Goal: Task Accomplishment & Management: Complete application form

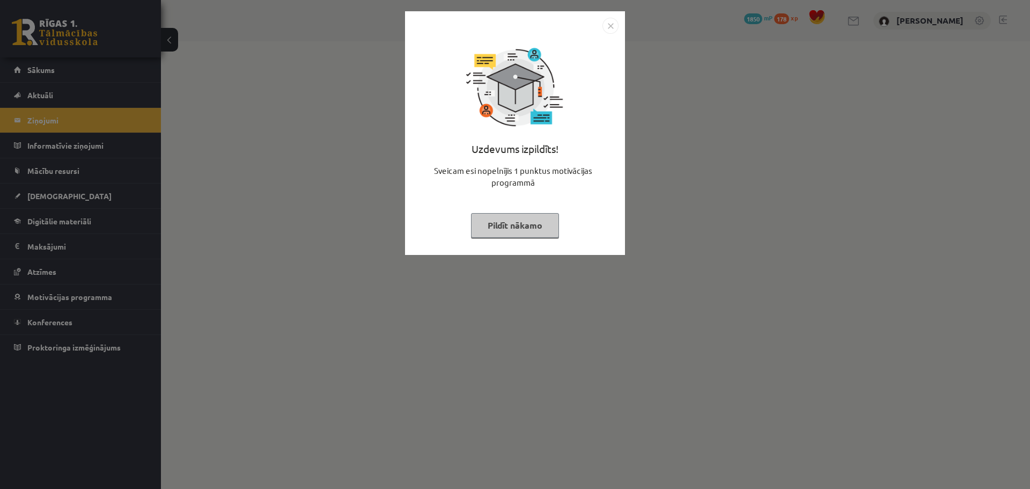
click at [529, 236] on button "Pildīt nākamo" at bounding box center [515, 225] width 88 height 25
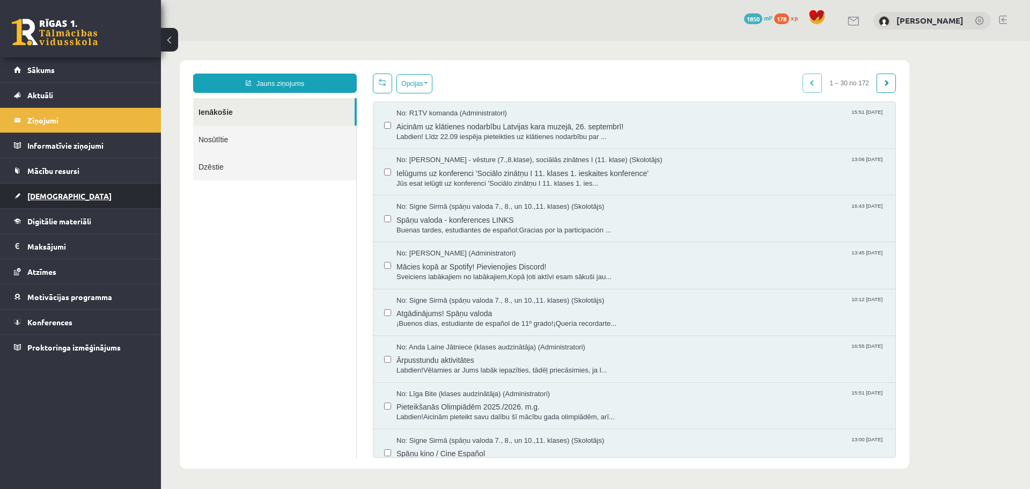
click at [45, 189] on link "[DEMOGRAPHIC_DATA]" at bounding box center [81, 196] width 134 height 25
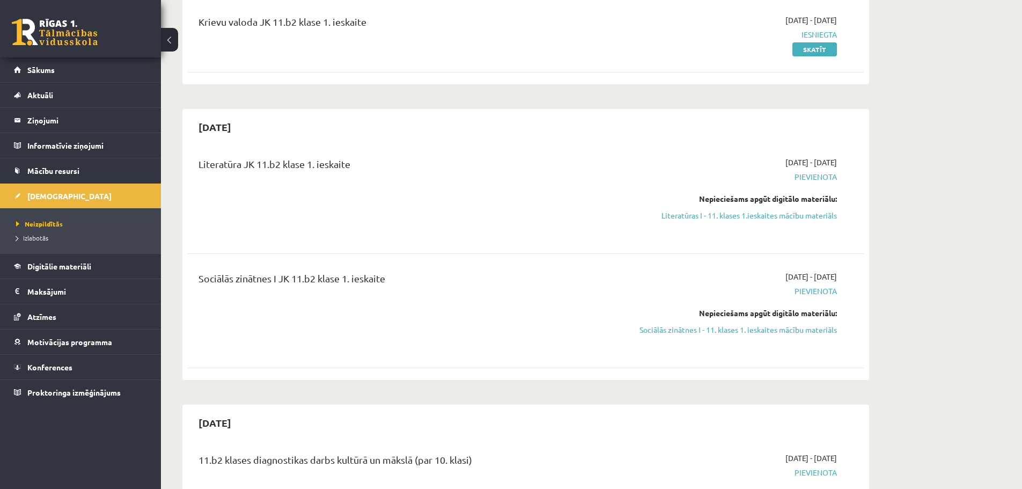
scroll to position [215, 0]
click at [784, 331] on link "Sociālās zinātnes I - 11. klases 1. ieskaites mācību materiāls" at bounding box center [736, 329] width 202 height 11
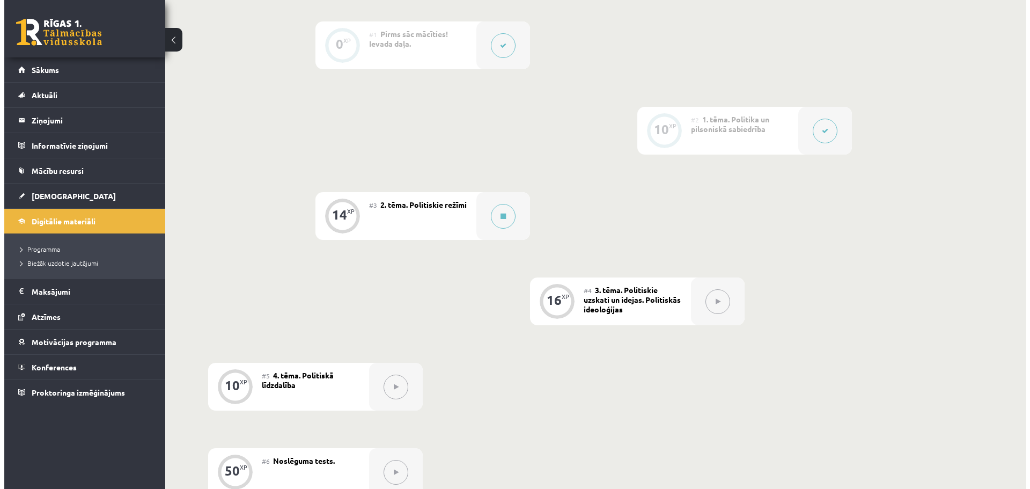
scroll to position [268, 0]
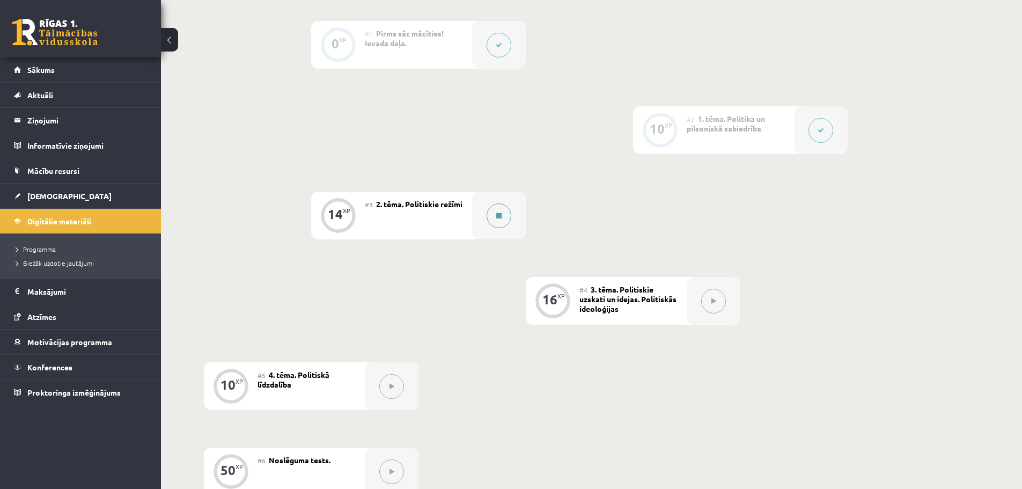
click at [501, 222] on button at bounding box center [499, 215] width 25 height 25
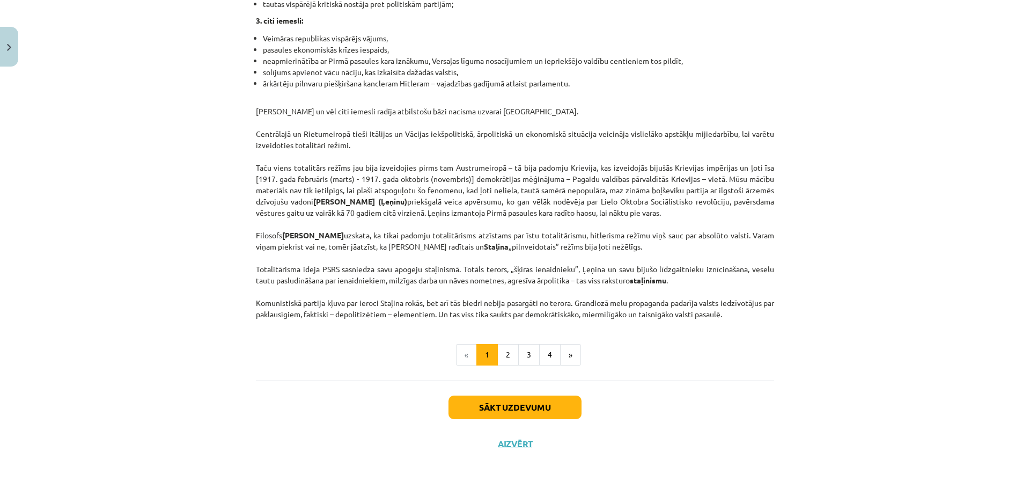
scroll to position [2677, 0]
click at [507, 358] on button "2" at bounding box center [507, 354] width 21 height 21
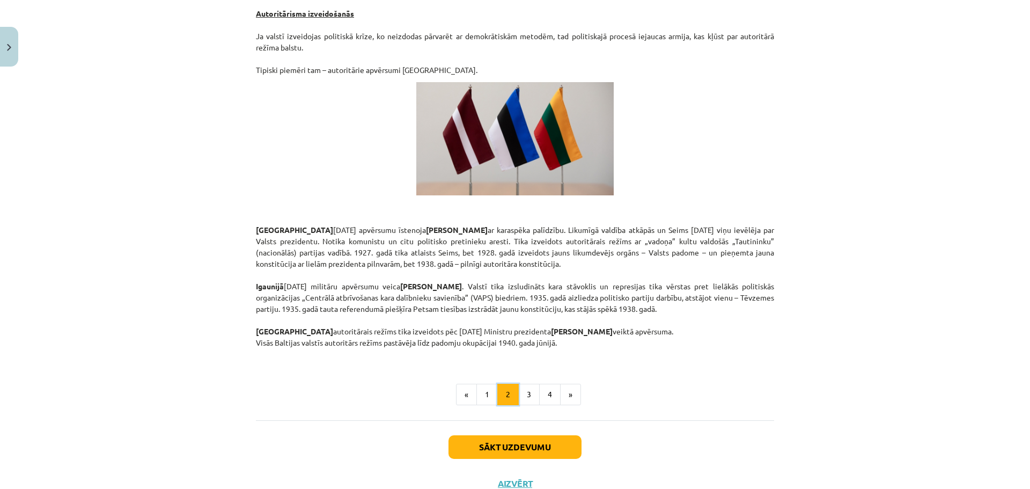
scroll to position [1767, 0]
click at [511, 435] on button "Sākt uzdevumu" at bounding box center [515, 447] width 133 height 24
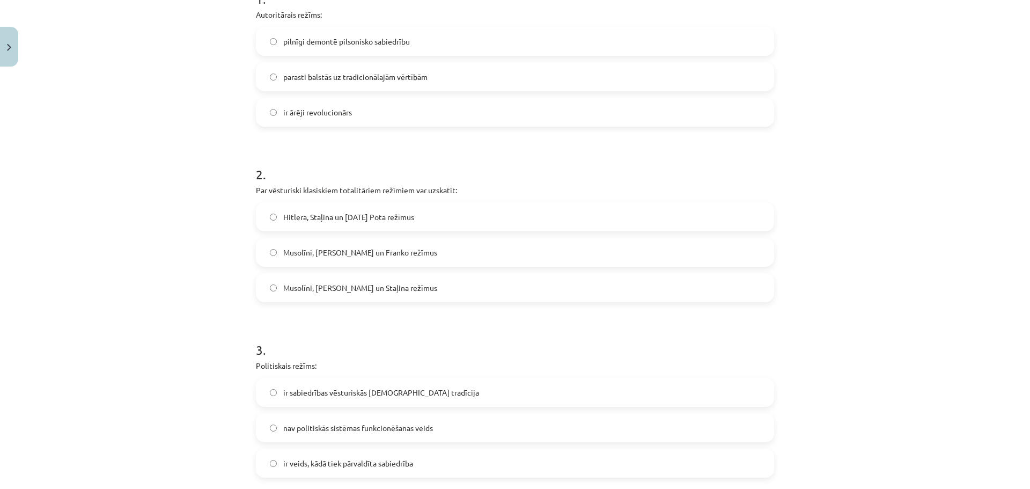
scroll to position [239, 0]
click at [612, 81] on label "parasti balstās uz tradicionālajām vērtībām" at bounding box center [515, 78] width 516 height 27
click at [427, 217] on label "Hitlera, Staļina un [DATE] Pota režīmus" at bounding box center [515, 218] width 516 height 27
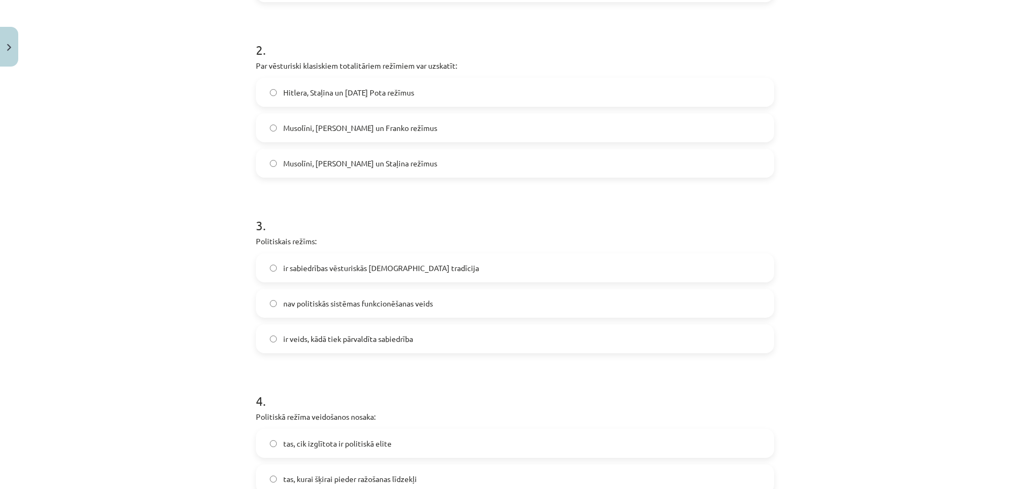
scroll to position [454, 0]
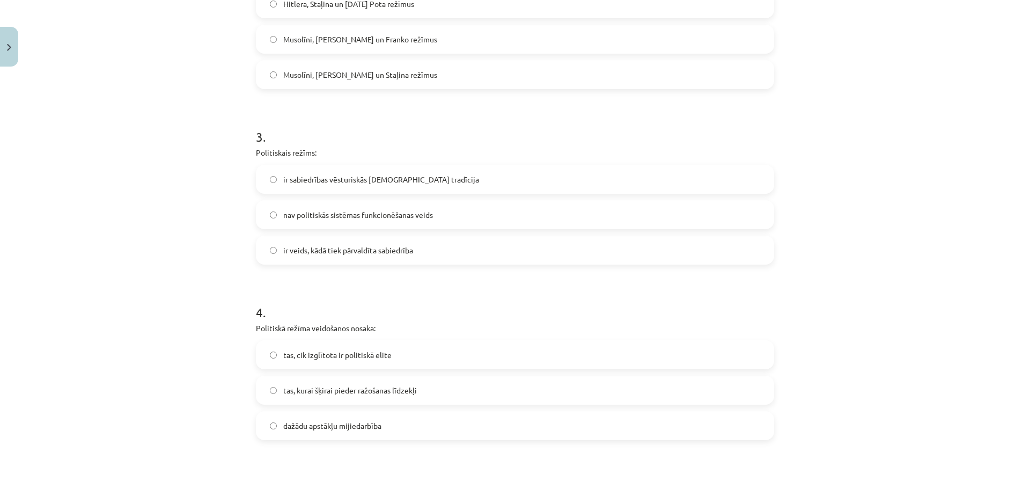
click at [312, 246] on span "ir veids, kādā tiek pārvaldīta sabiedrība" at bounding box center [348, 250] width 130 height 11
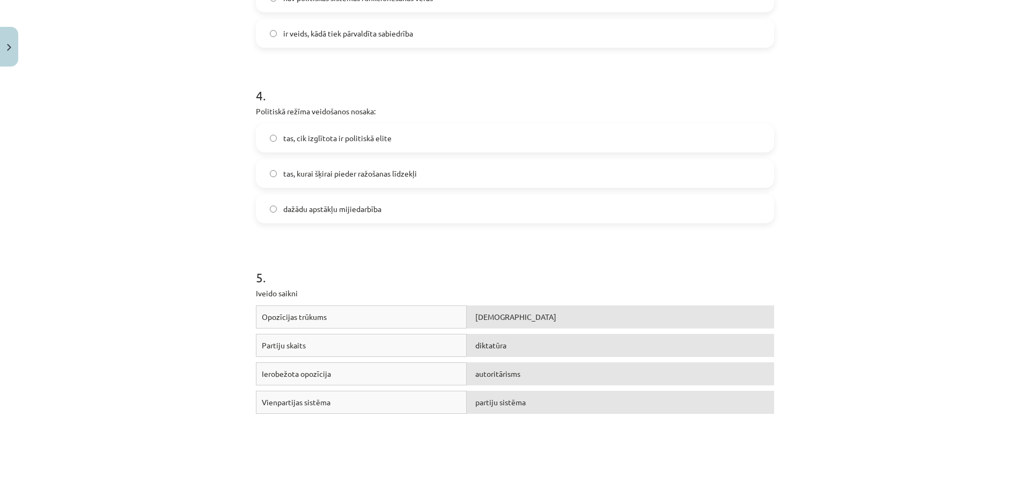
scroll to position [669, 0]
click at [400, 319] on div "Opozīcijas trūkums" at bounding box center [361, 318] width 211 height 23
click at [475, 314] on span "[DEMOGRAPHIC_DATA]" at bounding box center [515, 319] width 81 height 10
drag, startPoint x: 259, startPoint y: 404, endPoint x: 332, endPoint y: 402, distance: 73.0
click at [332, 402] on div "Vienpartijas sistēma" at bounding box center [361, 404] width 211 height 23
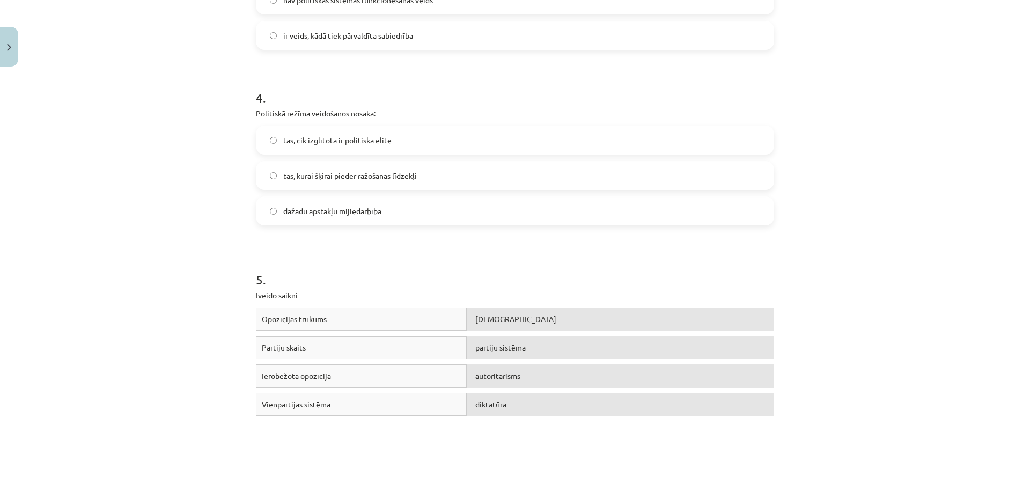
click at [899, 197] on div "Mācību tēma: Sociālās zinātnes i - 11. klases 1. ieskaites mācību materiāls #3 …" at bounding box center [515, 244] width 1030 height 489
drag, startPoint x: 259, startPoint y: 346, endPoint x: 310, endPoint y: 352, distance: 50.8
click at [310, 352] on div "Partiju skaits" at bounding box center [361, 347] width 211 height 23
drag, startPoint x: 257, startPoint y: 377, endPoint x: 329, endPoint y: 384, distance: 72.2
click at [329, 384] on div "Ierobežota opozīcija" at bounding box center [361, 375] width 211 height 23
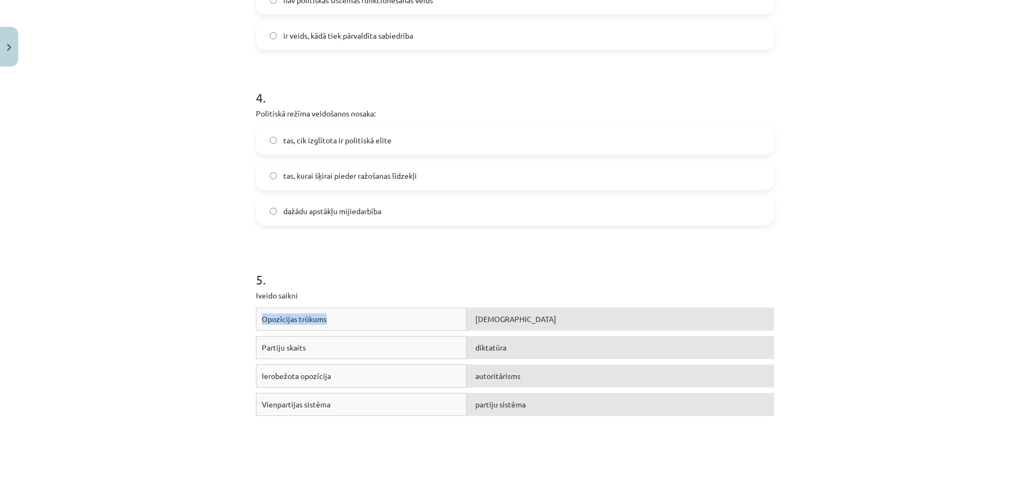
drag, startPoint x: 259, startPoint y: 316, endPoint x: 325, endPoint y: 315, distance: 66.0
click at [325, 315] on div "Opozīcijas trūkums" at bounding box center [361, 318] width 211 height 23
click at [122, 334] on div "Mācību tēma: Sociālās zinātnes i - 11. klases 1. ieskaites mācību materiāls #3 …" at bounding box center [515, 244] width 1030 height 489
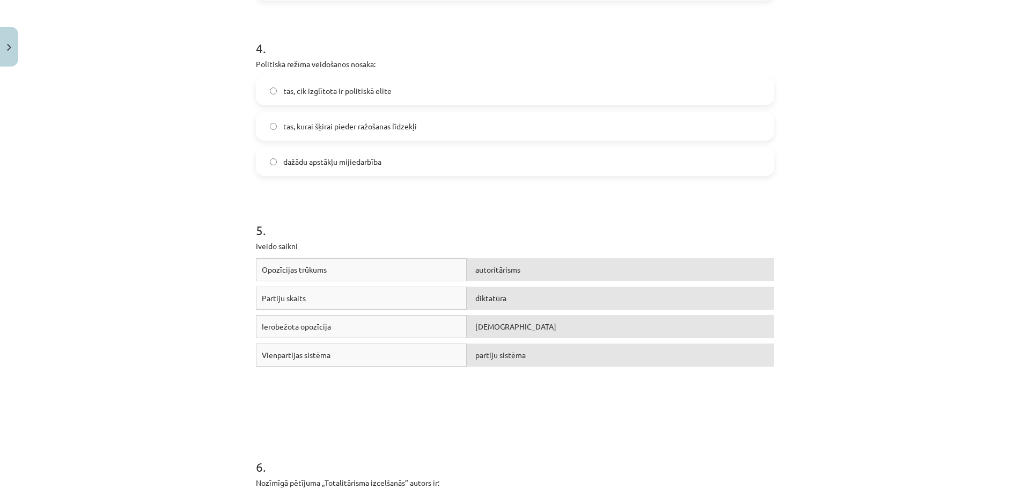
scroll to position [722, 0]
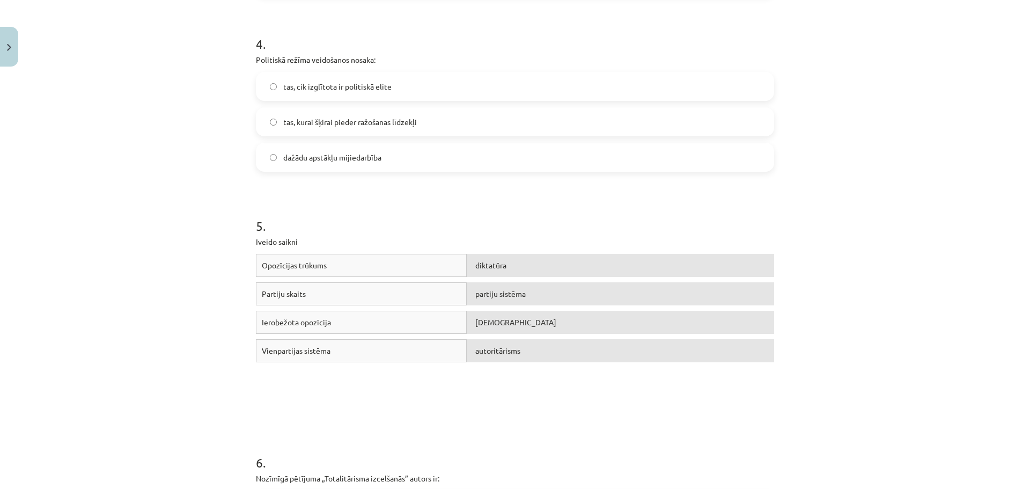
click at [305, 166] on label "dažādu apstākļu mijiedarbība" at bounding box center [515, 157] width 516 height 27
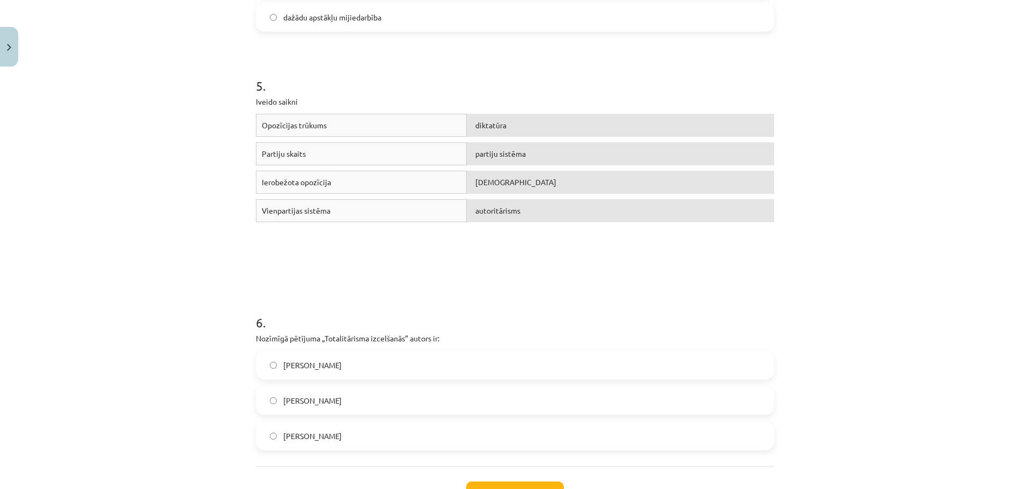
scroll to position [948, 0]
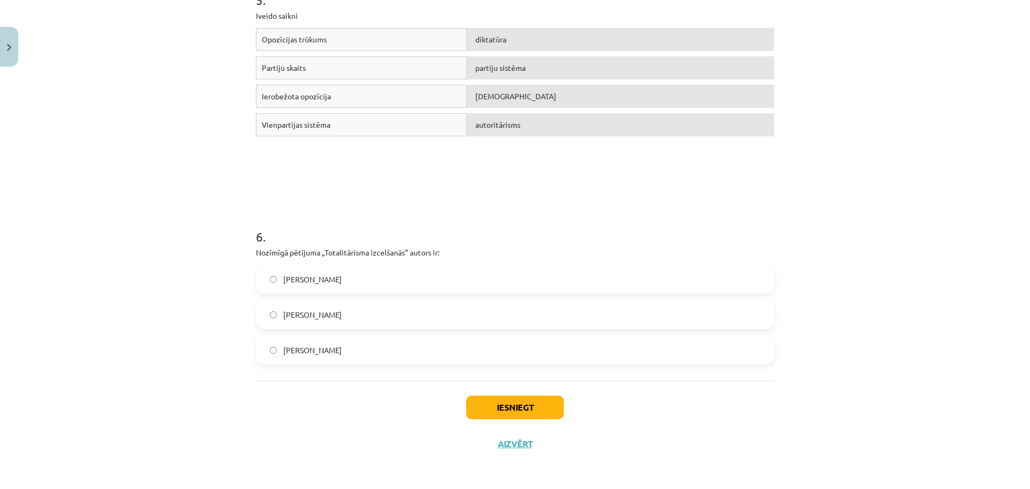
drag, startPoint x: 290, startPoint y: 318, endPoint x: 349, endPoint y: 340, distance: 62.5
click at [291, 318] on span "[PERSON_NAME]" at bounding box center [312, 314] width 58 height 11
click at [339, 304] on label "[PERSON_NAME]" at bounding box center [515, 314] width 516 height 27
click at [523, 404] on button "Iesniegt" at bounding box center [515, 407] width 98 height 24
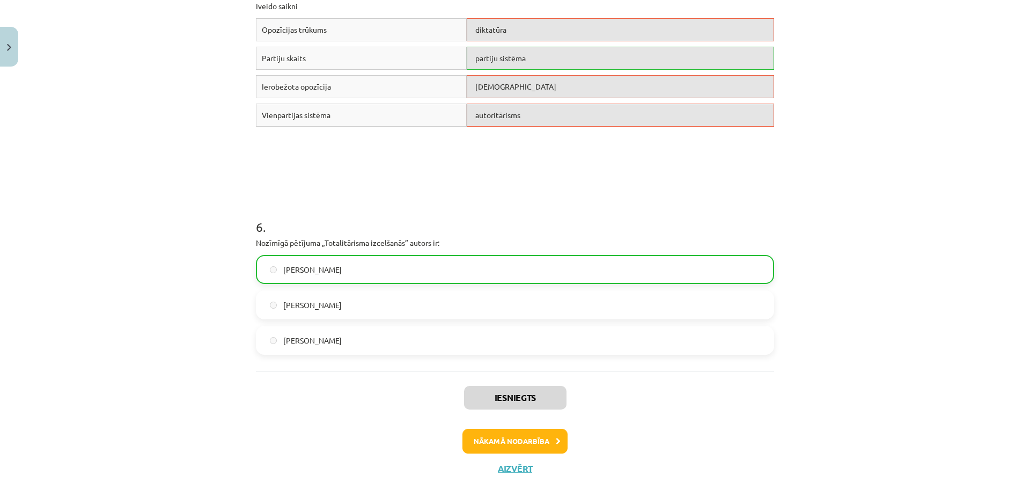
scroll to position [983, 0]
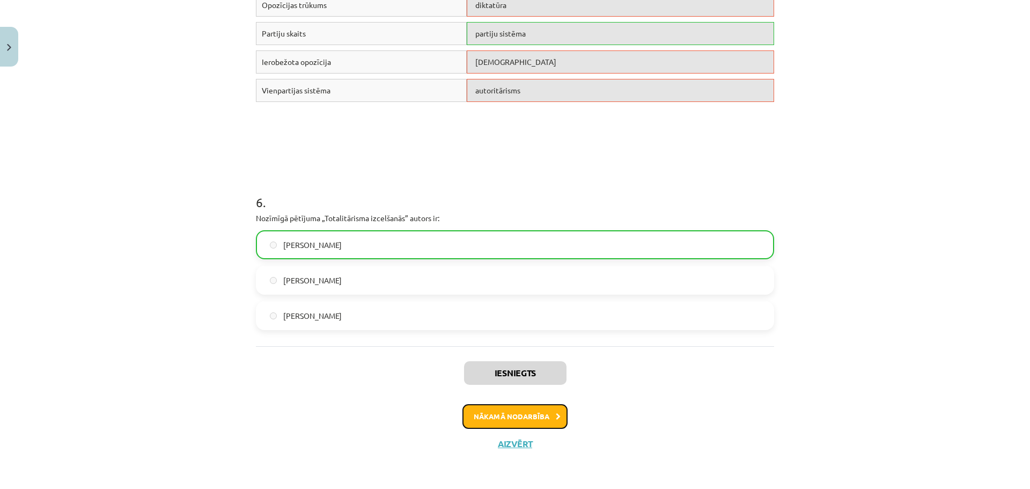
click at [548, 414] on button "Nākamā nodarbība" at bounding box center [515, 416] width 105 height 25
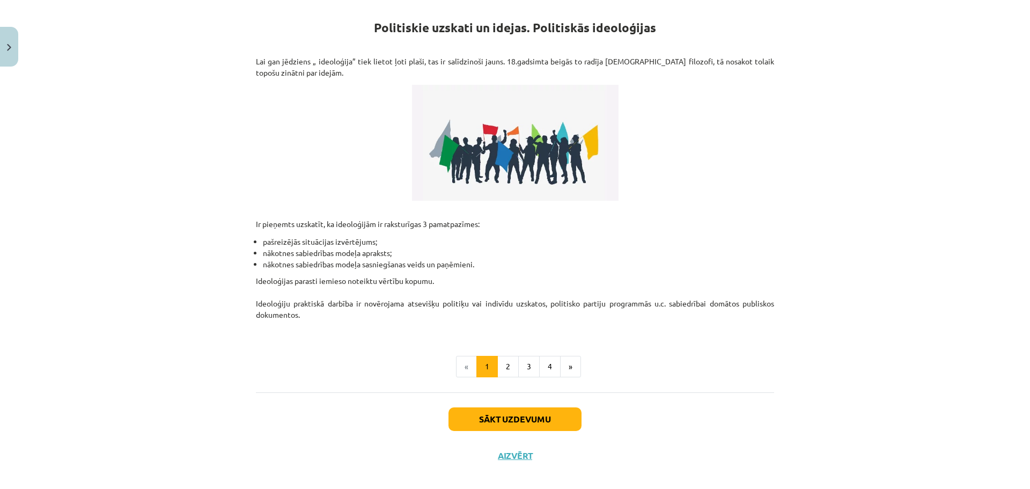
scroll to position [202, 0]
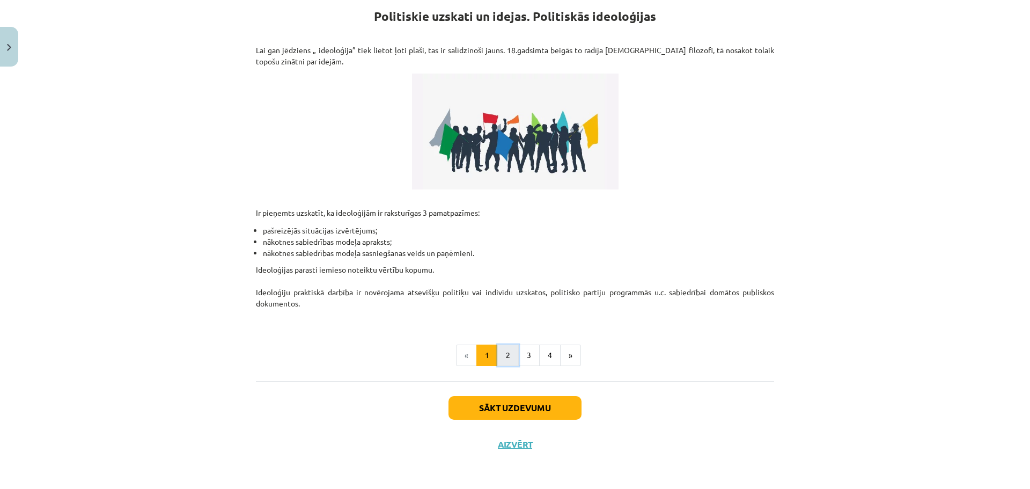
click at [504, 357] on button "2" at bounding box center [507, 354] width 21 height 21
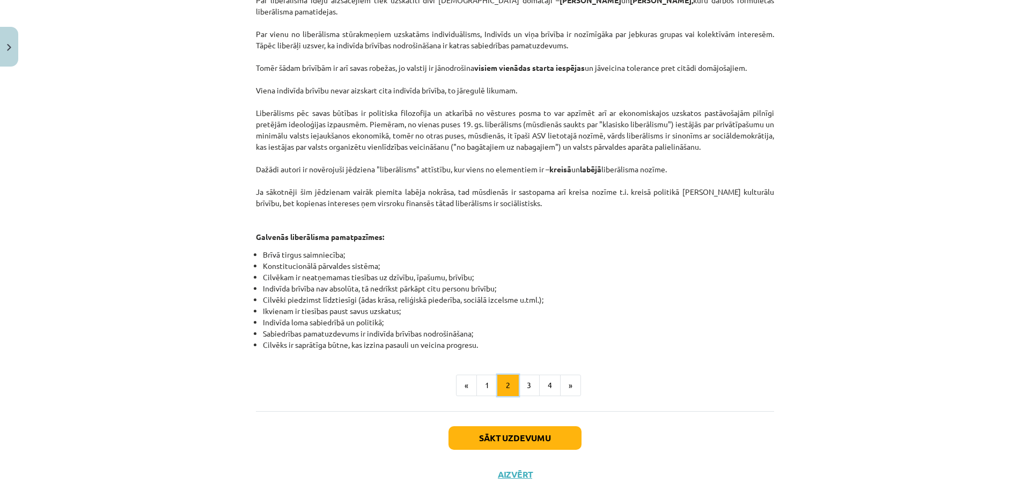
scroll to position [496, 0]
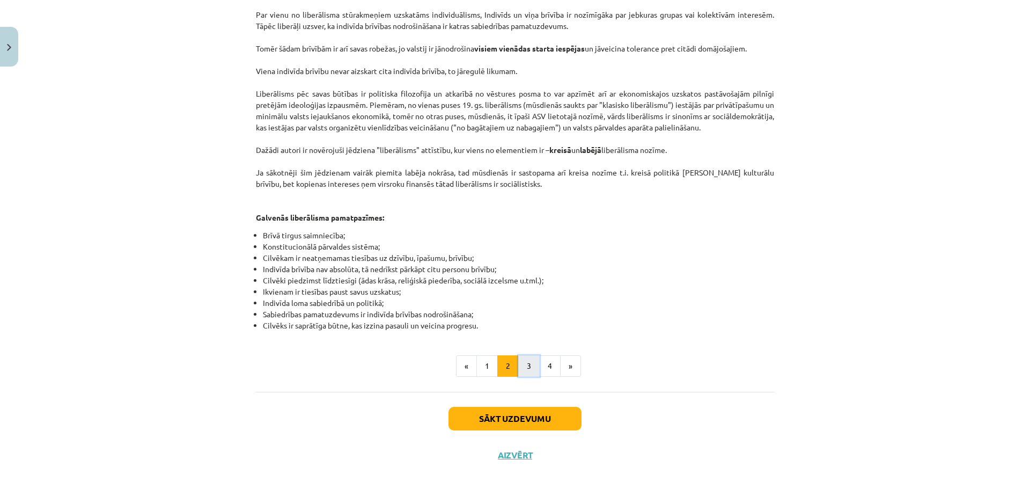
click at [521, 355] on button "3" at bounding box center [528, 365] width 21 height 21
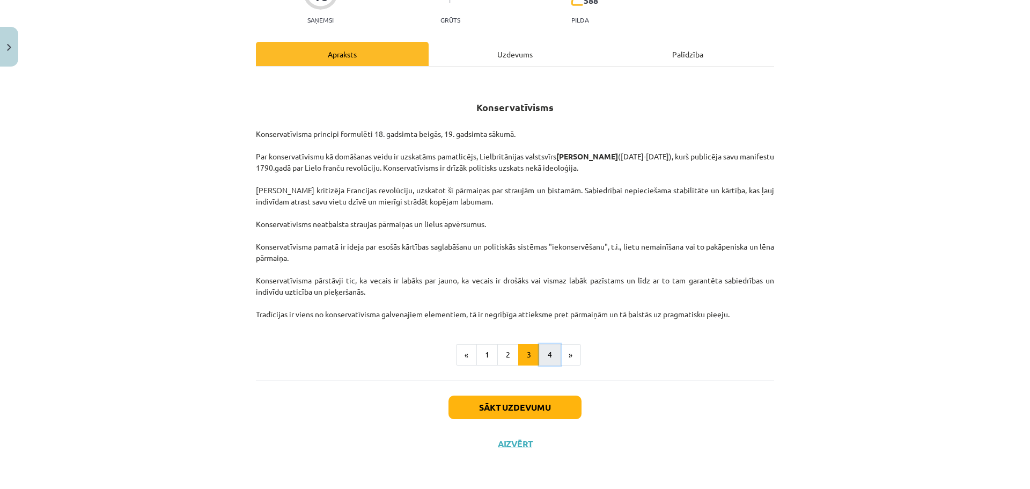
click at [543, 354] on button "4" at bounding box center [549, 354] width 21 height 21
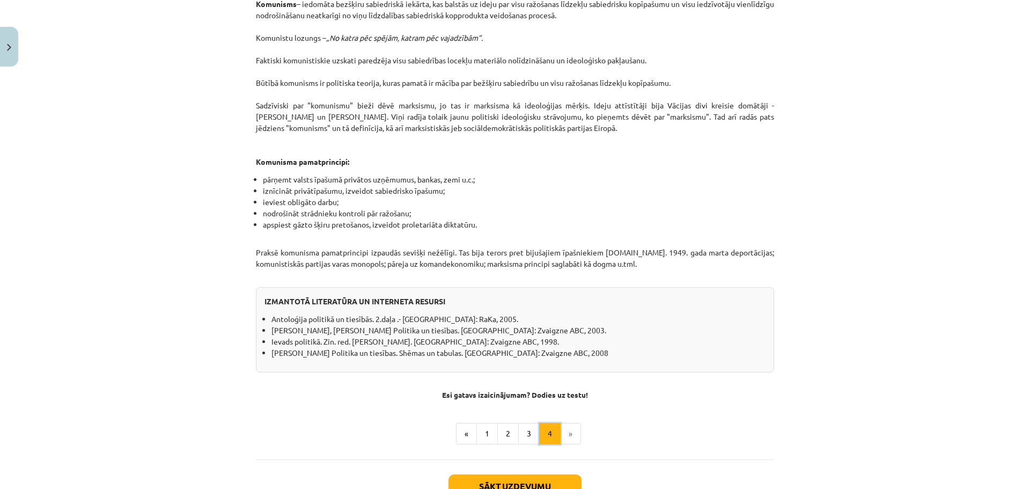
scroll to position [760, 0]
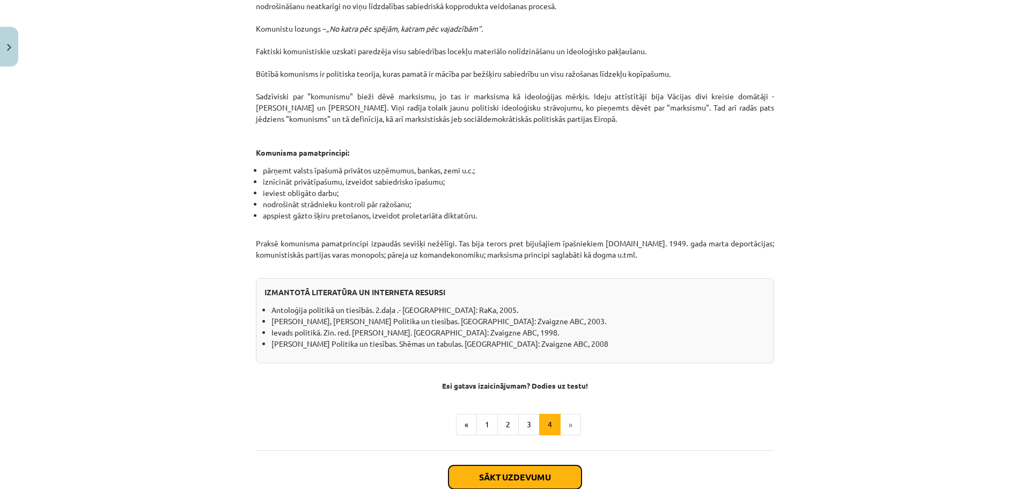
click at [531, 470] on button "Sākt uzdevumu" at bounding box center [515, 477] width 133 height 24
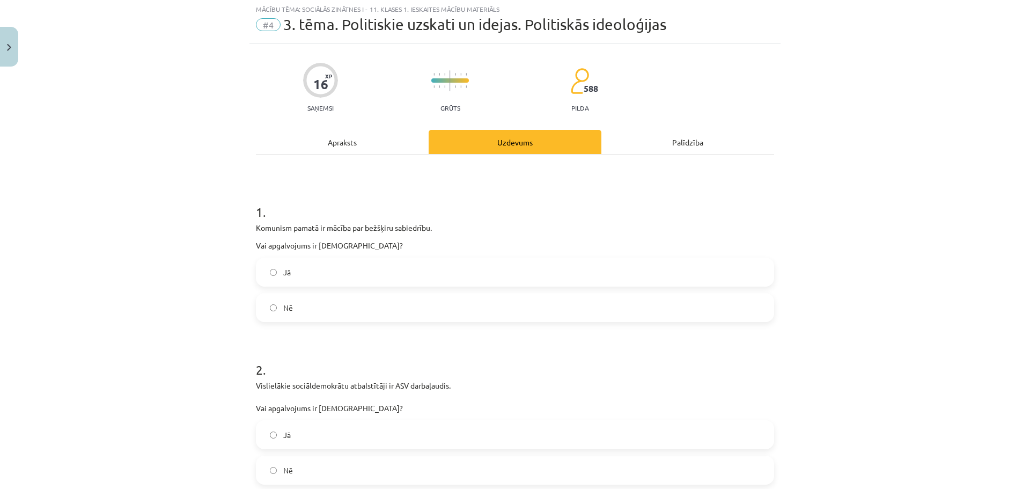
scroll to position [27, 0]
click at [300, 311] on label "Nē" at bounding box center [515, 308] width 516 height 27
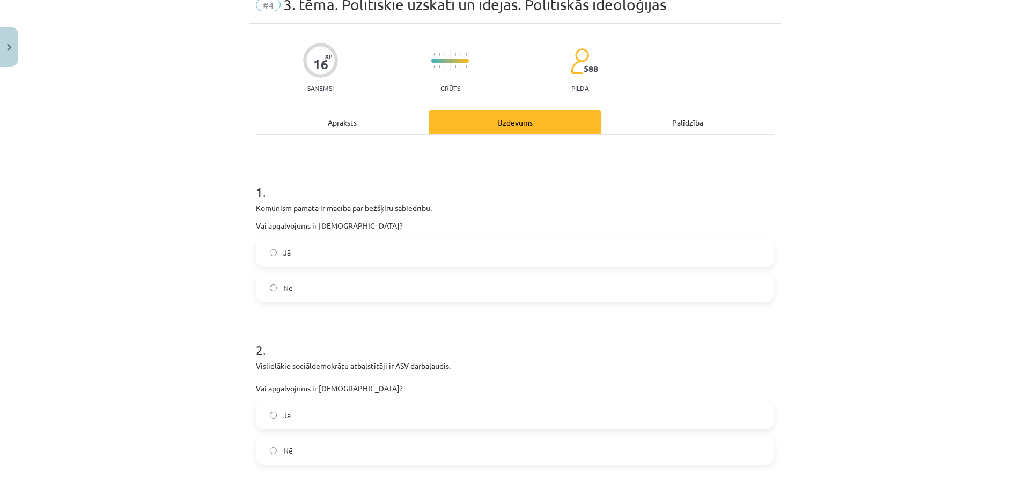
scroll to position [134, 0]
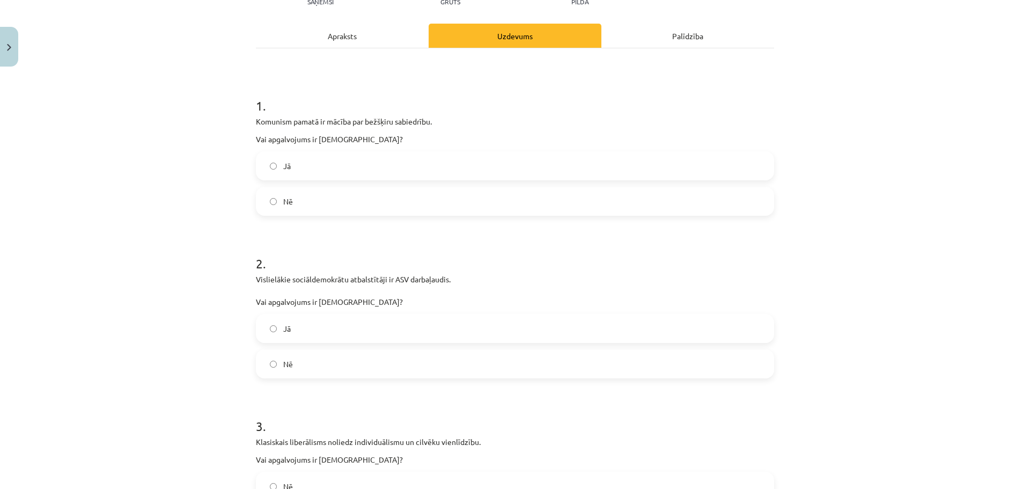
drag, startPoint x: 253, startPoint y: 122, endPoint x: 387, endPoint y: 92, distance: 137.5
click at [416, 107] on div "1 . Komunism pamatā ir mācība par bežšķiru sabiedrību. Vai apgalvojums ir [DEMO…" at bounding box center [515, 147] width 518 height 136
click at [371, 39] on div "Apraksts" at bounding box center [342, 36] width 173 height 24
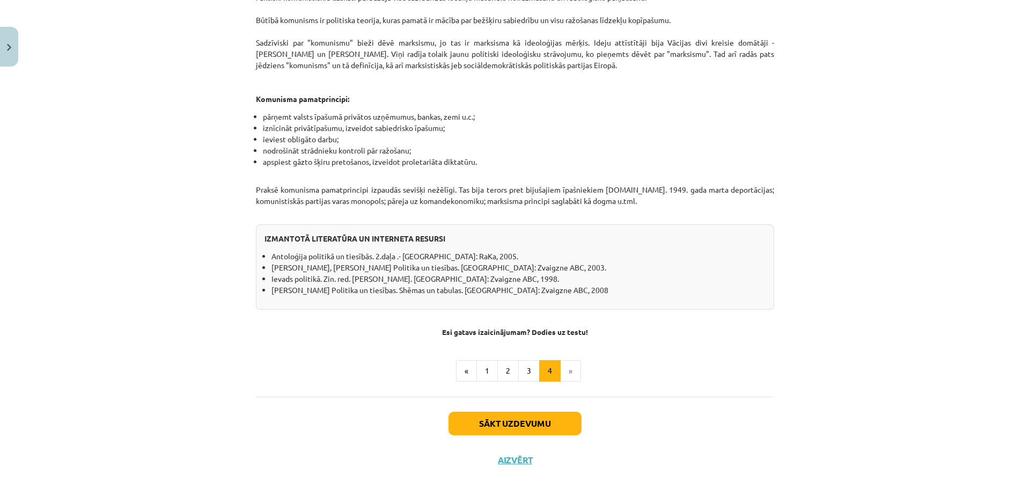
scroll to position [818, 0]
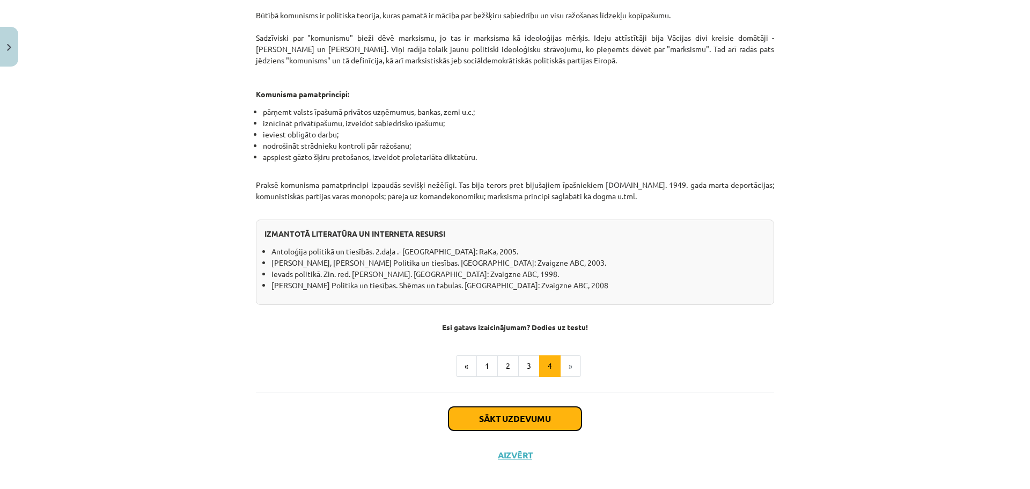
click at [543, 408] on button "Sākt uzdevumu" at bounding box center [515, 419] width 133 height 24
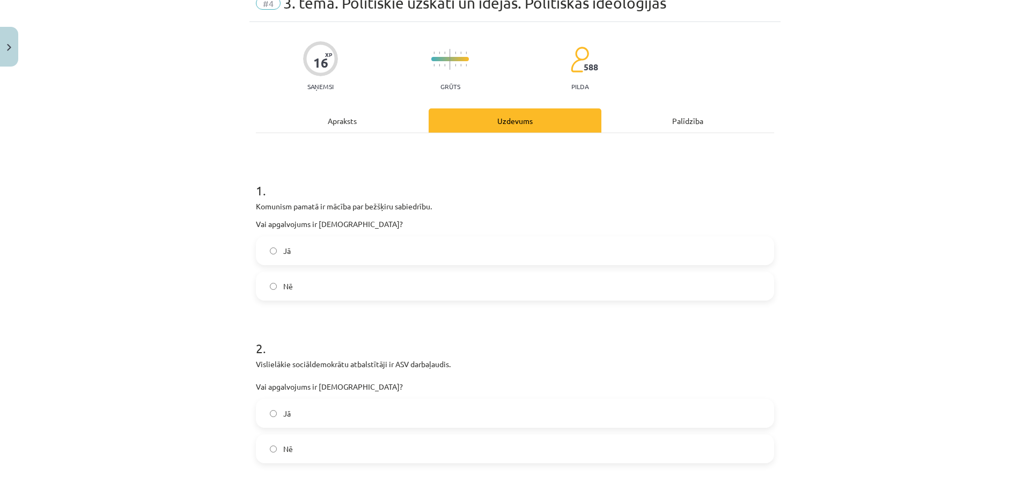
scroll to position [27, 0]
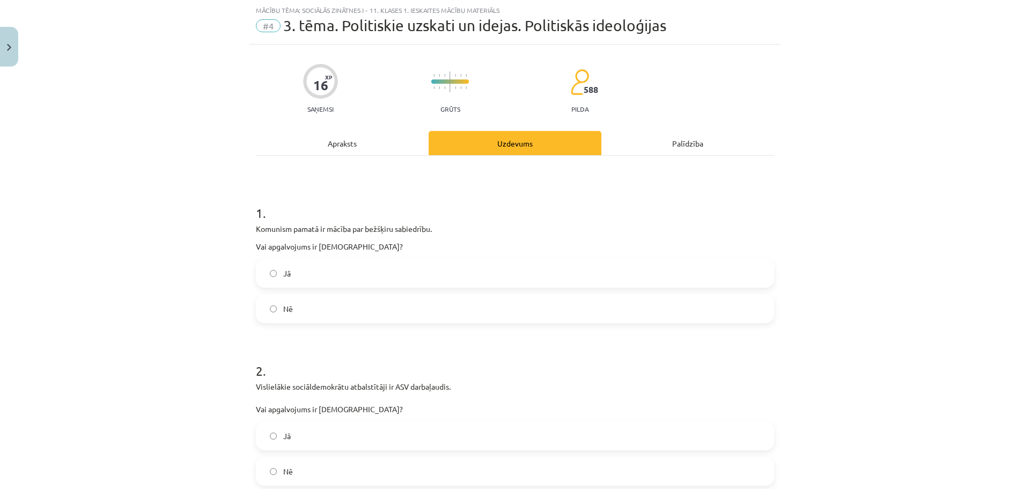
click at [342, 276] on label "Jā" at bounding box center [515, 273] width 516 height 27
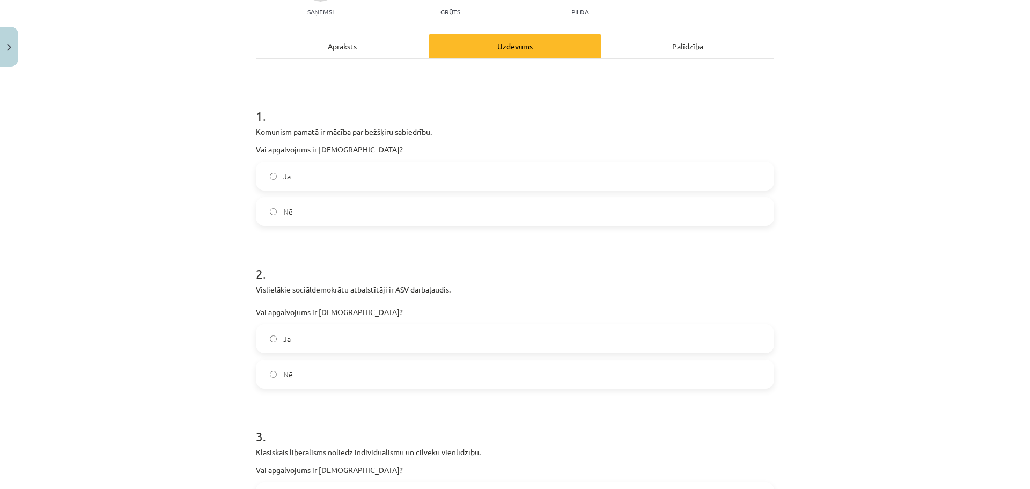
scroll to position [241, 0]
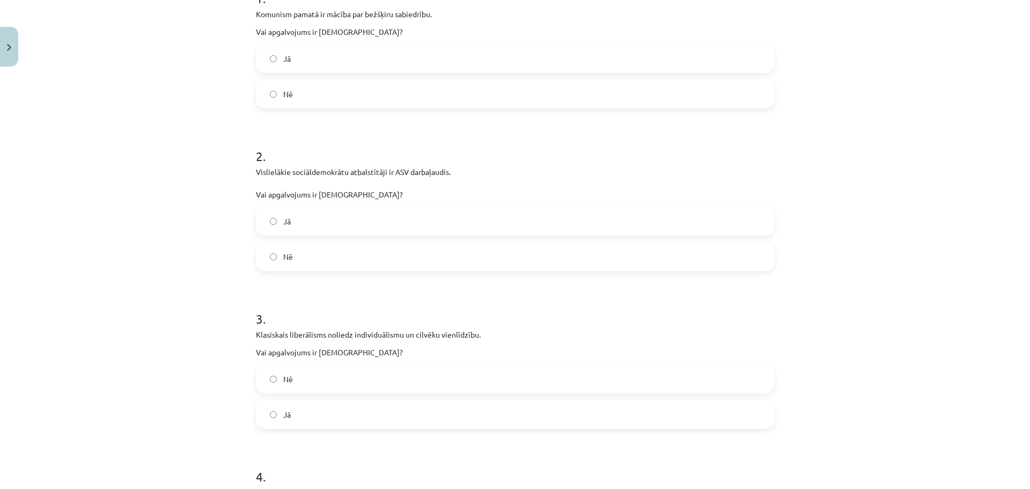
click at [283, 224] on span "Jā" at bounding box center [287, 221] width 8 height 11
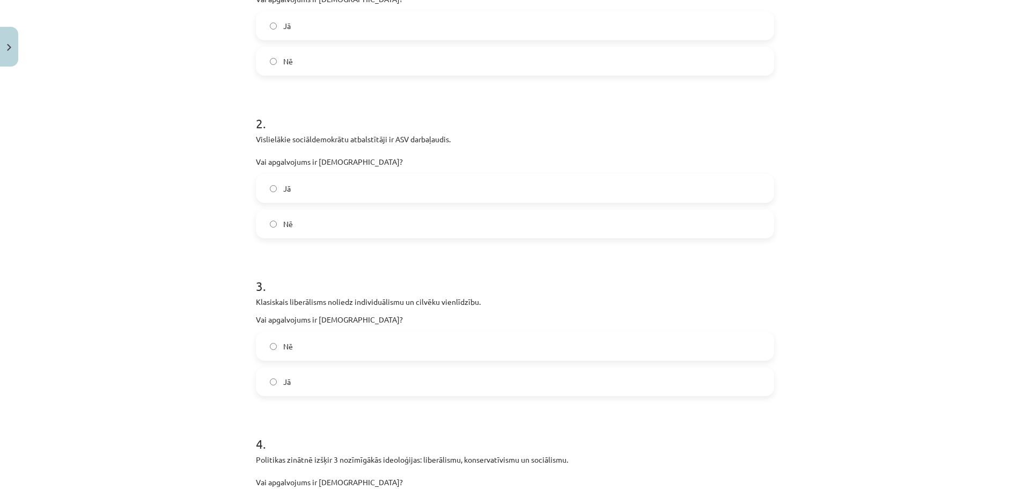
scroll to position [402, 0]
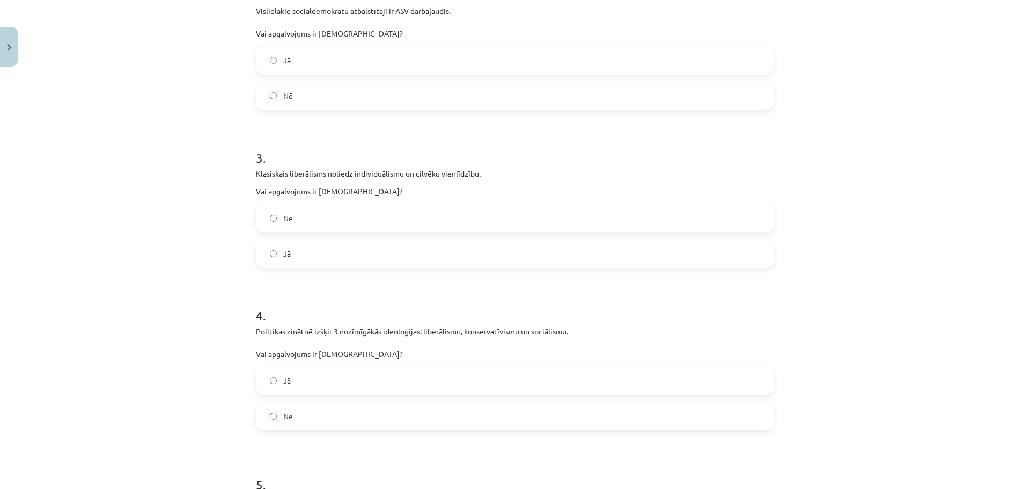
drag, startPoint x: 335, startPoint y: 99, endPoint x: 305, endPoint y: 113, distance: 32.6
click at [334, 99] on label "Nē" at bounding box center [515, 95] width 516 height 27
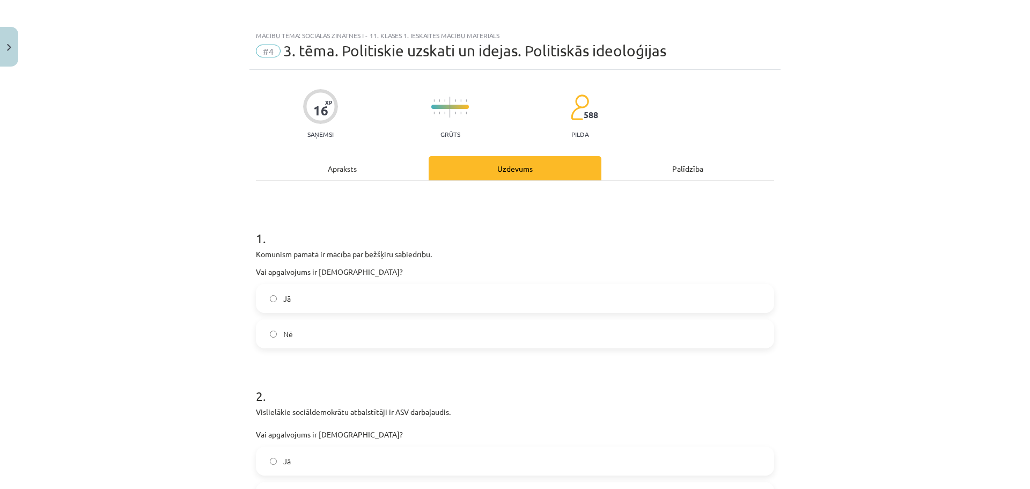
scroll to position [0, 0]
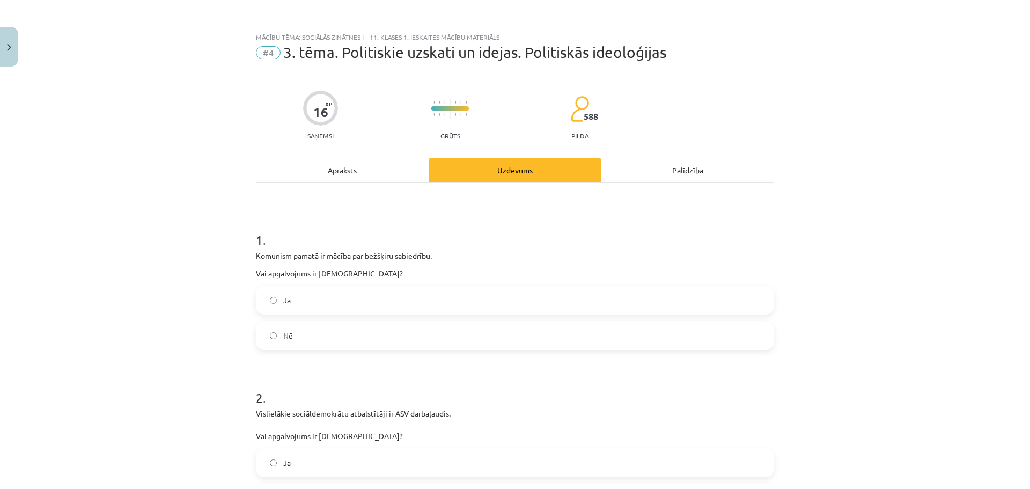
click at [365, 172] on div "Apraksts" at bounding box center [342, 170] width 173 height 24
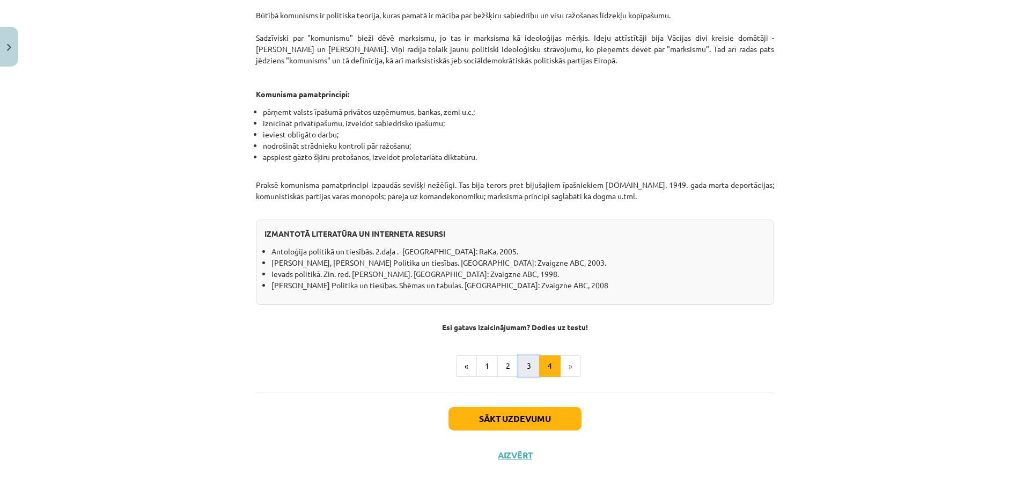
click at [525, 358] on button "3" at bounding box center [528, 365] width 21 height 21
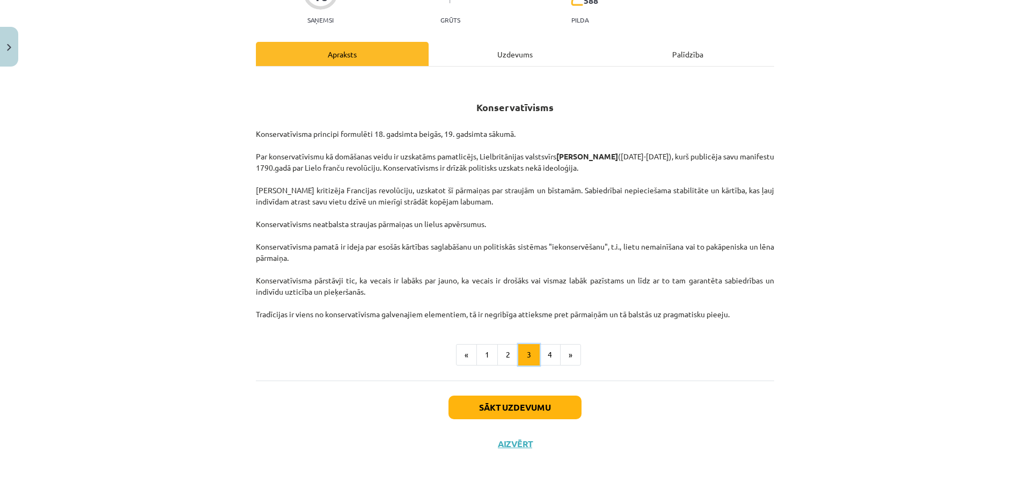
scroll to position [116, 0]
click at [507, 361] on button "2" at bounding box center [507, 354] width 21 height 21
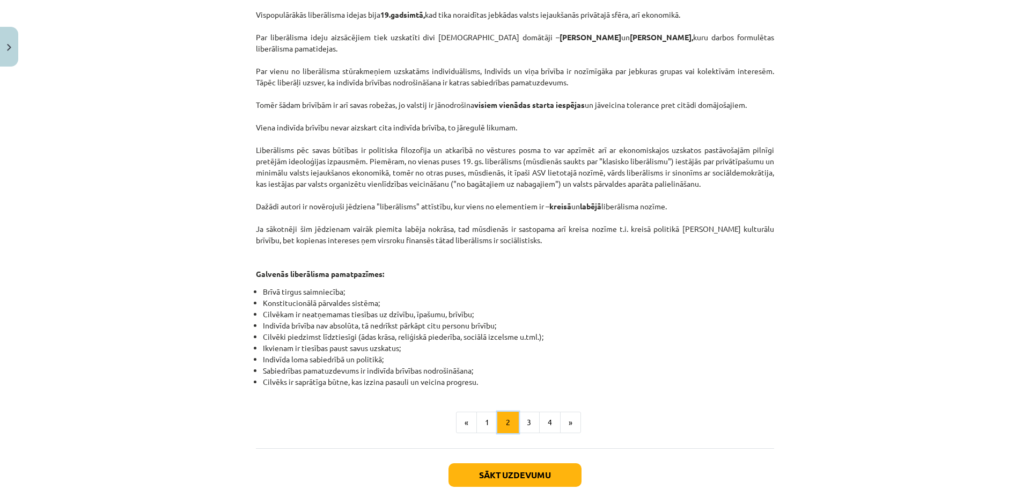
scroll to position [496, 0]
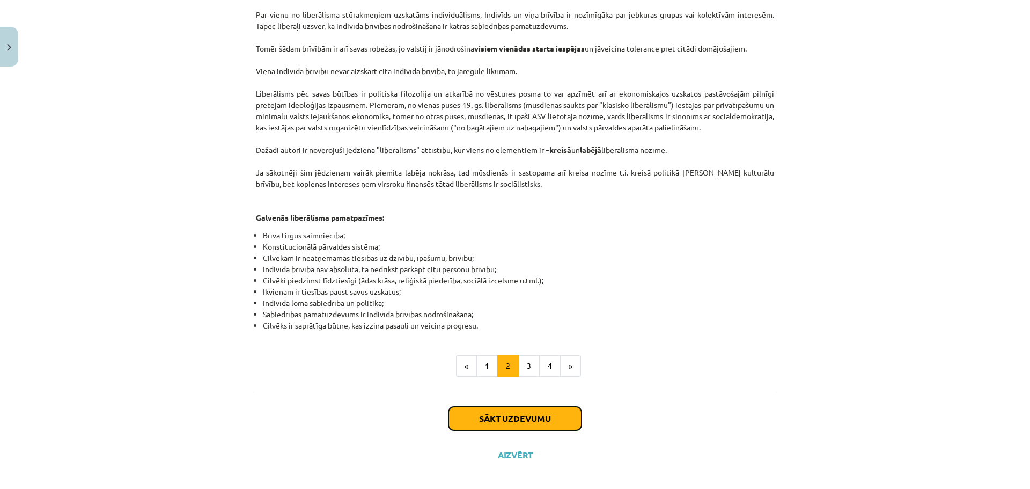
click at [534, 407] on button "Sākt uzdevumu" at bounding box center [515, 419] width 133 height 24
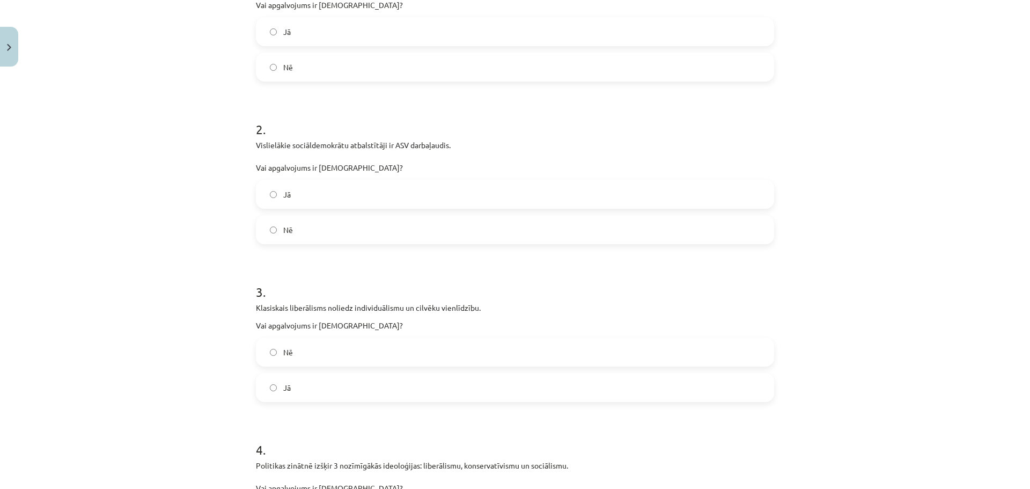
scroll to position [349, 0]
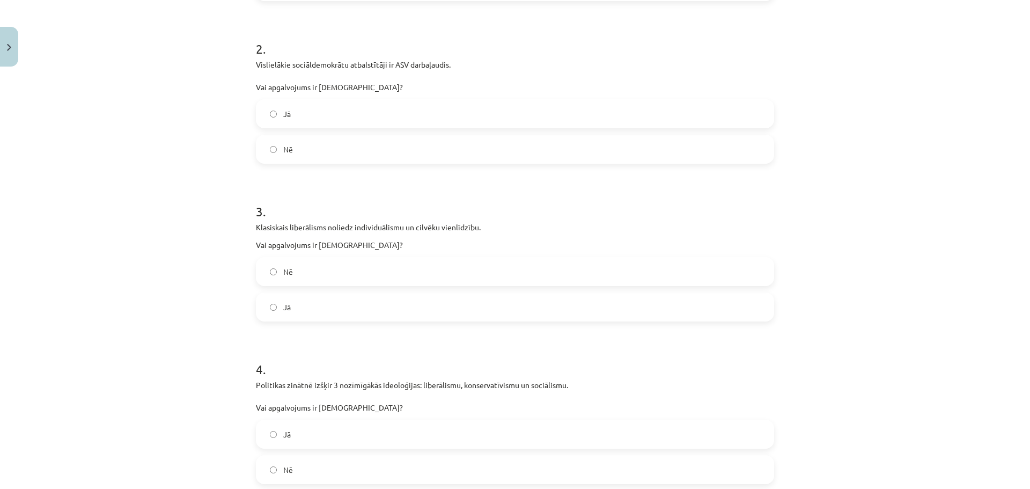
click at [312, 275] on label "Nē" at bounding box center [515, 271] width 516 height 27
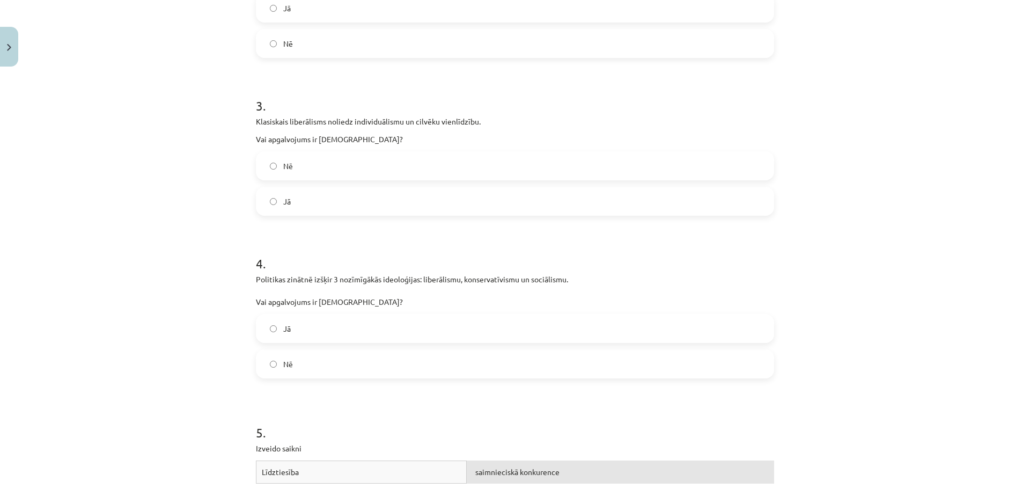
scroll to position [456, 0]
click at [343, 331] on label "Jā" at bounding box center [515, 326] width 516 height 27
drag, startPoint x: 253, startPoint y: 276, endPoint x: 415, endPoint y: 280, distance: 162.1
click at [415, 280] on p "Politikas zinātnē izšķir 3 nozīmīgākās ideoloģijas: liberālismu, konservatīvism…" at bounding box center [515, 289] width 518 height 34
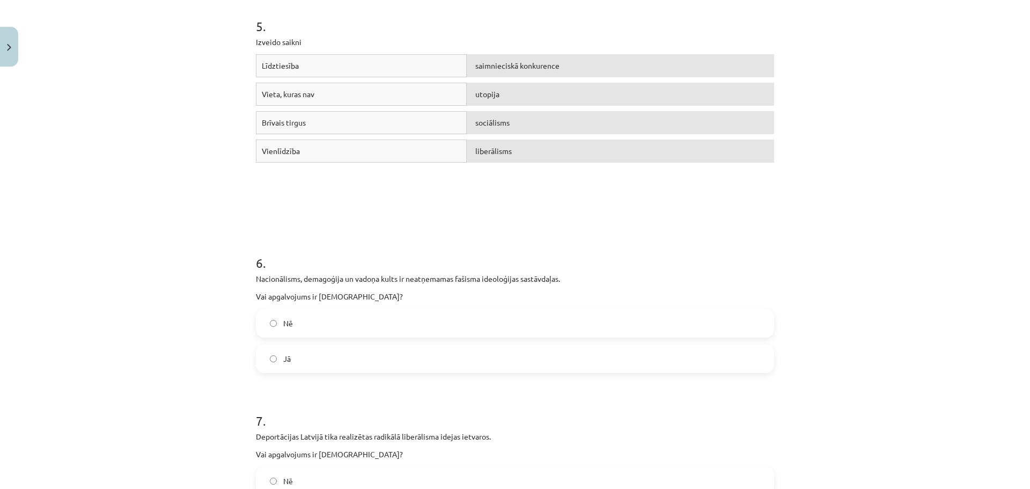
scroll to position [993, 0]
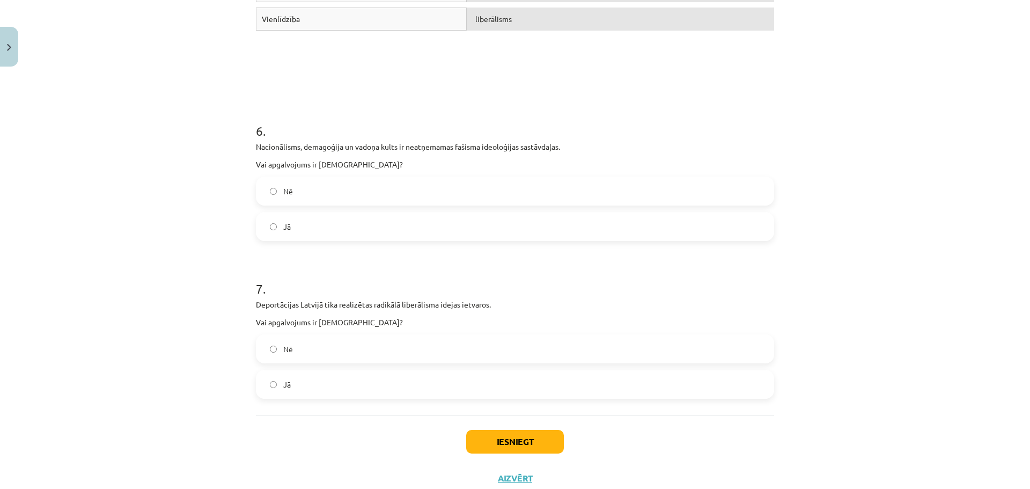
click at [302, 216] on label "Jā" at bounding box center [515, 226] width 516 height 27
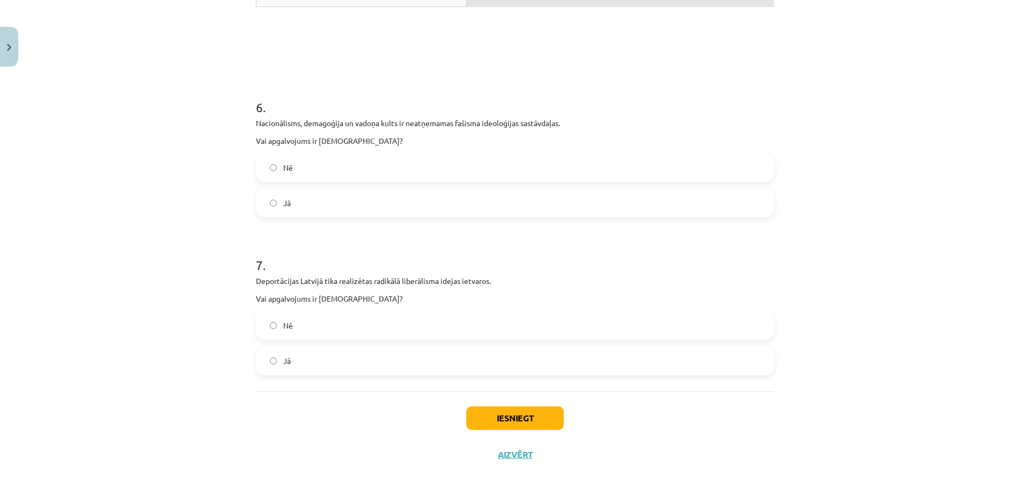
scroll to position [1027, 0]
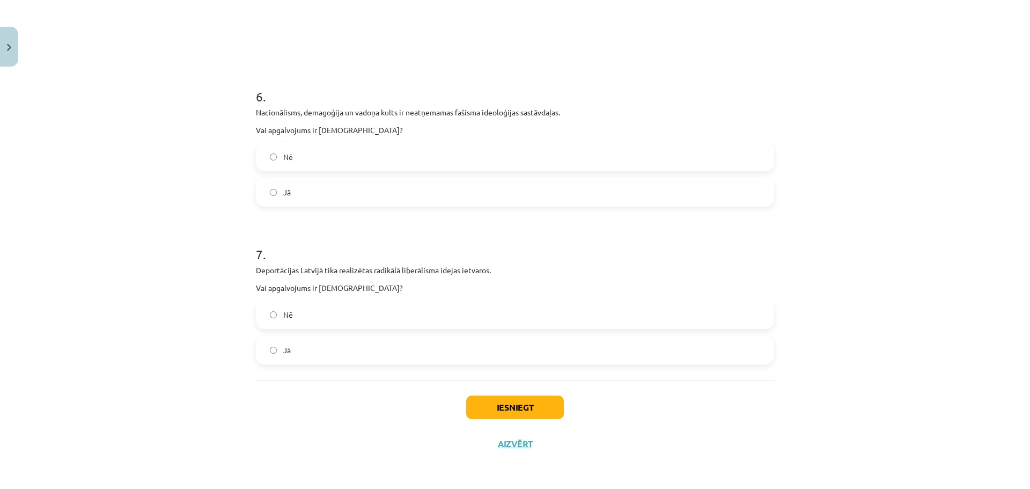
click at [315, 315] on label "Nē" at bounding box center [515, 314] width 516 height 27
click at [508, 405] on button "Iesniegt" at bounding box center [515, 407] width 98 height 24
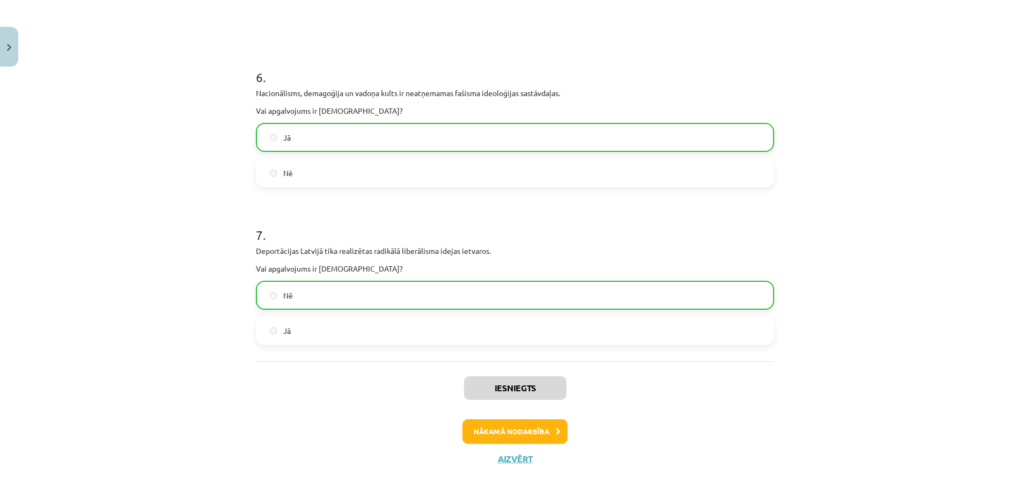
scroll to position [1061, 0]
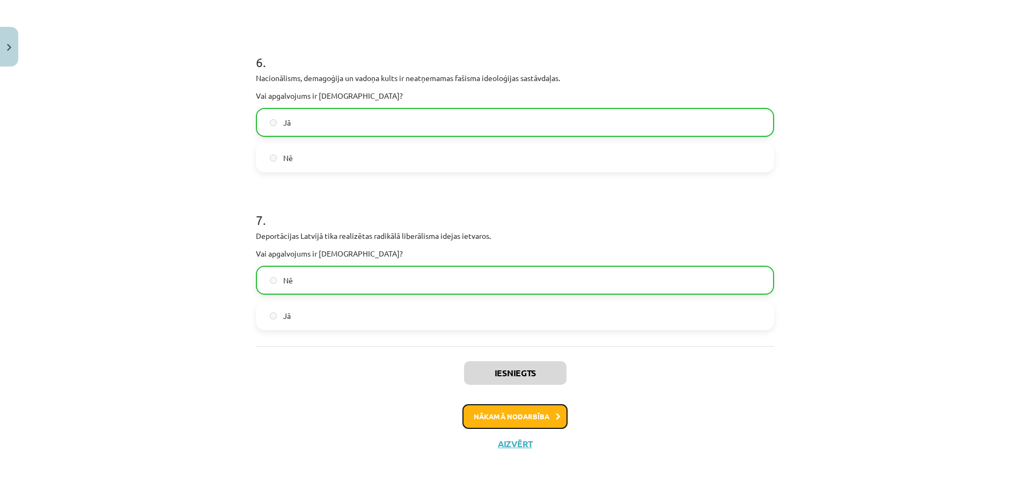
click at [484, 409] on button "Nākamā nodarbība" at bounding box center [515, 416] width 105 height 25
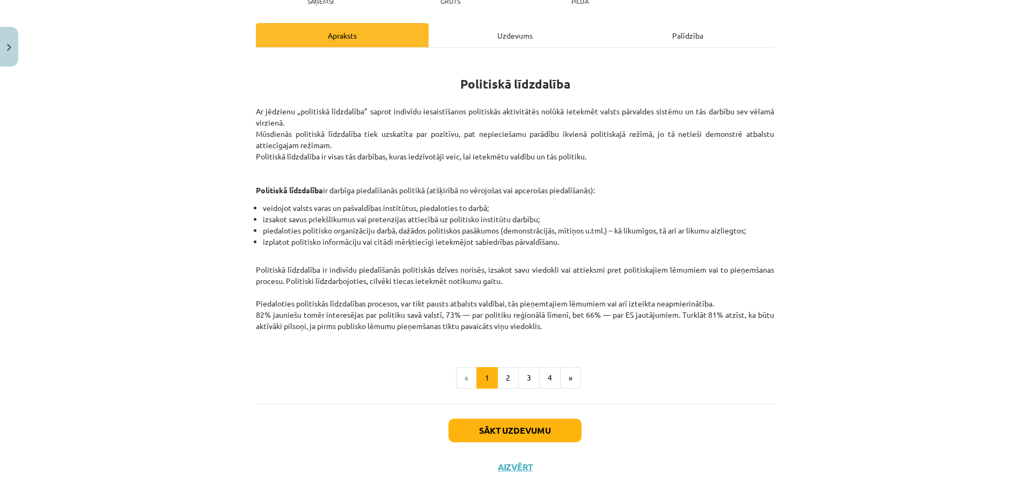
scroll to position [157, 0]
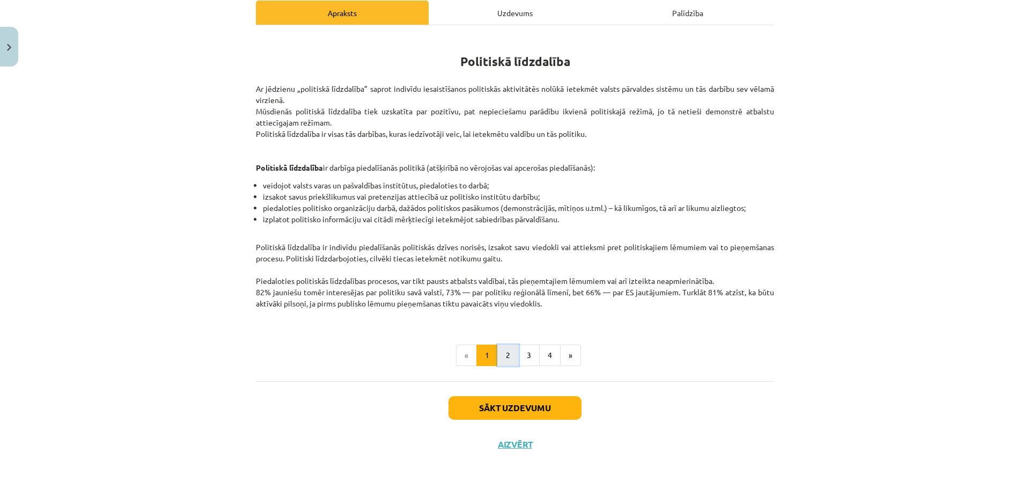
click at [504, 350] on button "2" at bounding box center [507, 354] width 21 height 21
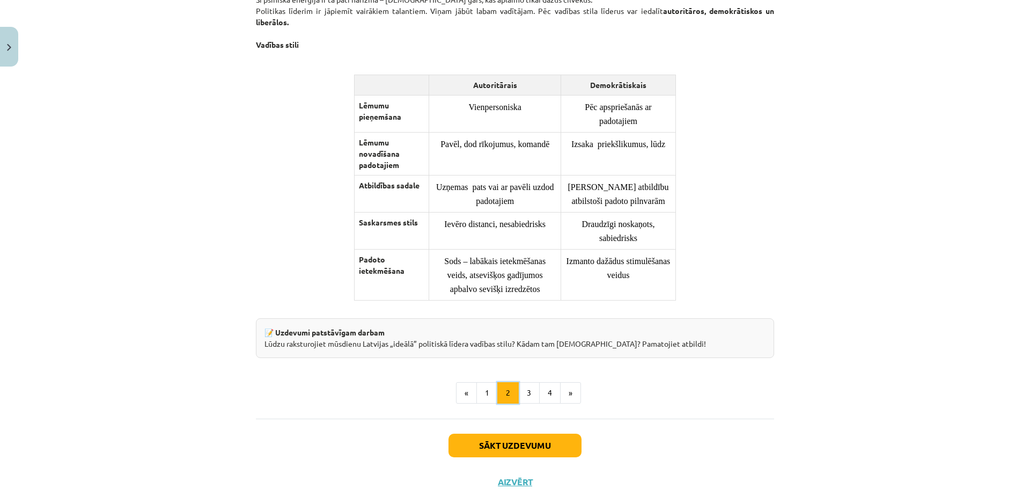
scroll to position [747, 0]
click at [529, 403] on button "3" at bounding box center [528, 392] width 21 height 21
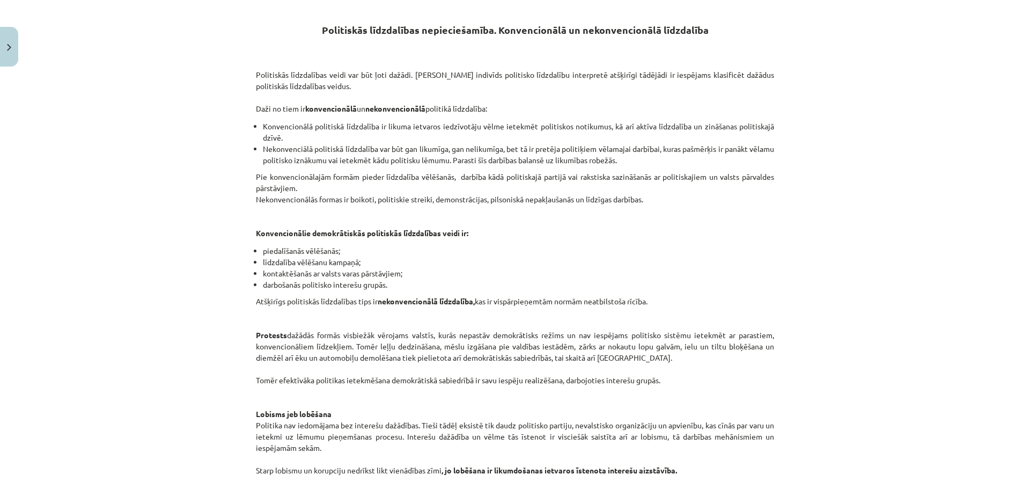
scroll to position [192, 0]
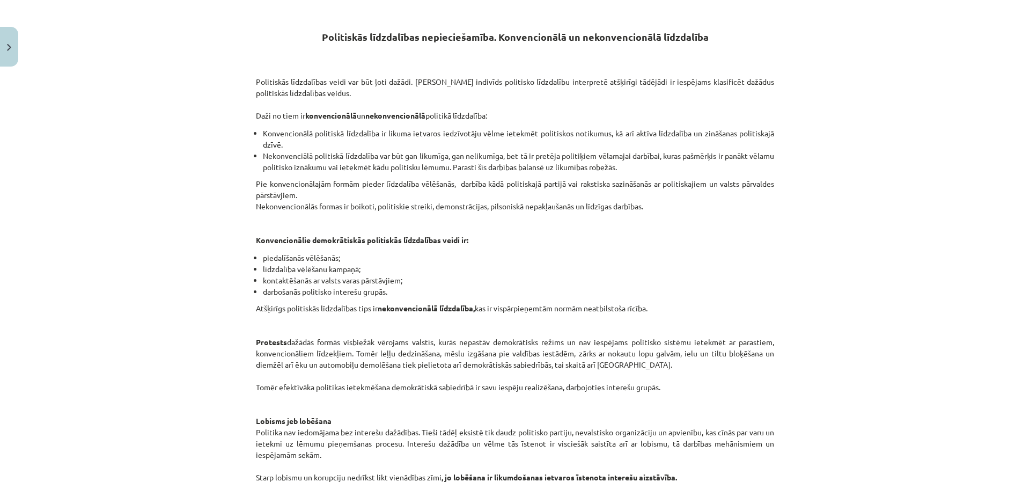
drag, startPoint x: 769, startPoint y: 184, endPoint x: 596, endPoint y: 236, distance: 180.5
click at [596, 236] on p "Pie konvencionālajām formām pieder līdzdalība vēlēšanās, darbība kādā politiska…" at bounding box center [515, 212] width 518 height 68
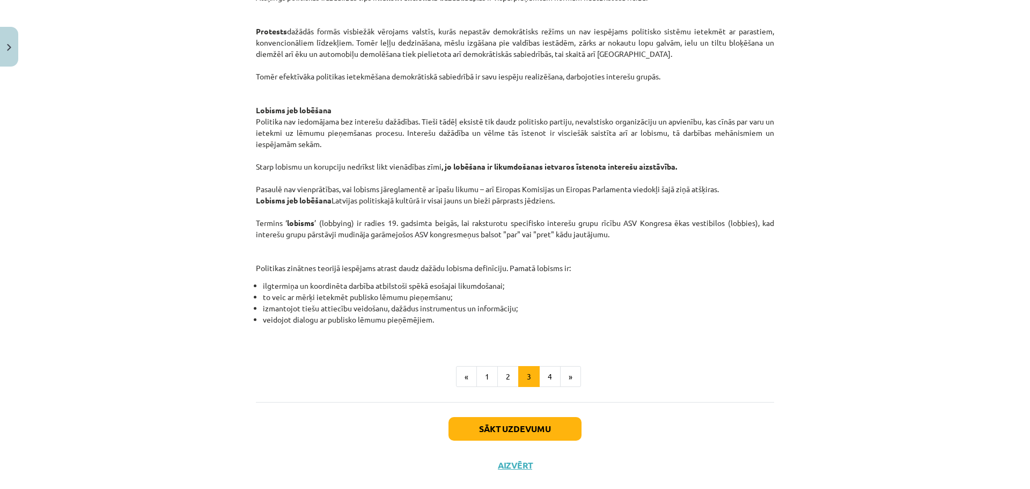
scroll to position [514, 0]
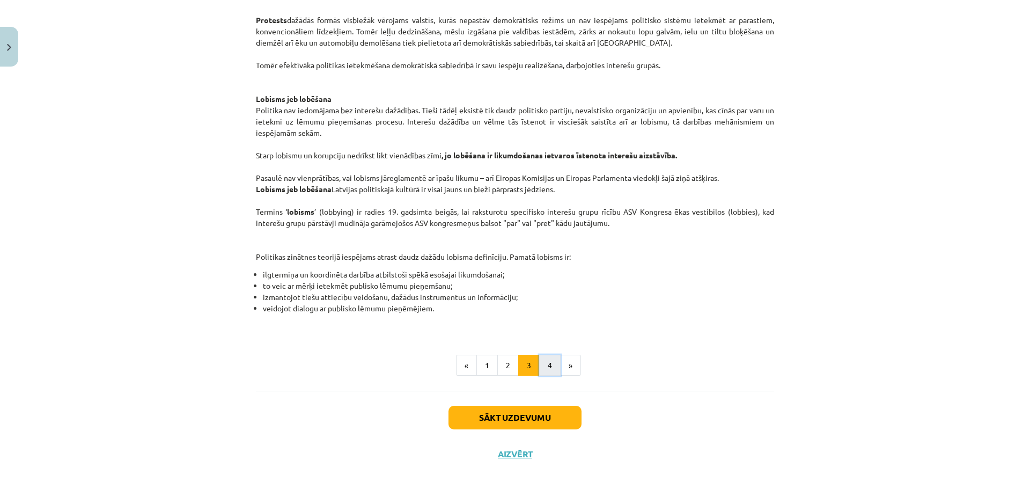
click at [547, 366] on button "4" at bounding box center [549, 365] width 21 height 21
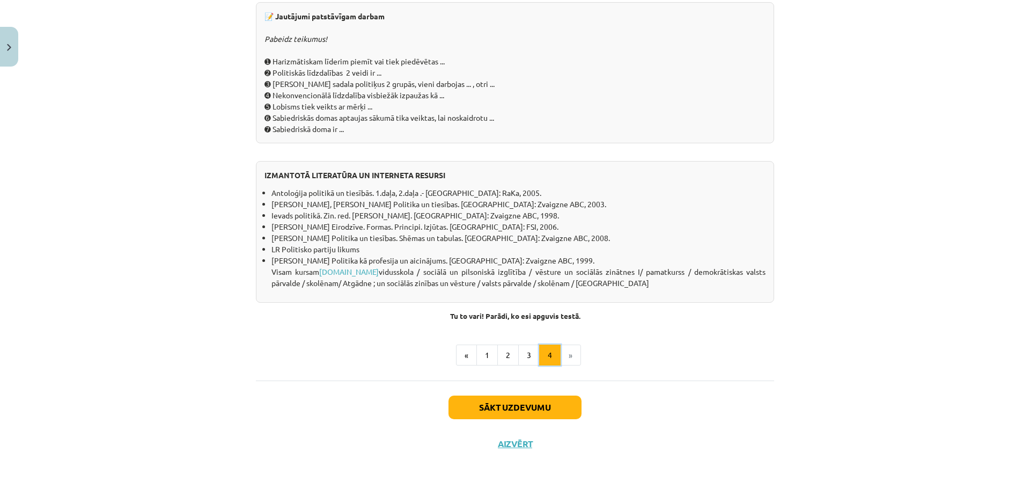
scroll to position [920, 0]
click at [522, 353] on button "3" at bounding box center [528, 354] width 21 height 21
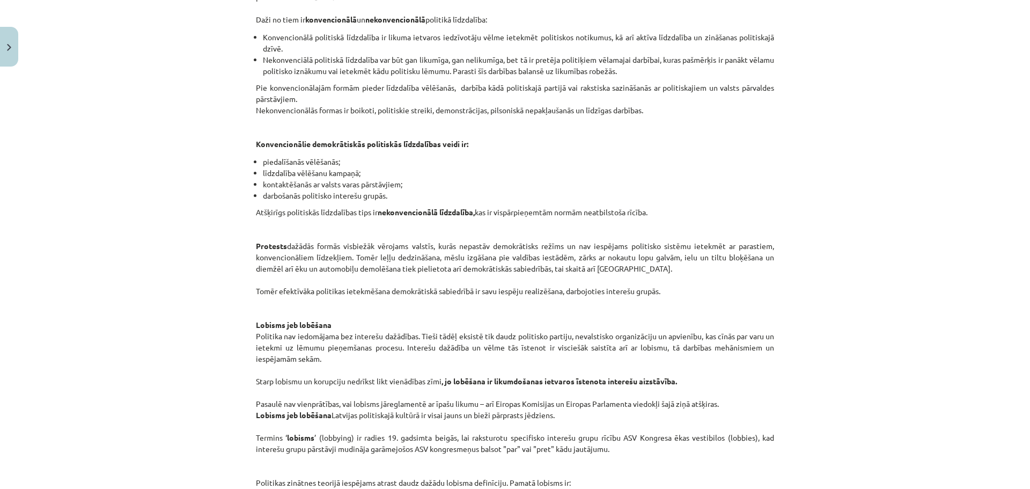
scroll to position [524, 0]
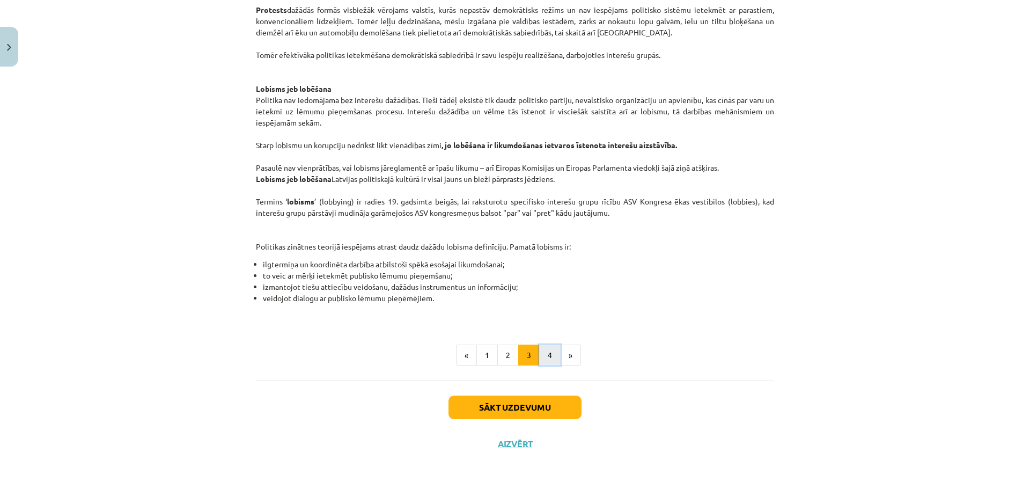
click at [545, 346] on button "4" at bounding box center [549, 354] width 21 height 21
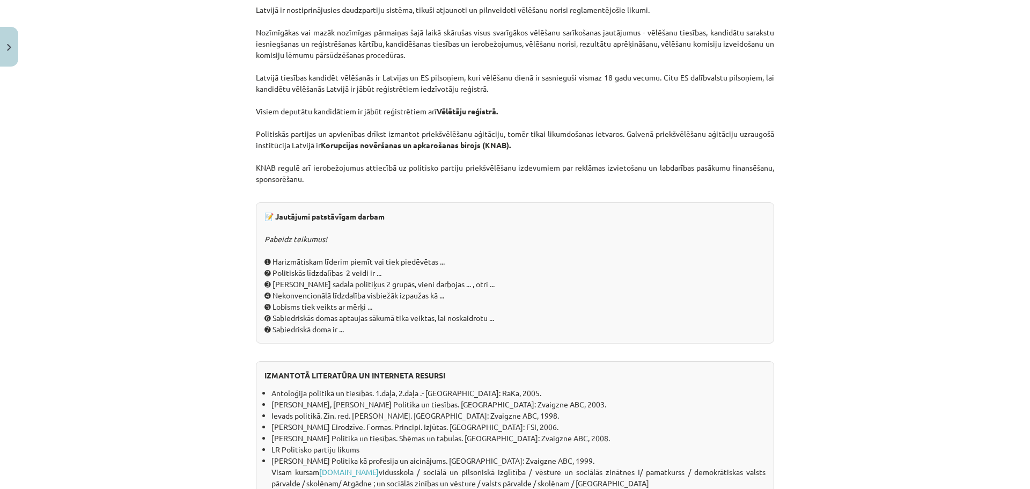
scroll to position [782, 0]
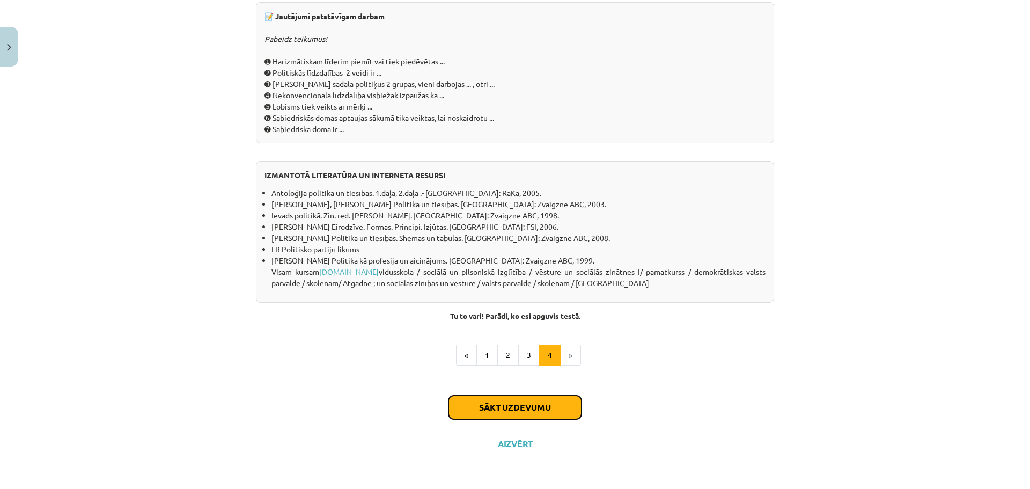
click at [549, 404] on button "Sākt uzdevumu" at bounding box center [515, 407] width 133 height 24
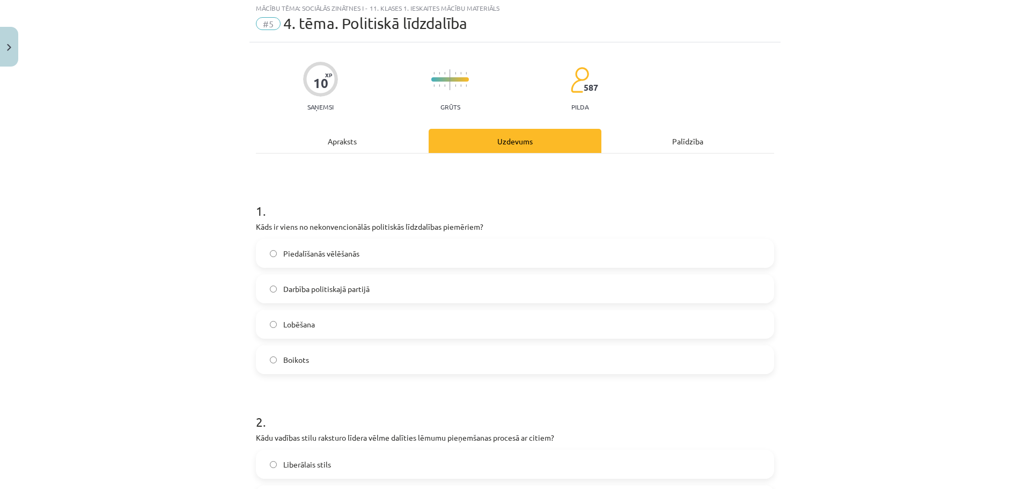
scroll to position [27, 0]
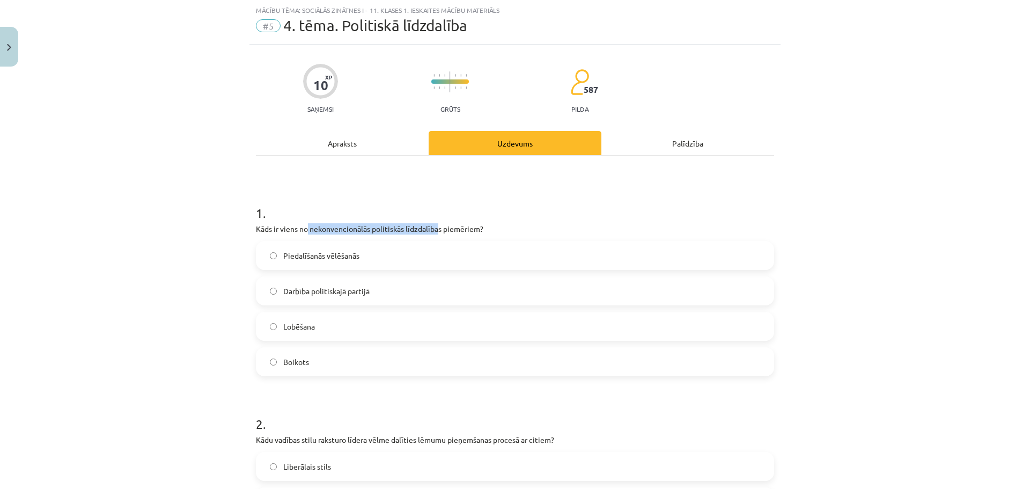
drag, startPoint x: 305, startPoint y: 228, endPoint x: 435, endPoint y: 223, distance: 130.0
click at [435, 223] on div "1 . Kāds ir viens no nekonvencionālās politiskās līdzdalības piemēriem? Piedalī…" at bounding box center [515, 281] width 518 height 189
click at [109, 333] on div "Mācību tēma: Sociālās zinātnes i - 11. klases 1. ieskaites mācību materiāls #5 …" at bounding box center [515, 244] width 1030 height 489
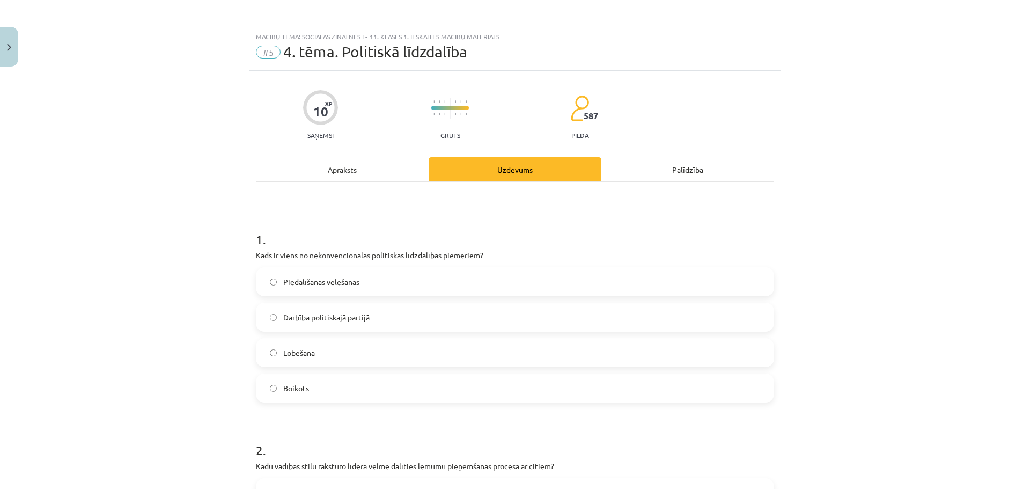
scroll to position [0, 0]
click at [343, 175] on div "Apraksts" at bounding box center [342, 170] width 173 height 24
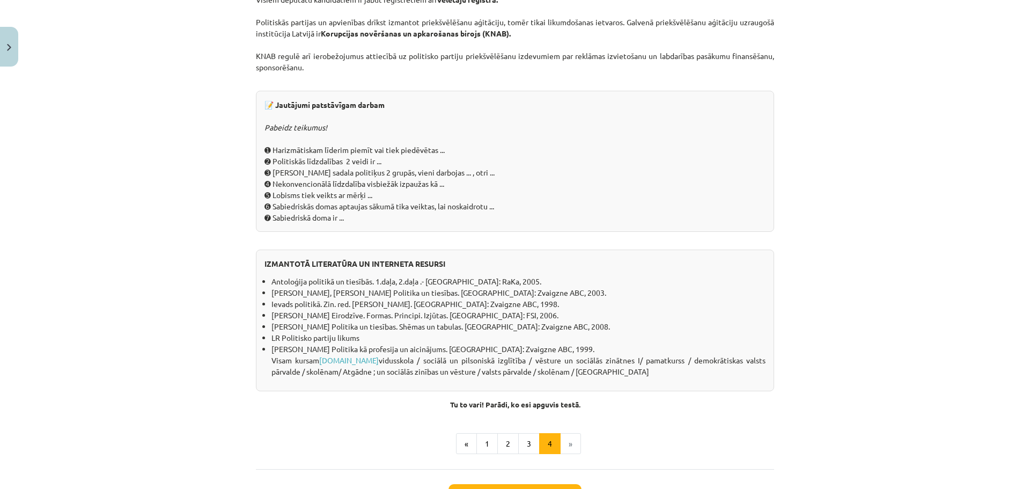
scroll to position [920, 0]
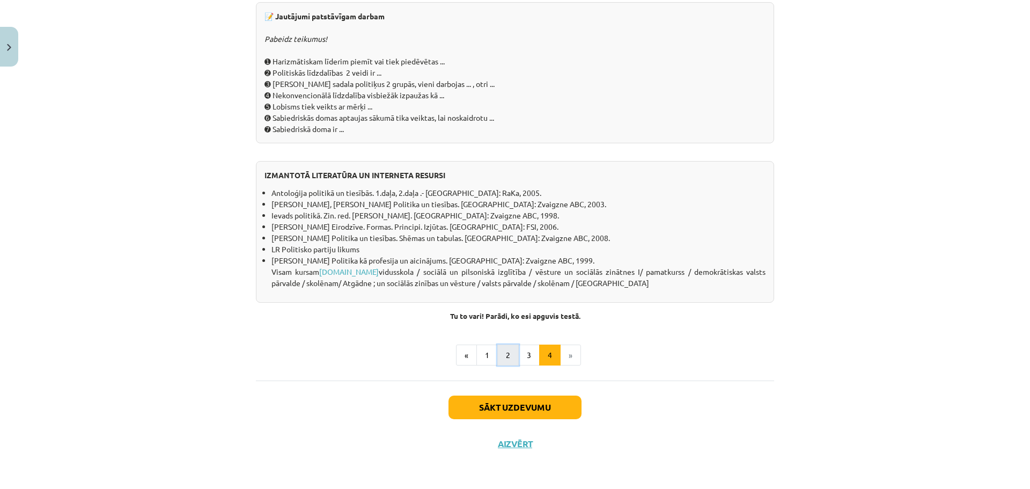
click at [504, 352] on button "2" at bounding box center [507, 354] width 21 height 21
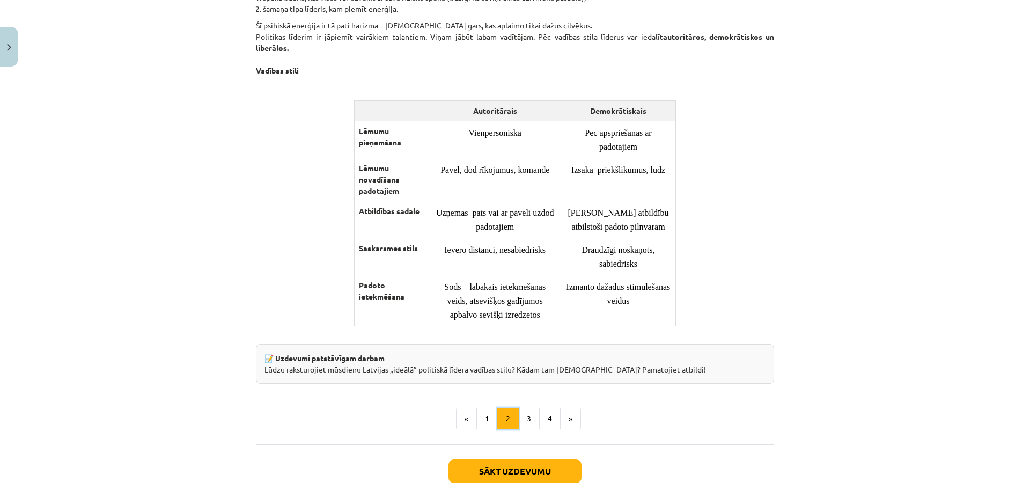
scroll to position [729, 0]
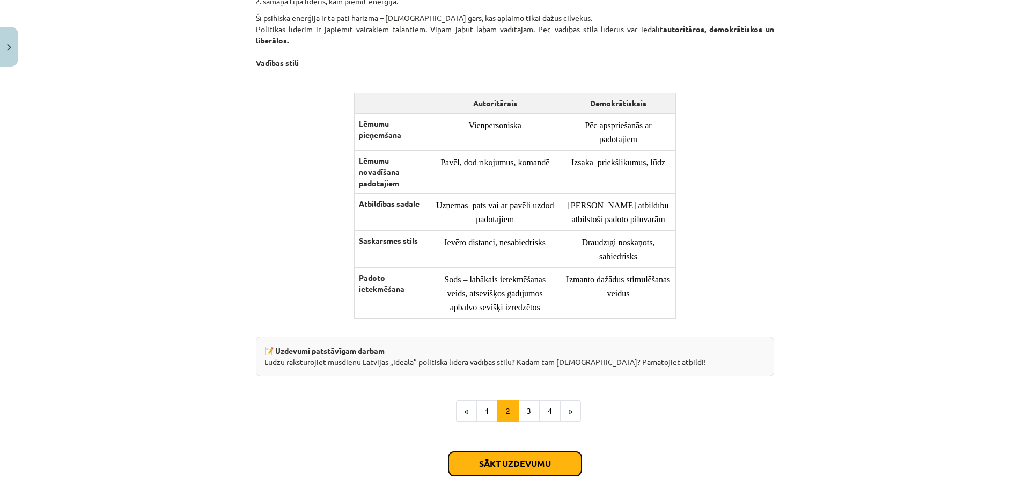
click at [533, 468] on button "Sākt uzdevumu" at bounding box center [515, 464] width 133 height 24
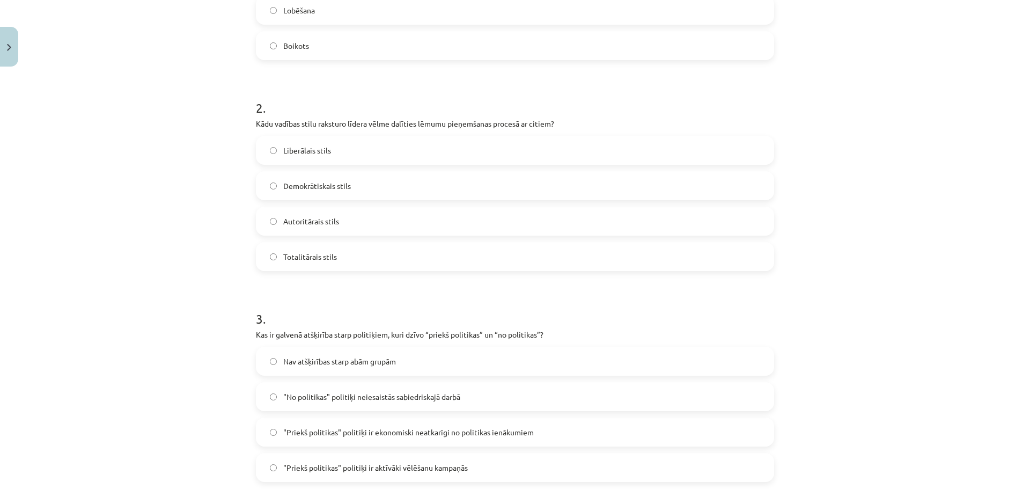
scroll to position [349, 0]
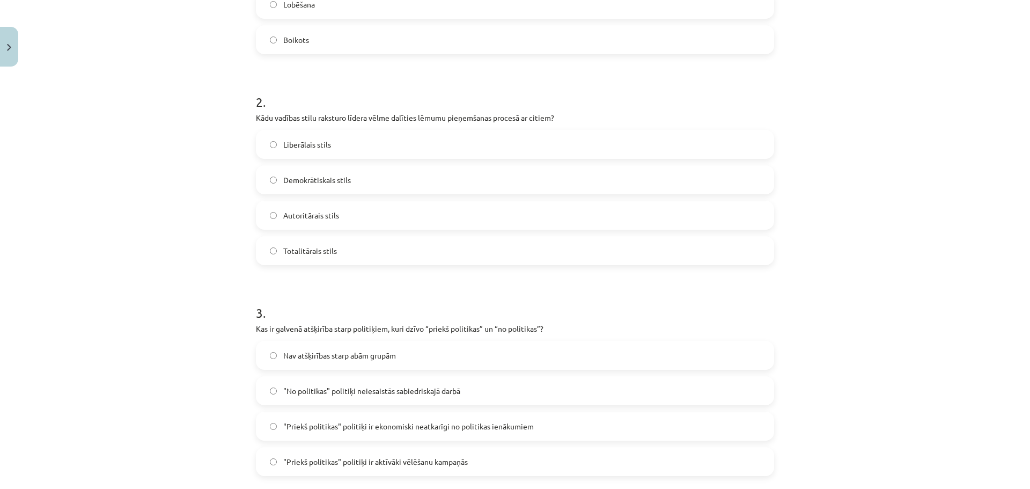
click at [315, 177] on span "Demokrātiskais stils" at bounding box center [317, 179] width 68 height 11
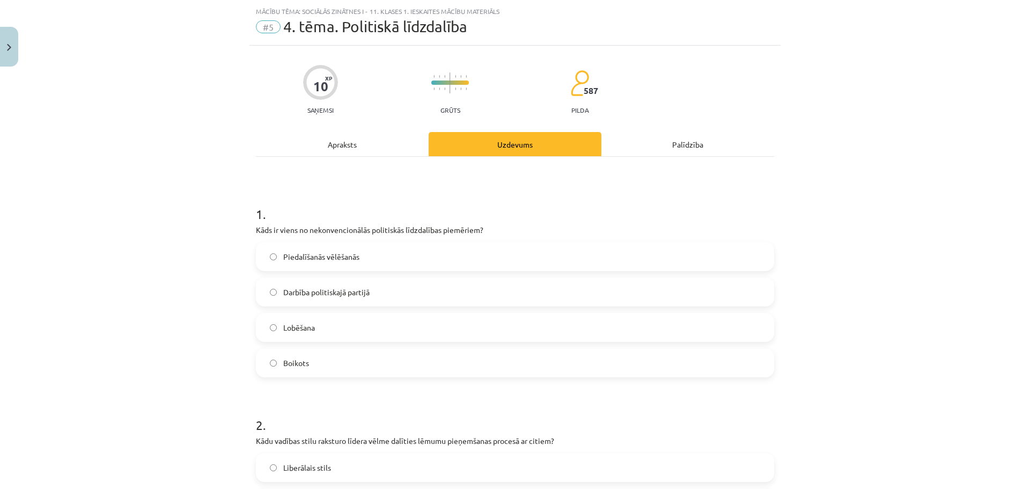
scroll to position [0, 0]
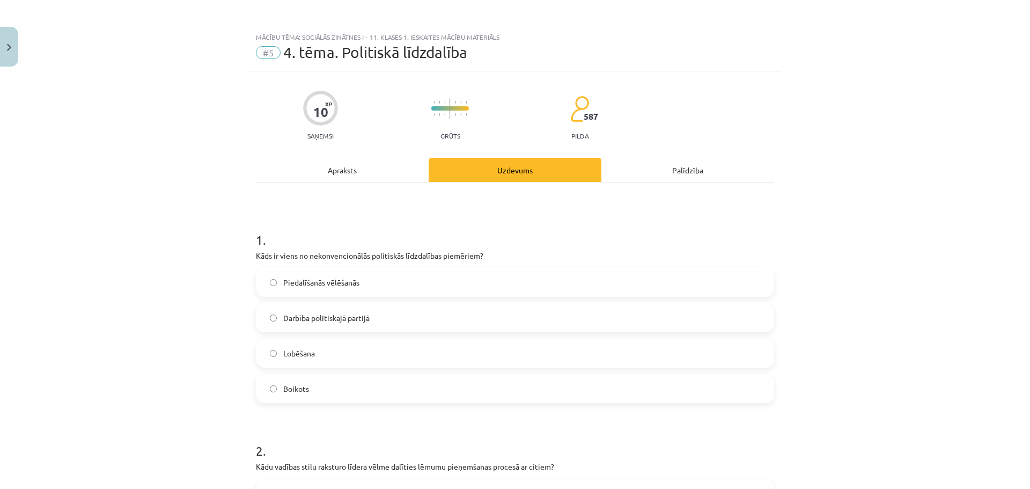
click at [374, 174] on div "Apraksts" at bounding box center [342, 170] width 173 height 24
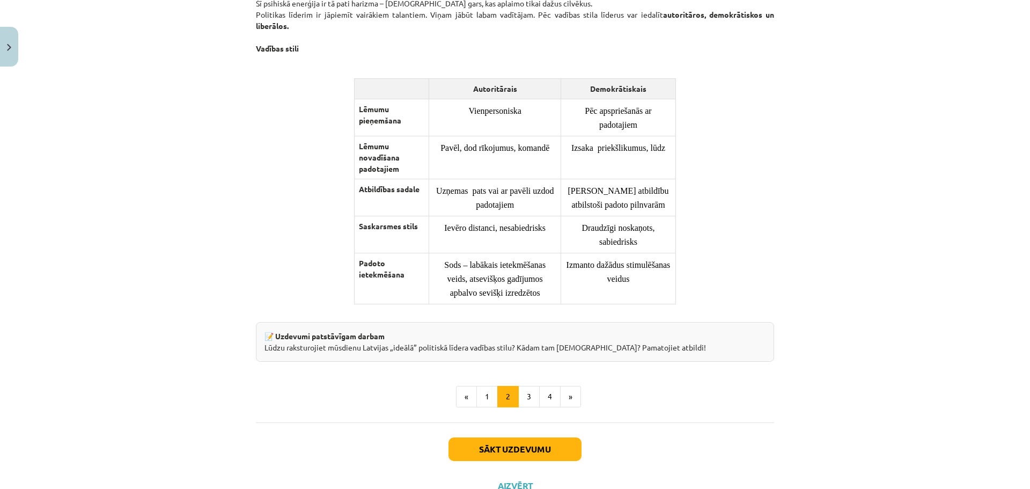
scroll to position [794, 0]
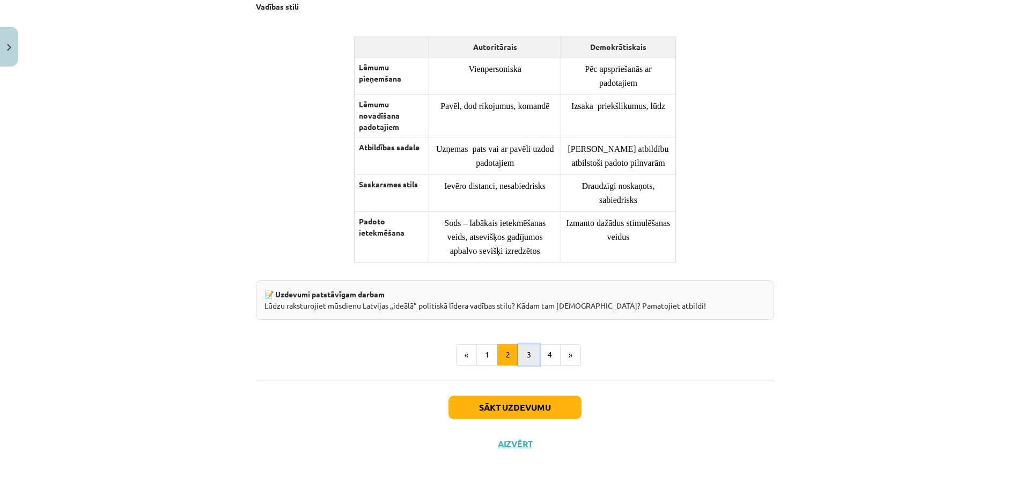
click at [527, 353] on button "3" at bounding box center [528, 354] width 21 height 21
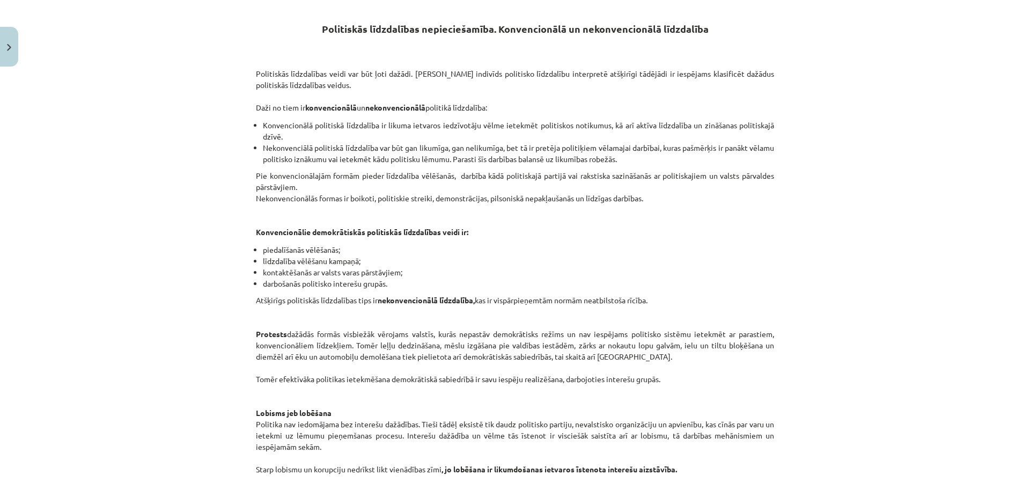
scroll to position [192, 0]
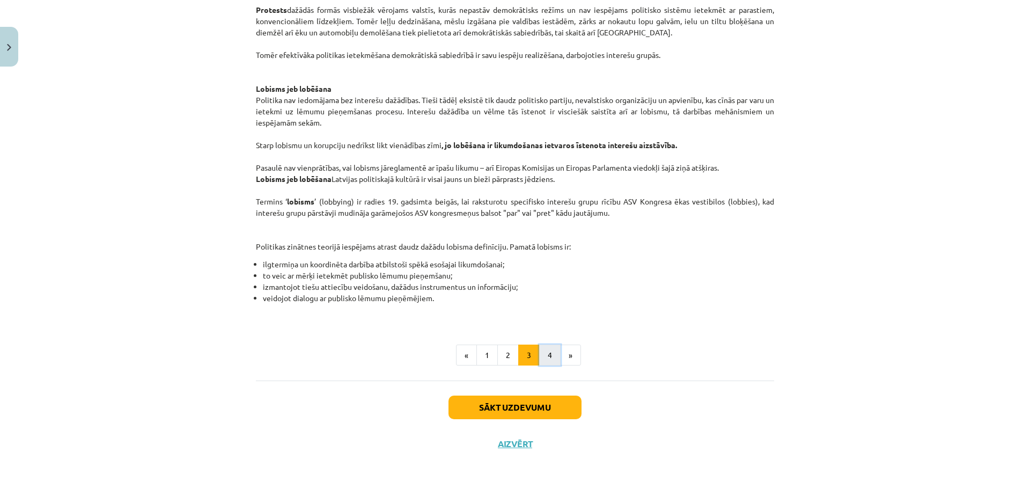
click at [544, 356] on button "4" at bounding box center [549, 354] width 21 height 21
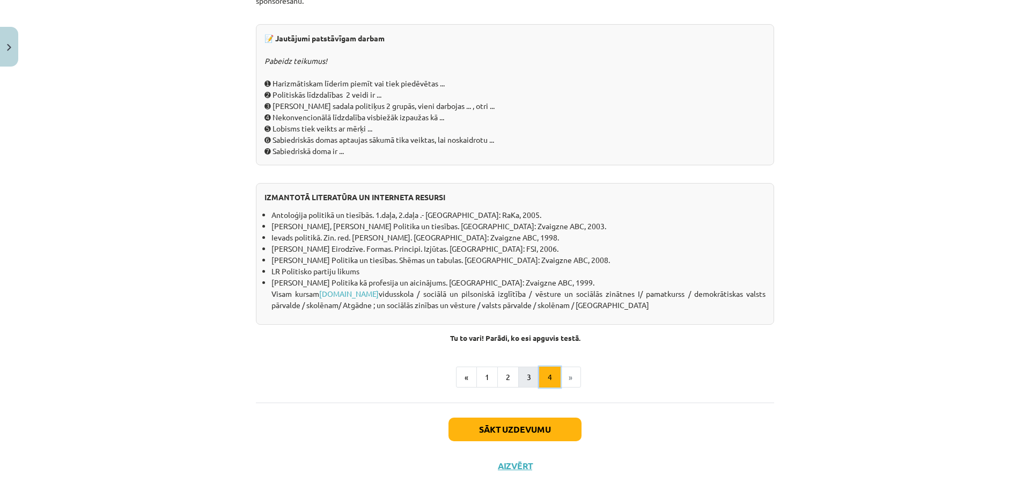
scroll to position [920, 0]
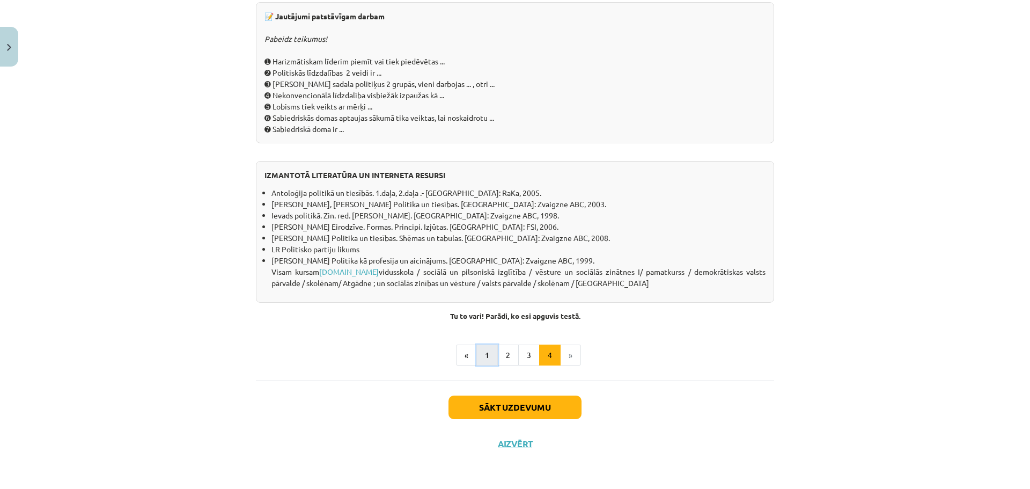
click at [483, 360] on button "1" at bounding box center [487, 354] width 21 height 21
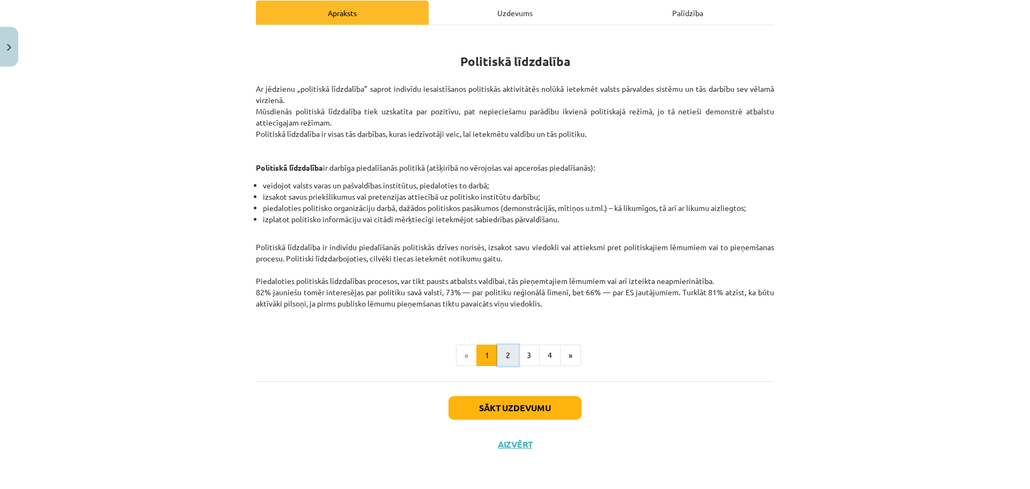
click at [499, 355] on button "2" at bounding box center [507, 354] width 21 height 21
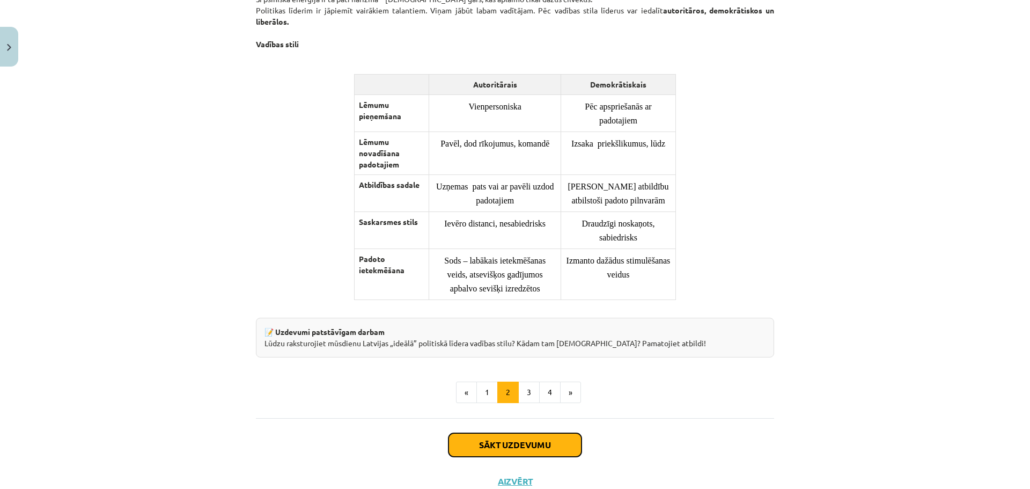
click at [528, 451] on button "Sākt uzdevumu" at bounding box center [515, 445] width 133 height 24
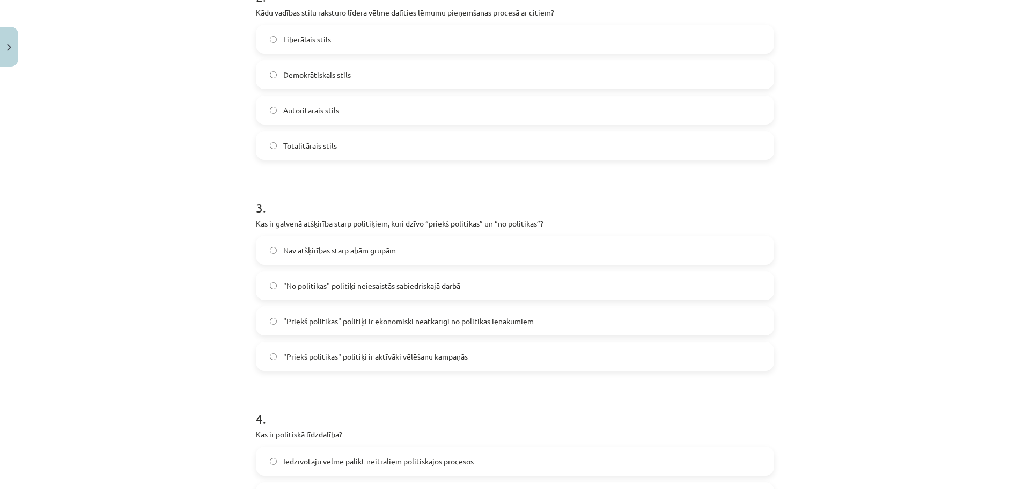
scroll to position [456, 0]
click at [476, 320] on span ""Priekš politikas" politiķi ir ekonomiski neatkarīgi no politikas ienākumiem" at bounding box center [408, 318] width 251 height 11
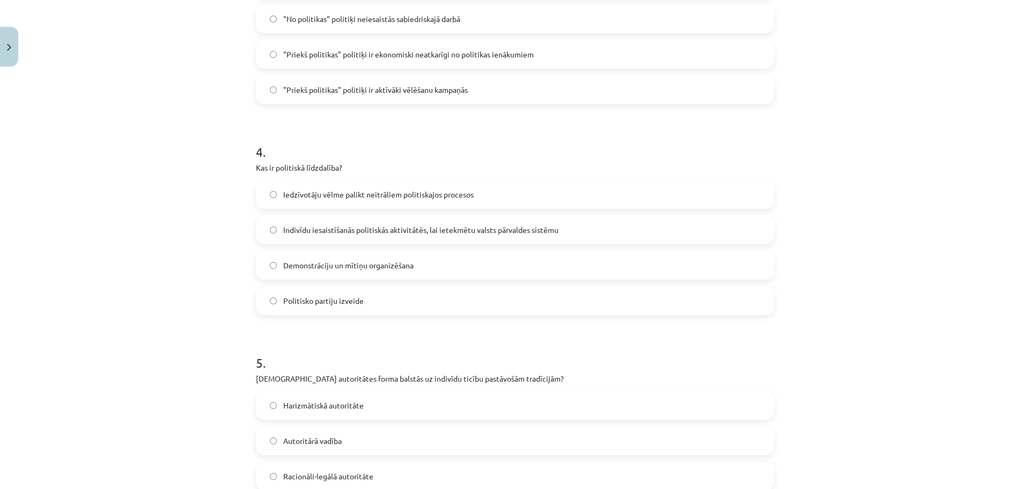
scroll to position [724, 0]
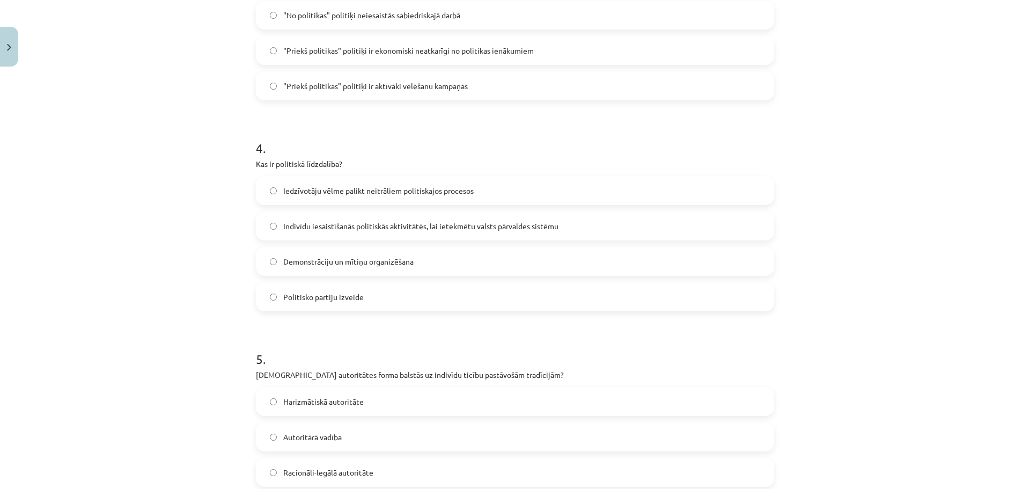
click at [603, 227] on label "Indivīdu iesaistīšanās politiskās aktivitātēs, lai ietekmētu valsts pārvaldes s…" at bounding box center [515, 225] width 516 height 27
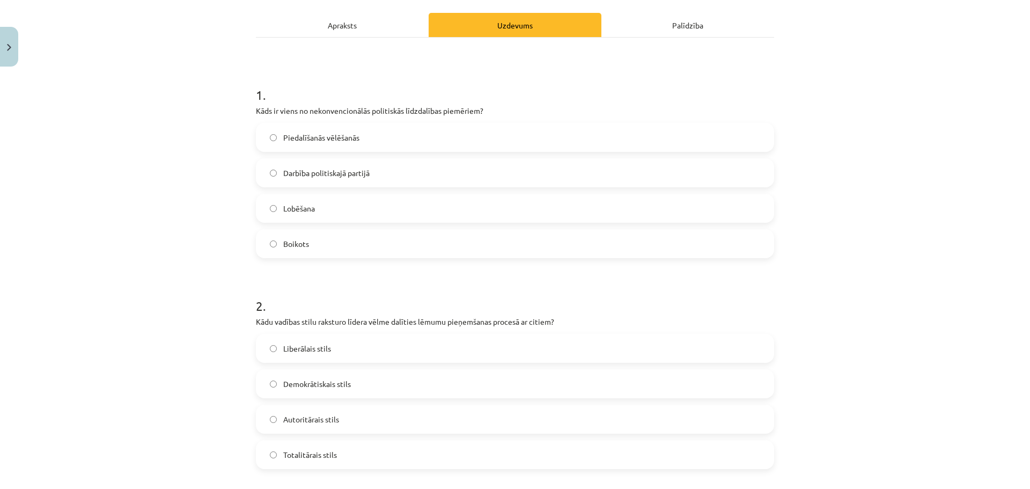
scroll to position [131, 0]
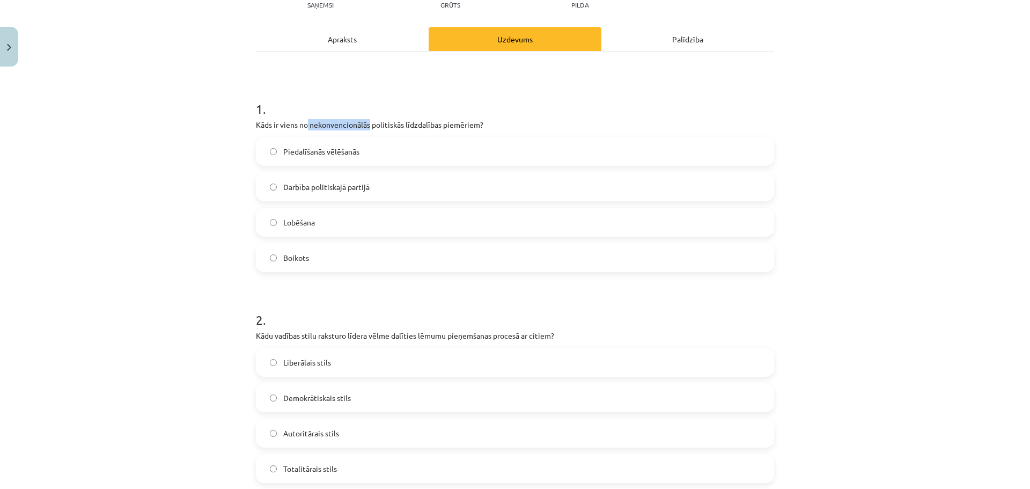
drag, startPoint x: 304, startPoint y: 123, endPoint x: 366, endPoint y: 120, distance: 62.4
click at [366, 120] on p "Kāds ir viens no nekonvencionālās politiskās līdzdalības piemēriem?" at bounding box center [515, 124] width 518 height 11
click at [338, 226] on label "Lobēšana" at bounding box center [515, 222] width 516 height 27
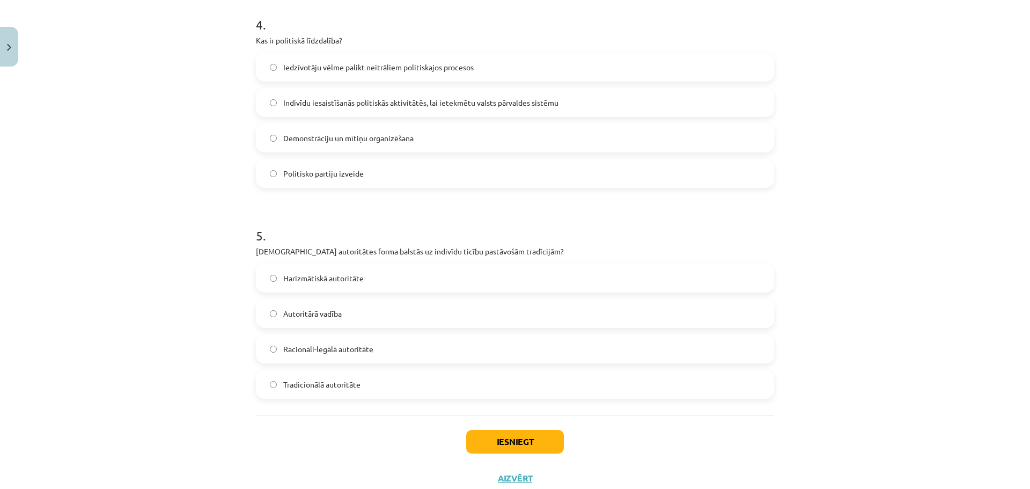
scroll to position [882, 0]
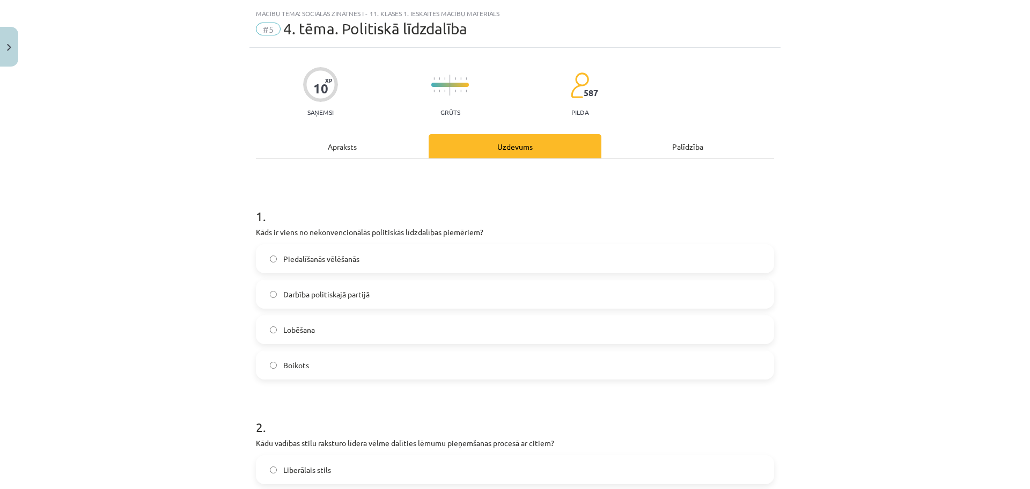
click at [375, 145] on div "Apraksts" at bounding box center [342, 146] width 173 height 24
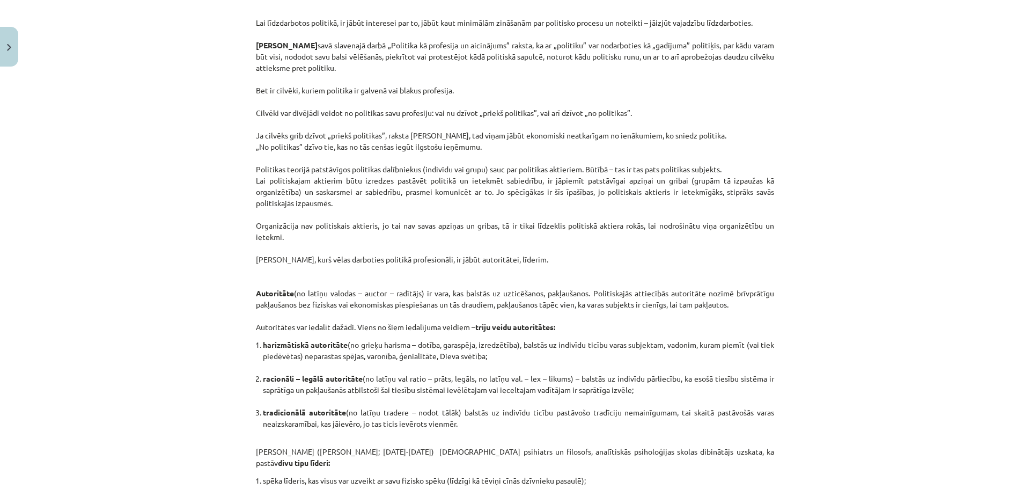
scroll to position [0, 0]
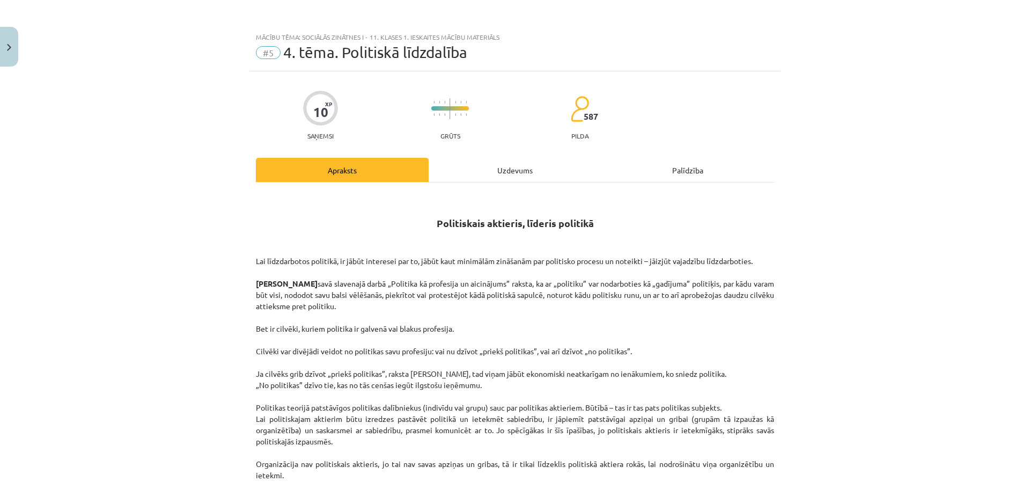
click at [523, 180] on div "Uzdevums" at bounding box center [515, 170] width 173 height 24
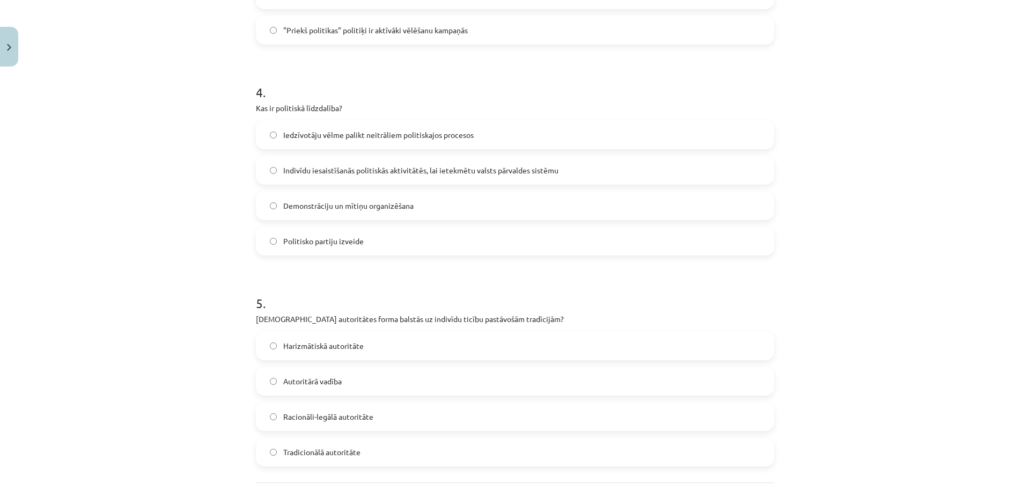
scroll to position [882, 0]
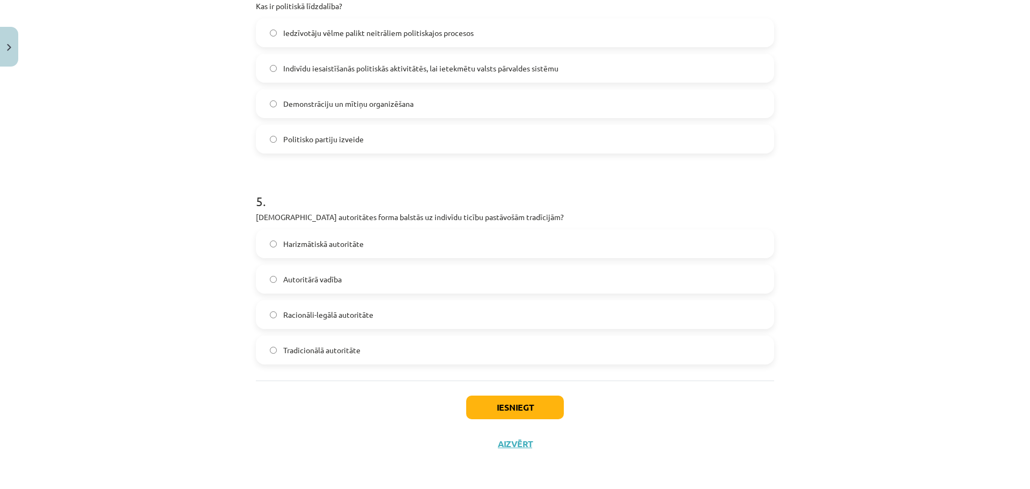
click at [336, 347] on span "Tradicionālā autoritāte" at bounding box center [321, 349] width 77 height 11
click at [508, 401] on button "Iesniegt" at bounding box center [515, 407] width 98 height 24
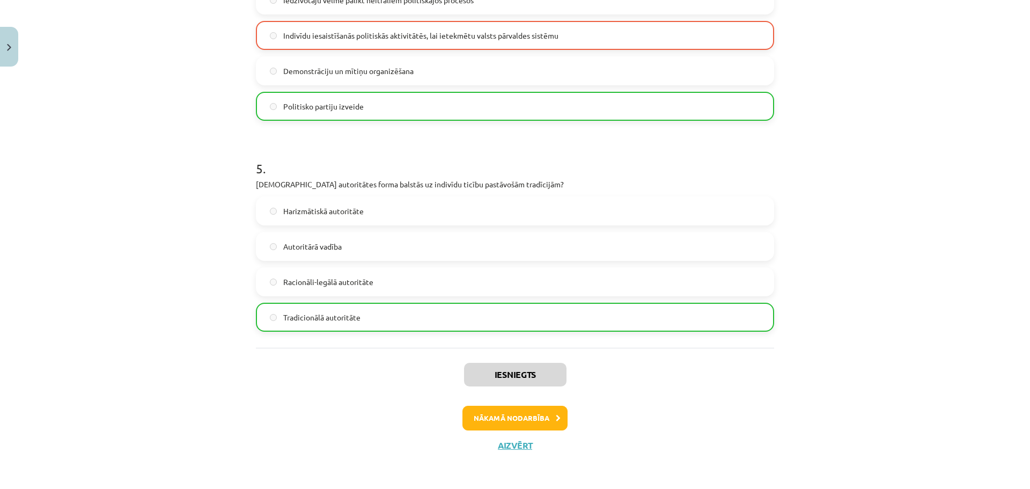
scroll to position [917, 0]
click at [555, 421] on button "Nākamā nodarbība" at bounding box center [515, 416] width 105 height 25
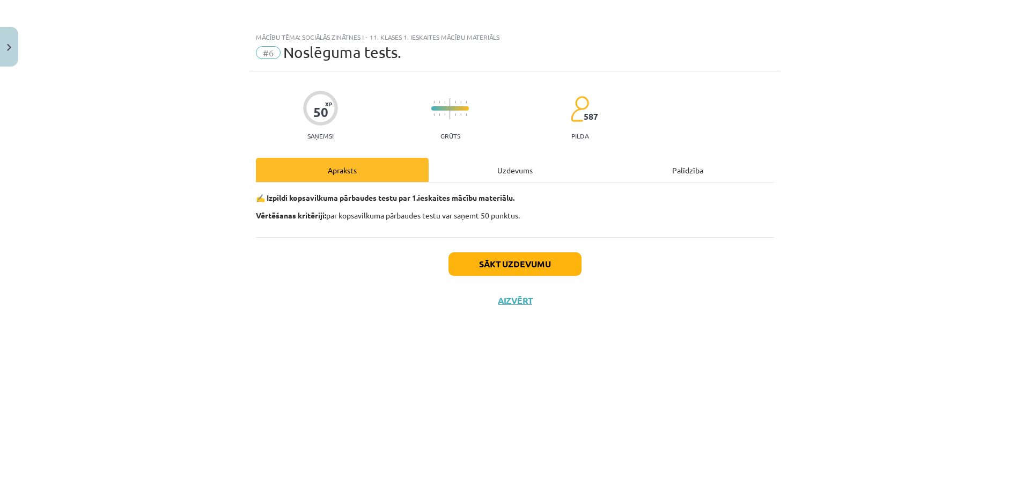
scroll to position [0, 0]
click at [524, 266] on button "Sākt uzdevumu" at bounding box center [515, 264] width 133 height 24
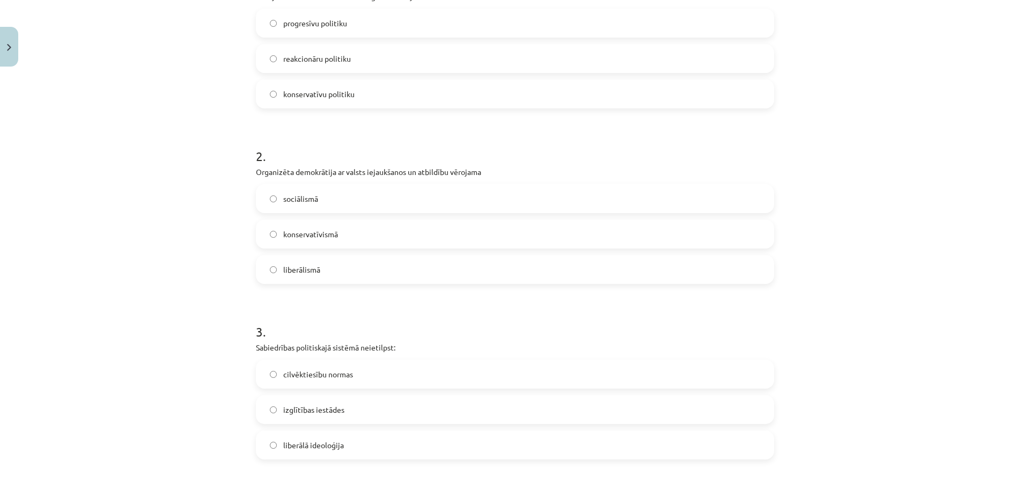
scroll to position [322, 0]
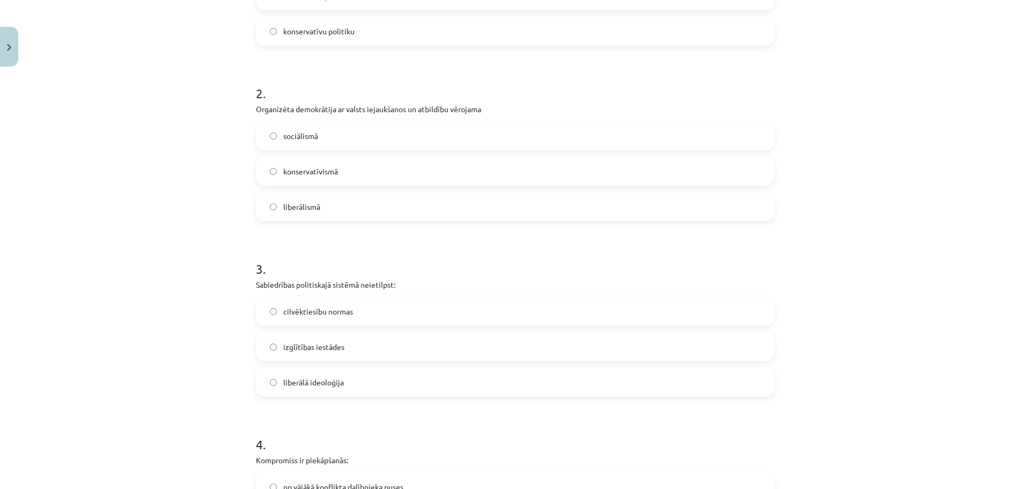
click at [283, 137] on span "sociālismā" at bounding box center [300, 135] width 35 height 11
drag, startPoint x: 280, startPoint y: 136, endPoint x: 301, endPoint y: 136, distance: 21.5
click at [301, 136] on span "sociālismā" at bounding box center [300, 135] width 35 height 11
drag, startPoint x: 280, startPoint y: 207, endPoint x: 325, endPoint y: 205, distance: 45.1
click at [325, 205] on label "liberālismā" at bounding box center [515, 206] width 516 height 27
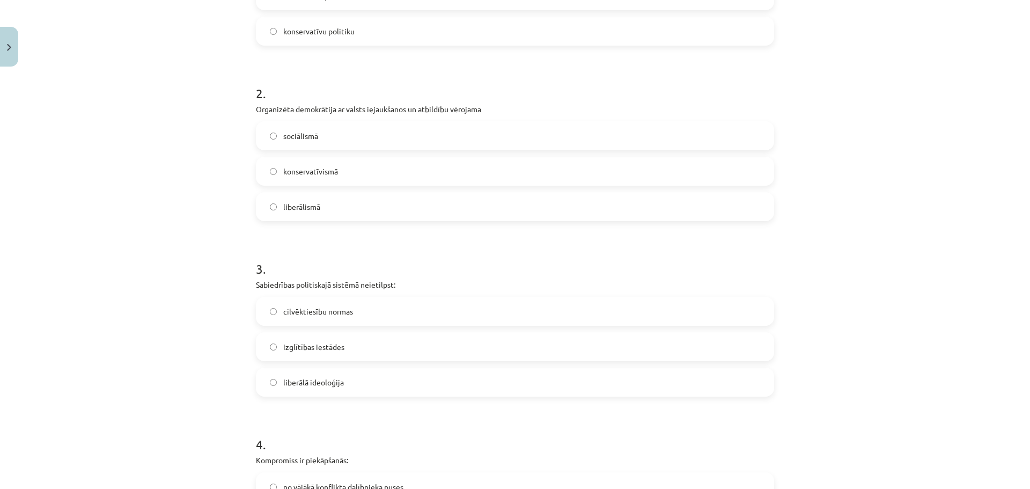
click at [115, 240] on div "Mācību tēma: Sociālās zinātnes i - 11. klases 1. ieskaites mācību materiāls #6 …" at bounding box center [515, 244] width 1030 height 489
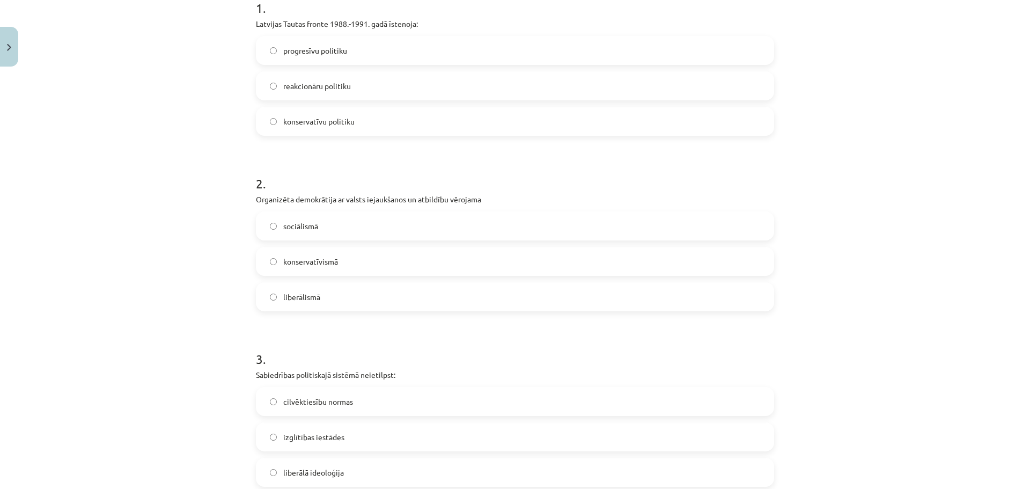
scroll to position [234, 0]
click at [322, 53] on span "progresīvu politiku" at bounding box center [315, 47] width 64 height 11
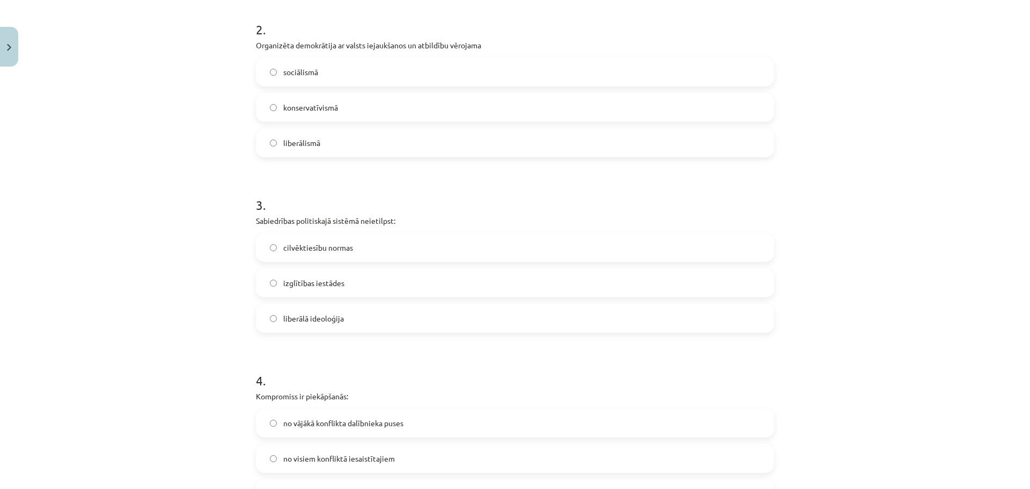
scroll to position [395, 0]
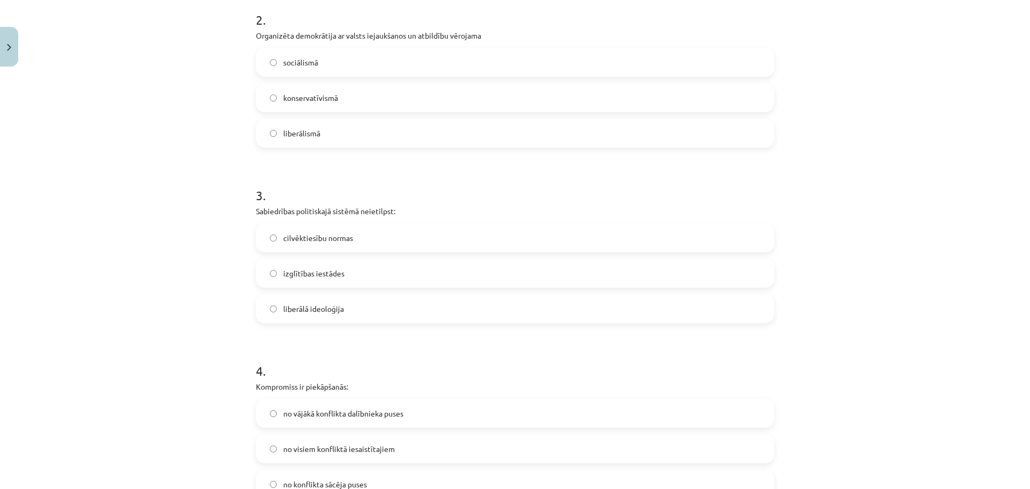
click at [333, 269] on span "izglītības iestādes" at bounding box center [313, 273] width 61 height 11
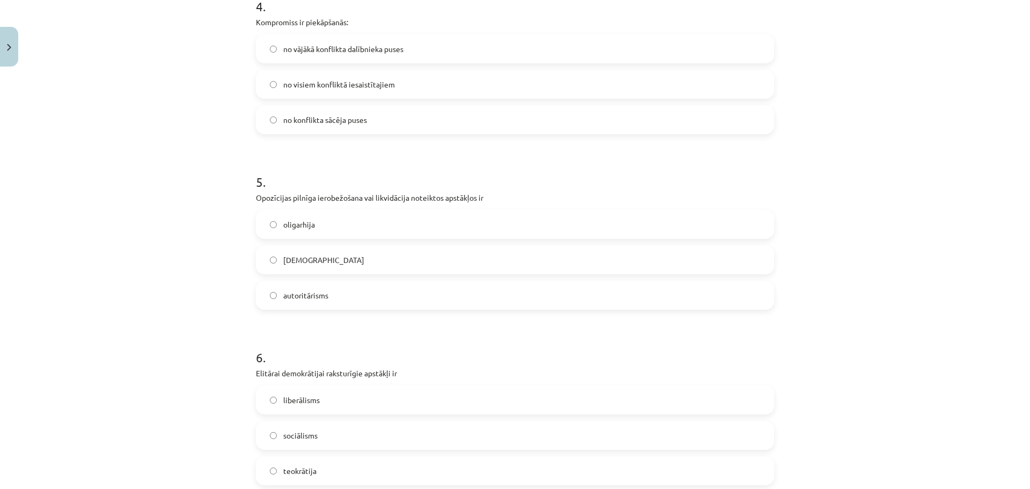
scroll to position [763, 0]
click at [396, 75] on label "no visiem konfliktā iesaistītajiem" at bounding box center [515, 81] width 516 height 27
click at [329, 252] on label "[DEMOGRAPHIC_DATA]" at bounding box center [515, 257] width 516 height 27
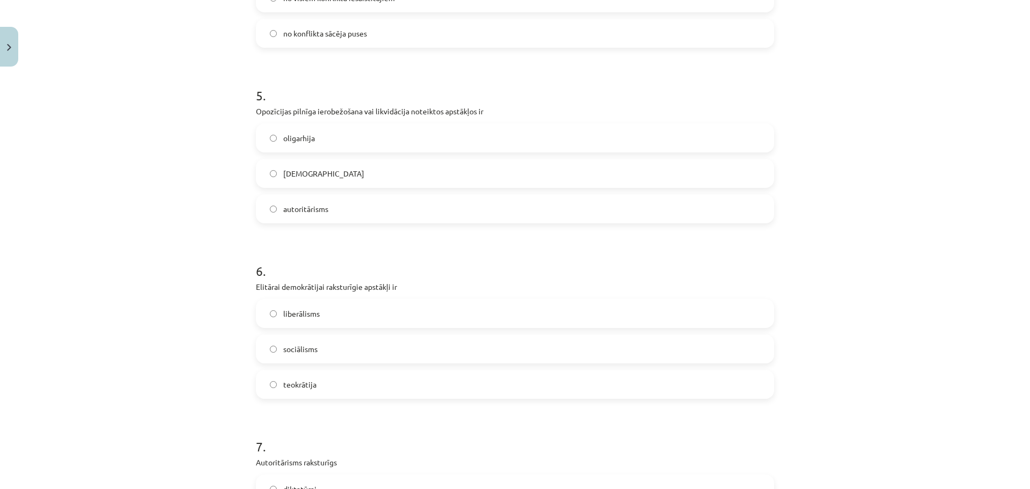
scroll to position [870, 0]
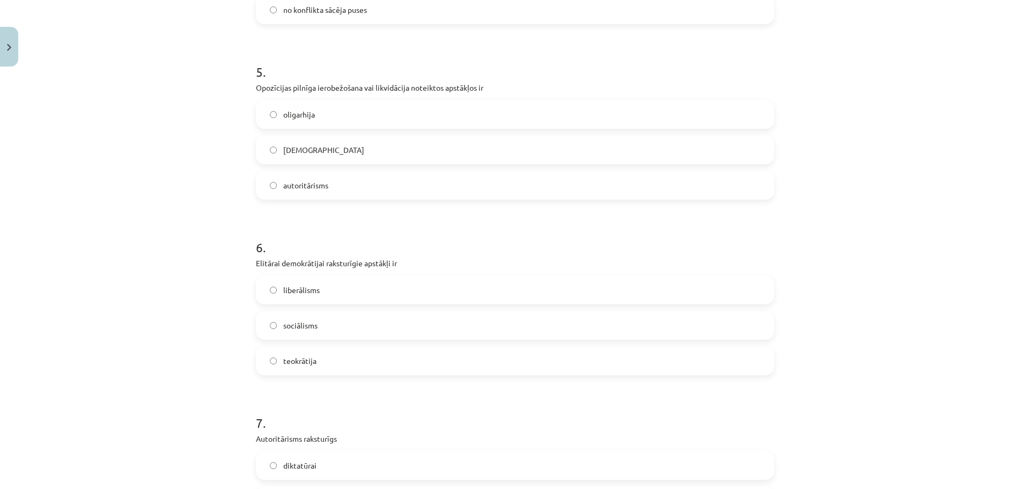
click at [449, 275] on div "6 . Elitārai demokrātijai raksturīgie apstākļi ir liberālisms sociālisms teokrā…" at bounding box center [515, 298] width 518 height 154
click at [449, 282] on label "liberālisms" at bounding box center [515, 289] width 516 height 27
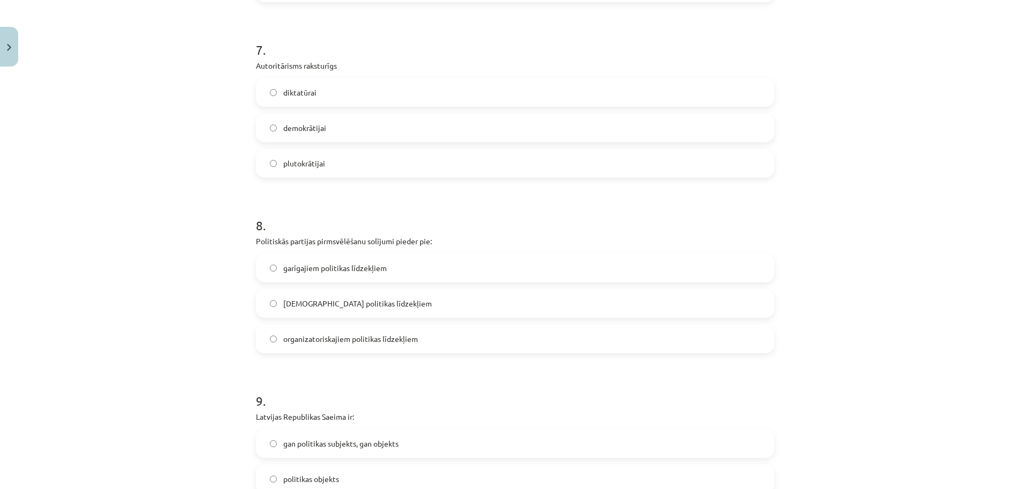
scroll to position [1245, 0]
click at [298, 94] on span "diktatūrai" at bounding box center [299, 89] width 33 height 11
drag, startPoint x: 252, startPoint y: 61, endPoint x: 299, endPoint y: 62, distance: 47.2
click at [299, 62] on p "Autoritārisms raksturīgs" at bounding box center [515, 62] width 518 height 11
click at [239, 180] on div "Mācību tēma: Sociālās zinātnes i - 11. klases 1. ieskaites mācību materiāls #6 …" at bounding box center [515, 244] width 1030 height 489
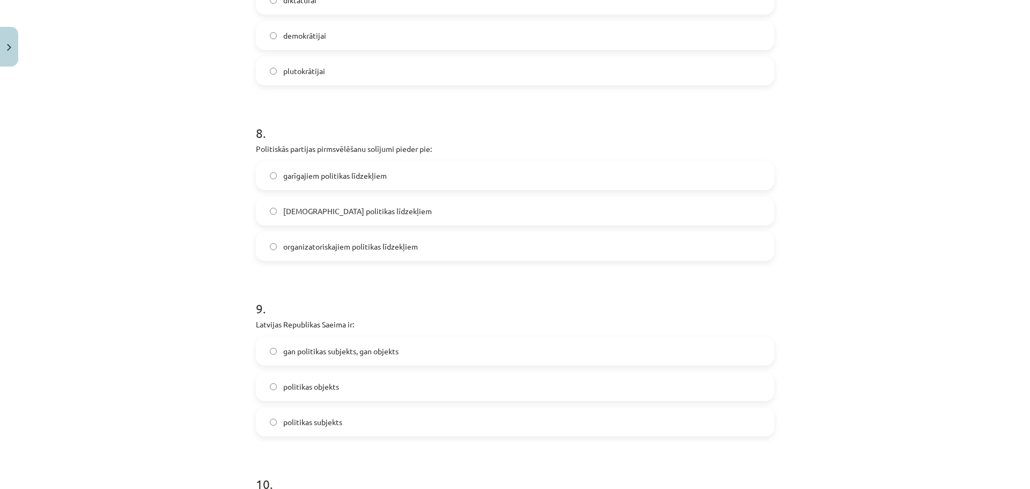
scroll to position [1353, 0]
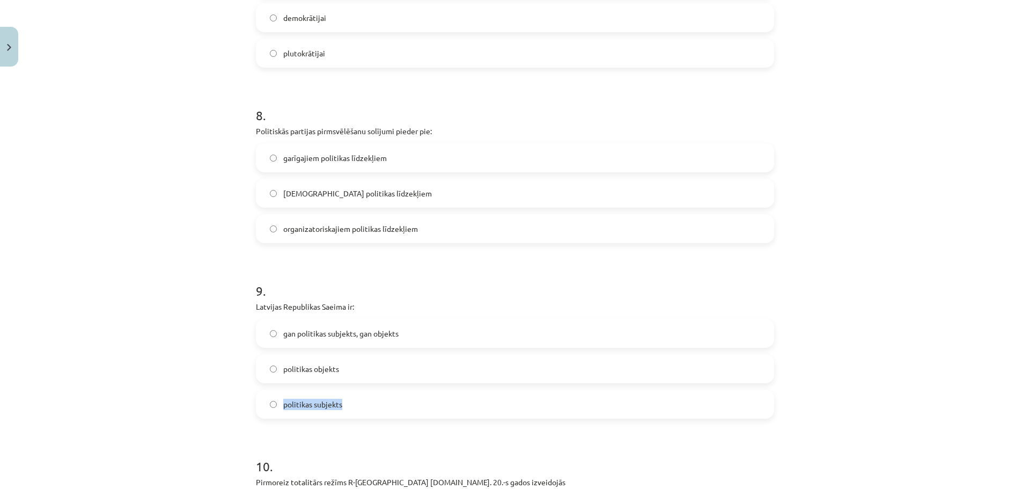
drag, startPoint x: 277, startPoint y: 404, endPoint x: 340, endPoint y: 409, distance: 63.1
click at [340, 409] on label "politikas subjekts" at bounding box center [515, 404] width 516 height 27
drag, startPoint x: 279, startPoint y: 368, endPoint x: 335, endPoint y: 368, distance: 55.8
click at [349, 367] on label "politikas objekts" at bounding box center [515, 368] width 516 height 27
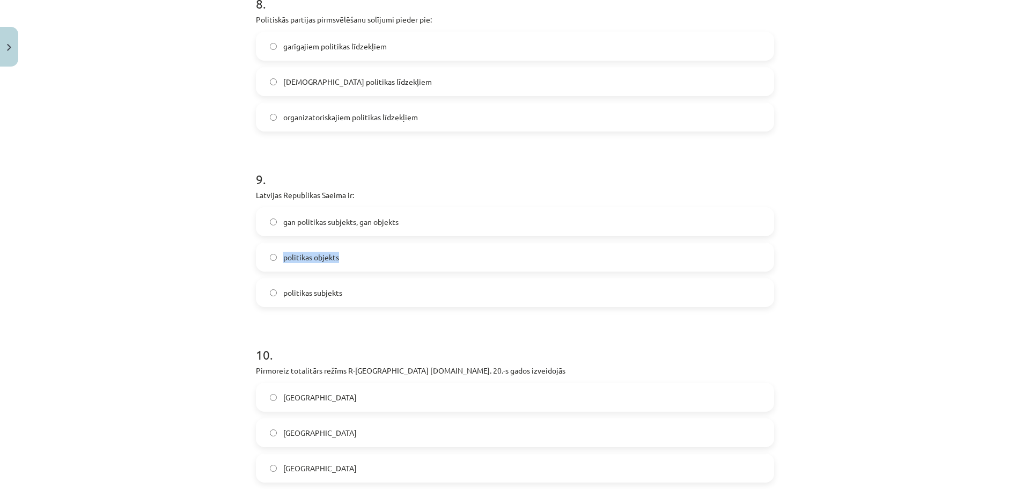
scroll to position [1514, 0]
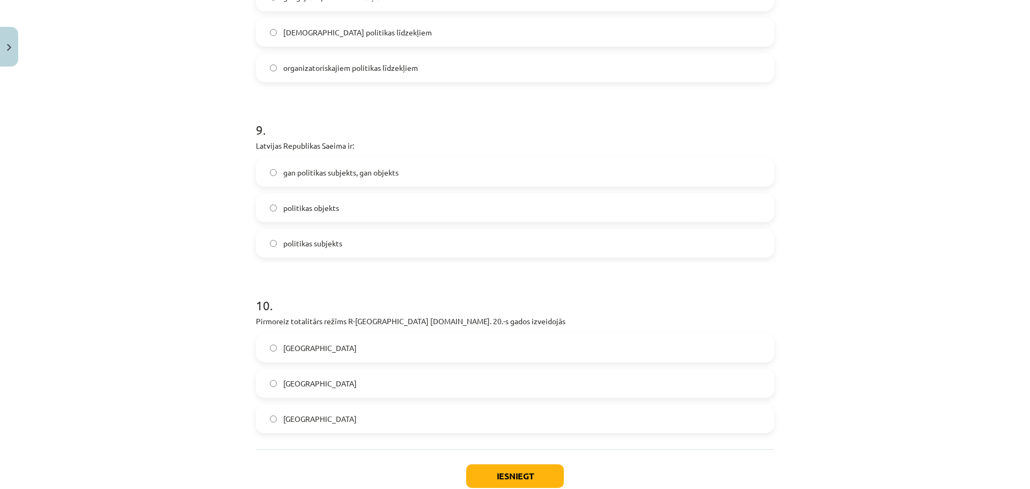
click at [324, 164] on label "gan politikas subjekts, gan objekts" at bounding box center [515, 172] width 516 height 27
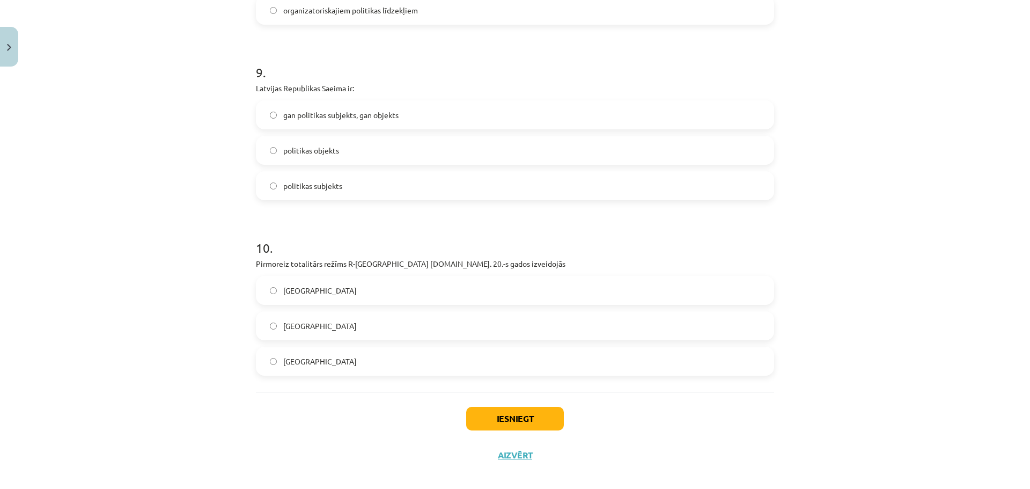
scroll to position [1582, 0]
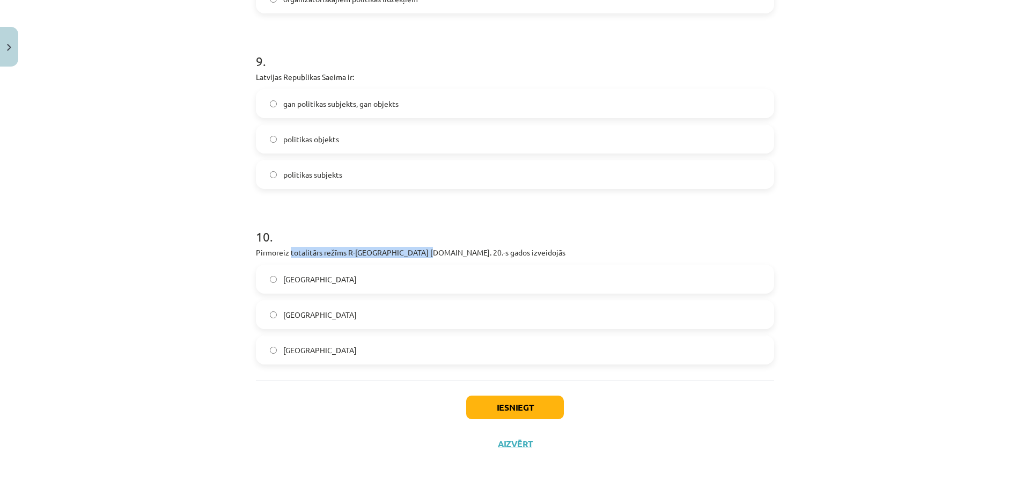
drag, startPoint x: 287, startPoint y: 251, endPoint x: 412, endPoint y: 253, distance: 125.6
click at [412, 253] on p "Pirmoreiz totalitārs režīms R-[GEOGRAPHIC_DATA] [DOMAIN_NAME]. 20.-s gados izve…" at bounding box center [515, 252] width 518 height 11
click at [411, 230] on h1 "10 ." at bounding box center [515, 226] width 518 height 33
drag, startPoint x: 287, startPoint y: 252, endPoint x: 391, endPoint y: 248, distance: 104.7
click at [392, 248] on p "Pirmoreiz totalitārs režīms R-[GEOGRAPHIC_DATA] [DOMAIN_NAME]. 20.-s gados izve…" at bounding box center [515, 252] width 518 height 11
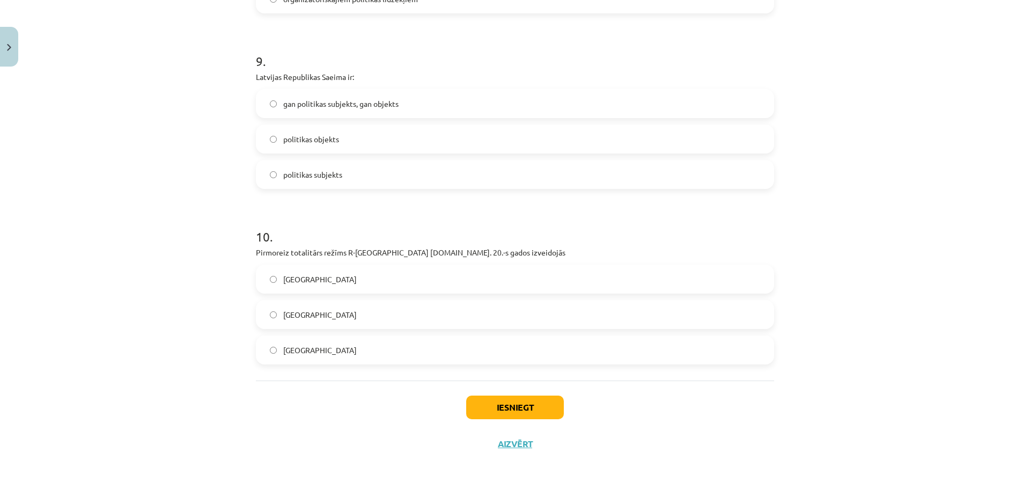
drag, startPoint x: 172, startPoint y: 232, endPoint x: 176, endPoint y: 226, distance: 6.9
click at [173, 231] on div "Mācību tēma: Sociālās zinātnes i - 11. klases 1. ieskaites mācību materiāls #6 …" at bounding box center [515, 244] width 1030 height 489
click at [290, 350] on span "[GEOGRAPHIC_DATA]" at bounding box center [320, 349] width 74 height 11
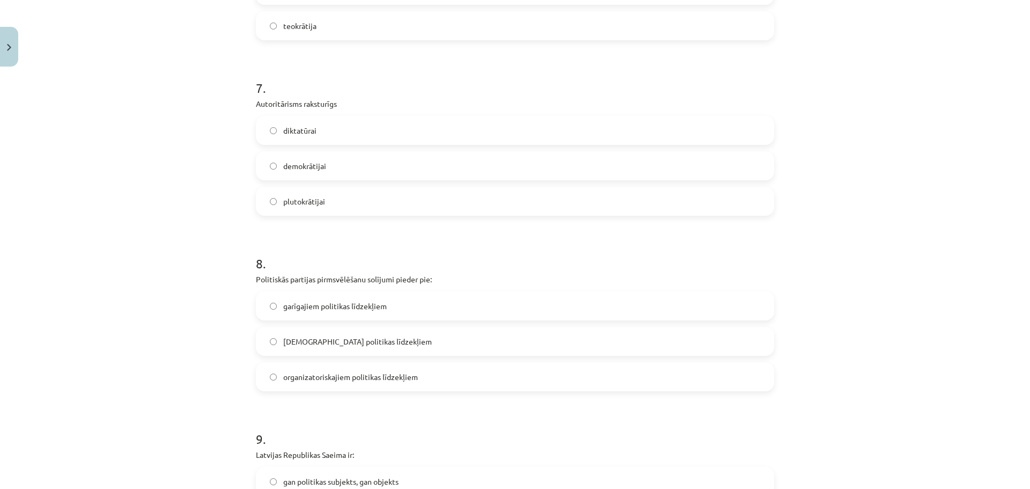
scroll to position [1260, 0]
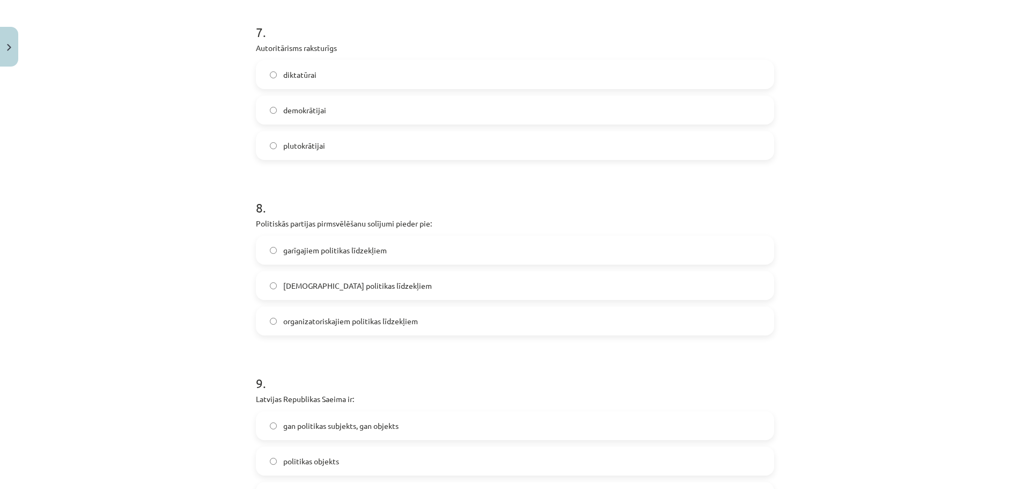
click at [351, 253] on span "garīgajiem politikas līdzekļiem" at bounding box center [335, 250] width 104 height 11
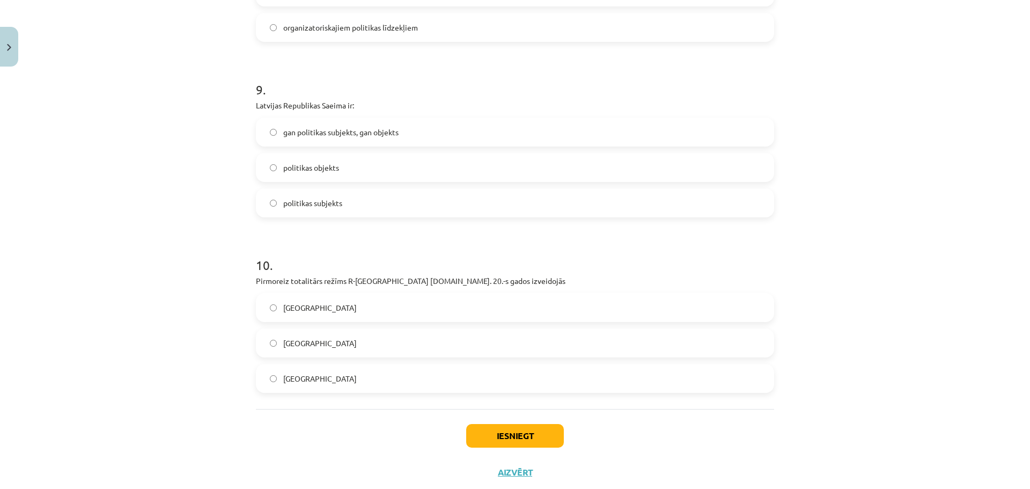
scroll to position [1582, 0]
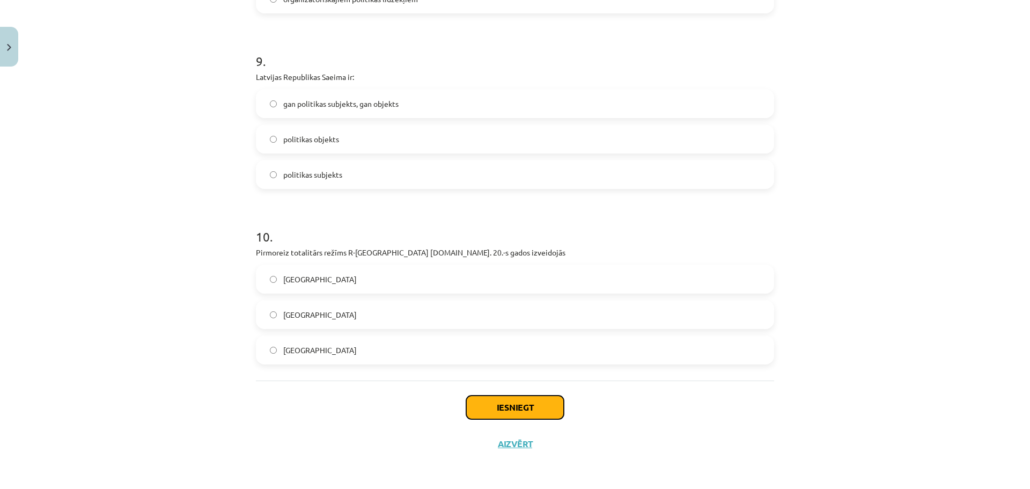
click at [509, 412] on button "Iesniegt" at bounding box center [515, 407] width 98 height 24
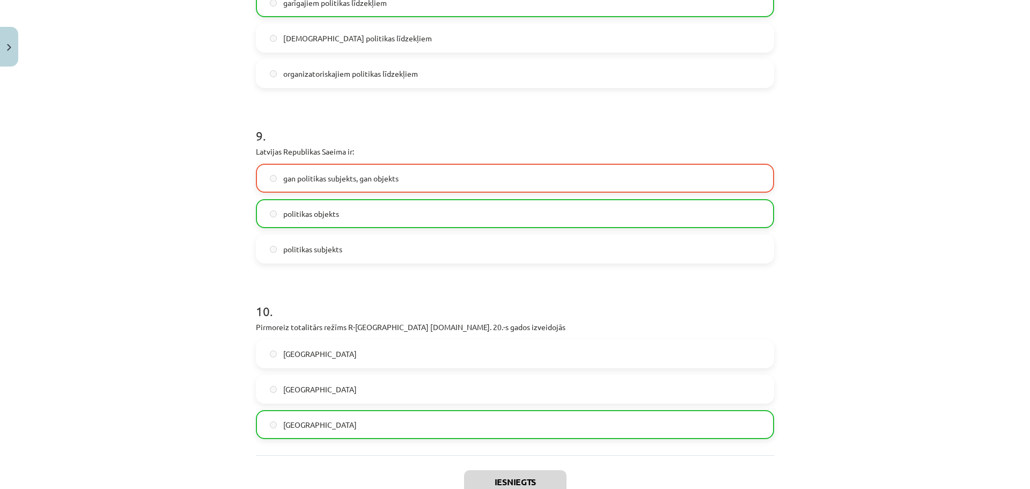
scroll to position [1617, 0]
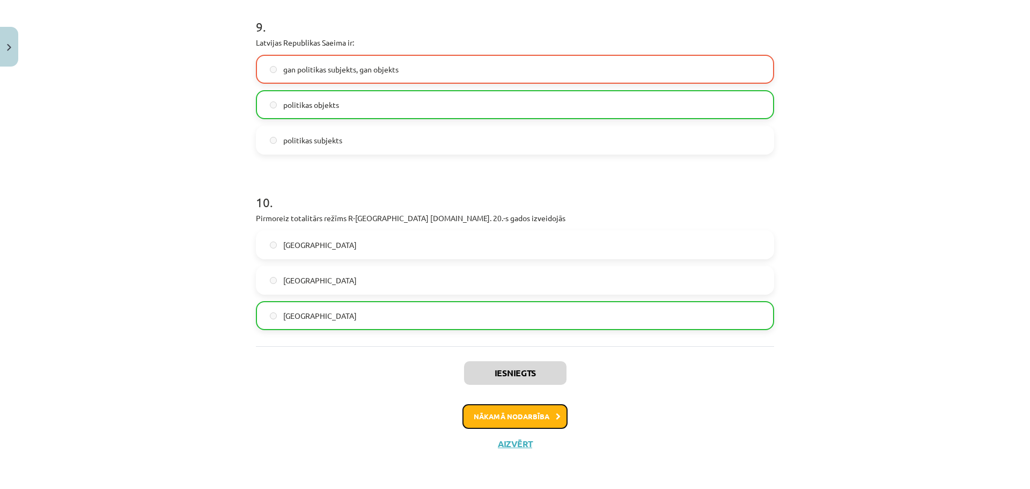
click at [534, 419] on button "Nākamā nodarbība" at bounding box center [515, 416] width 105 height 25
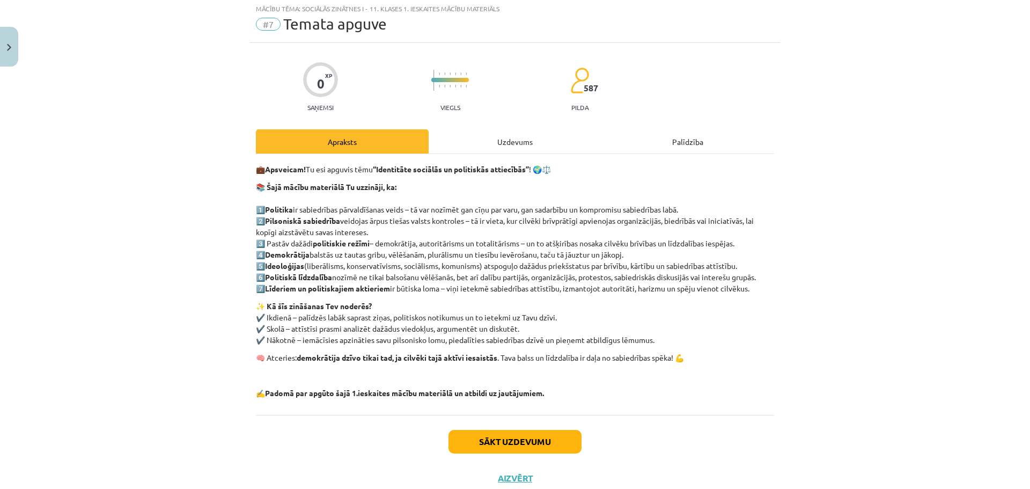
scroll to position [27, 0]
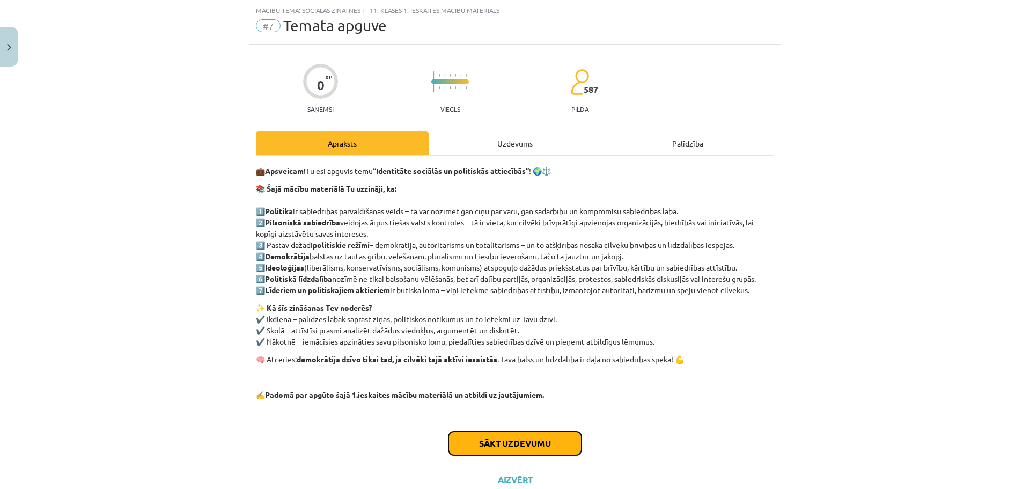
click at [539, 442] on button "Sākt uzdevumu" at bounding box center [515, 443] width 133 height 24
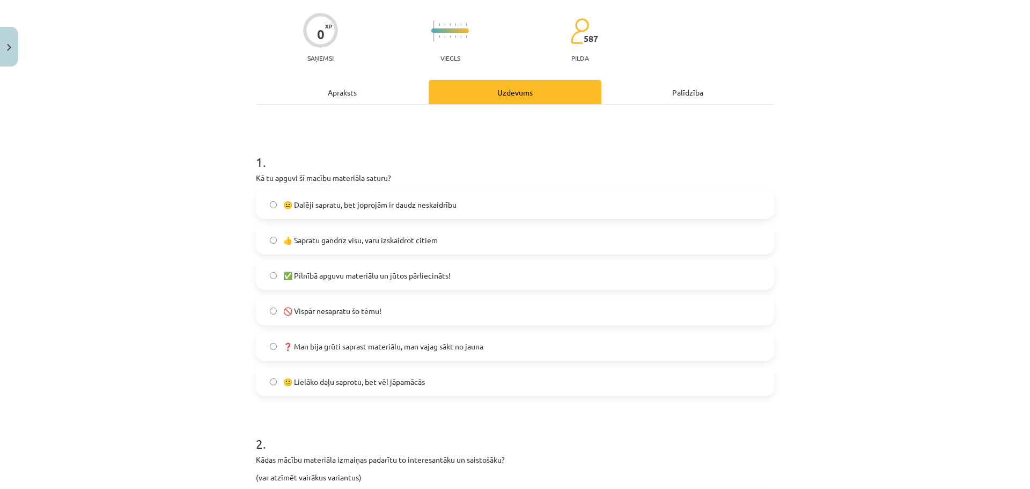
scroll to position [80, 0]
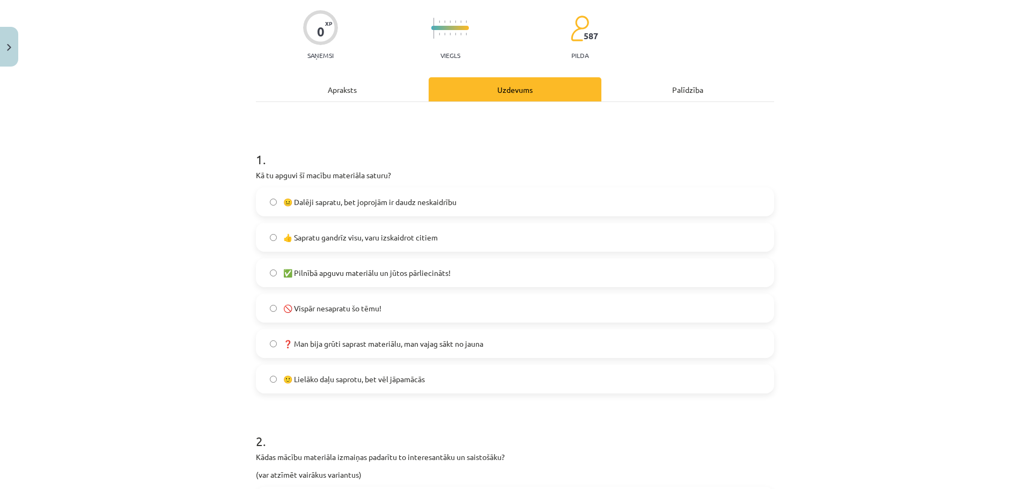
click at [507, 372] on label "🙂 Lielāko daļu saprotu, bet vēl jāpamācās" at bounding box center [515, 378] width 516 height 27
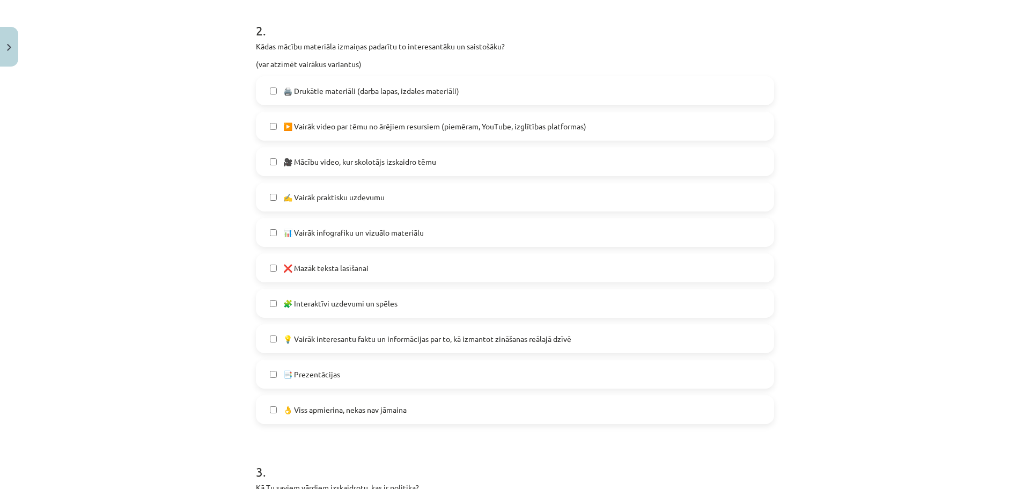
scroll to position [563, 0]
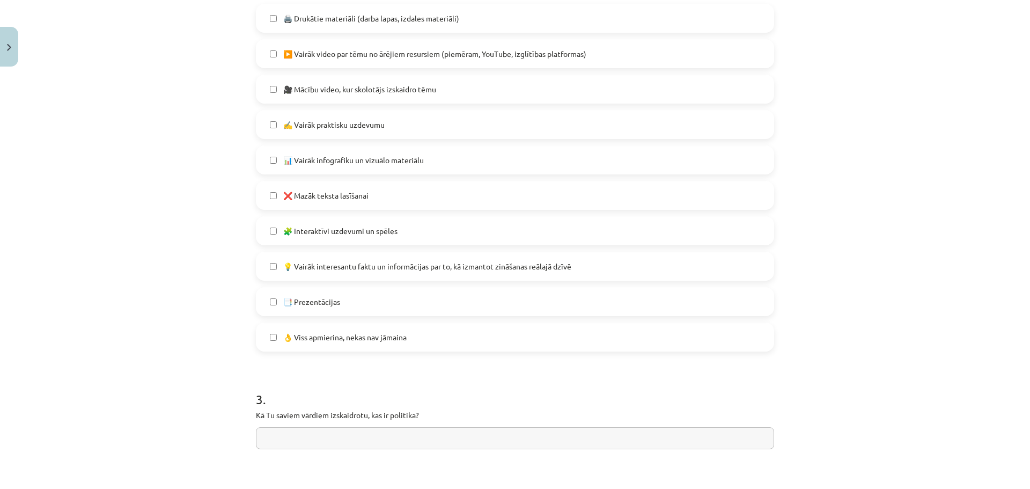
click at [335, 156] on span "📊 Vairāk infografiku un vizuālo materiālu" at bounding box center [353, 160] width 141 height 11
click at [332, 190] on span "❌ Mazāk teksta lasīšanai" at bounding box center [325, 195] width 85 height 11
click at [346, 339] on span "👌 Viss apmierina, nekas nav jāmaina" at bounding box center [344, 337] width 123 height 11
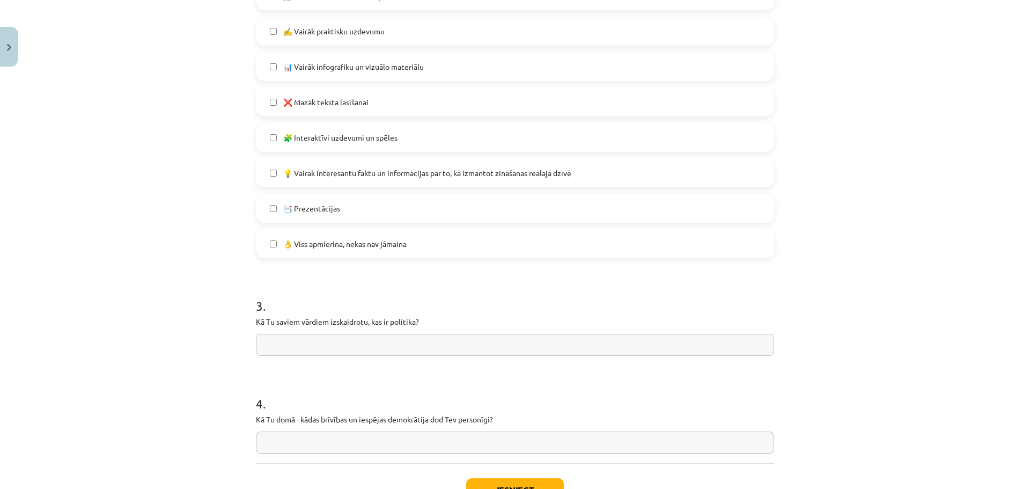
scroll to position [739, 0]
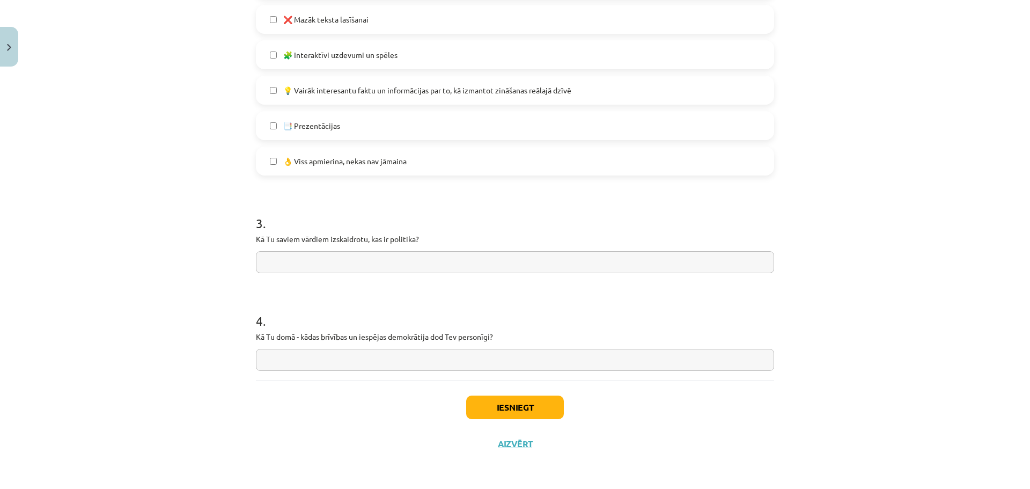
click at [416, 261] on input "text" at bounding box center [515, 262] width 518 height 22
type input "*"
click at [332, 363] on input "text" at bounding box center [515, 360] width 518 height 22
type input "*"
click at [535, 415] on button "Iesniegt" at bounding box center [515, 407] width 98 height 24
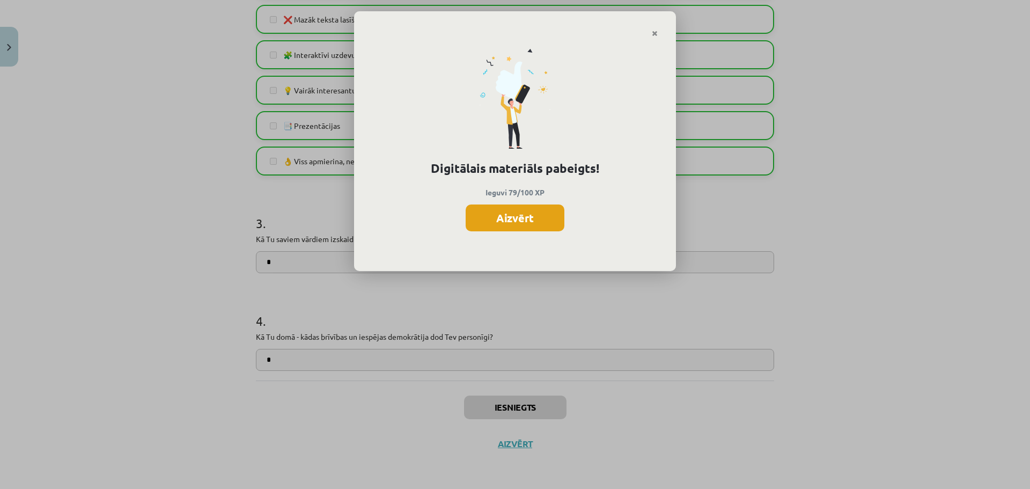
click at [515, 218] on button "Aizvērt" at bounding box center [515, 217] width 99 height 27
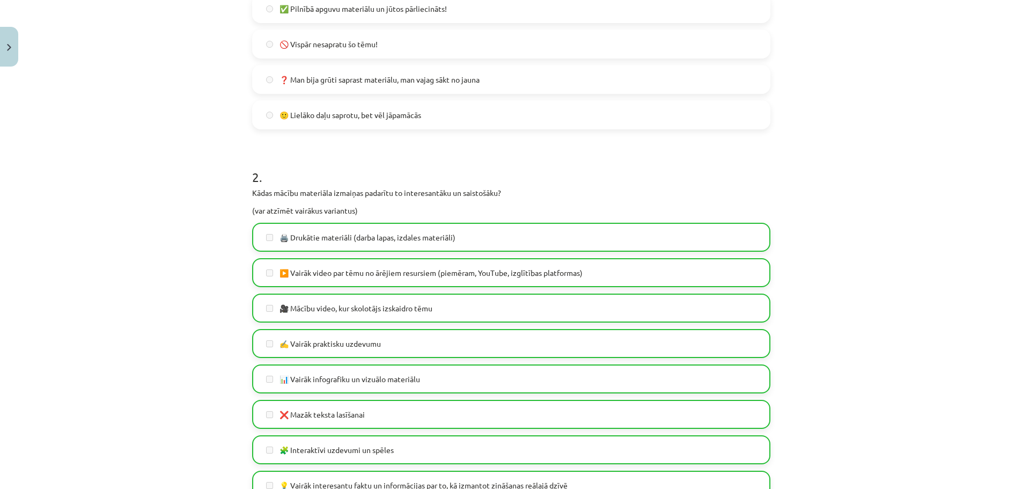
scroll to position [376, 0]
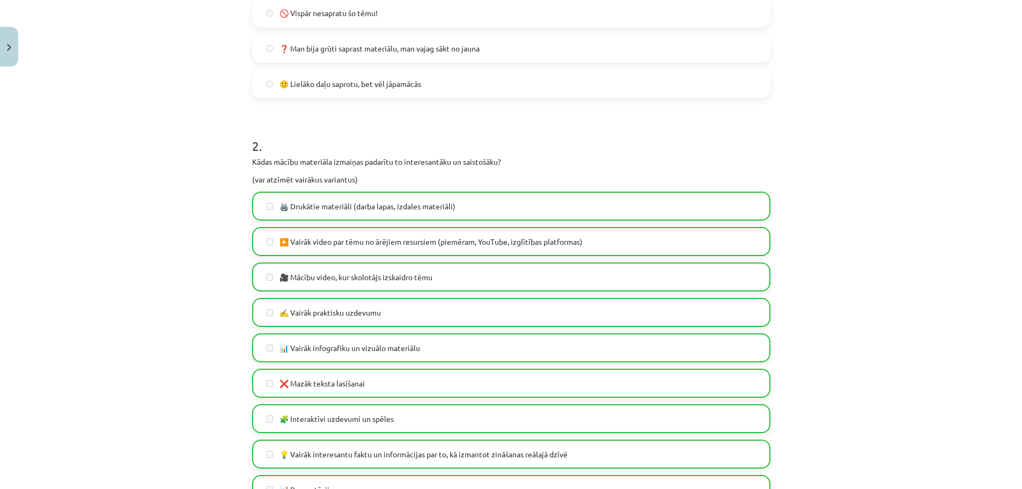
click at [356, 85] on span "🙂 Lielāko daļu saprotu, bet vēl jāpamācās" at bounding box center [351, 83] width 142 height 11
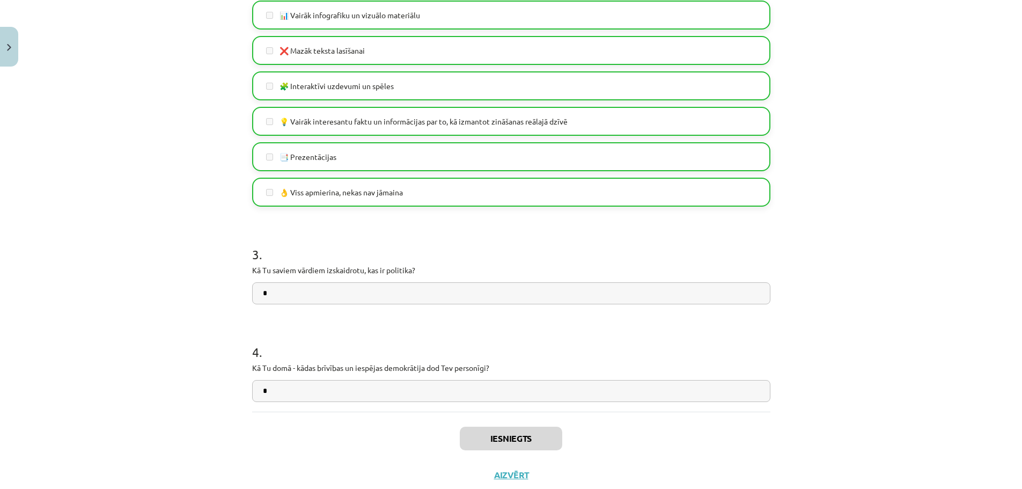
scroll to position [739, 0]
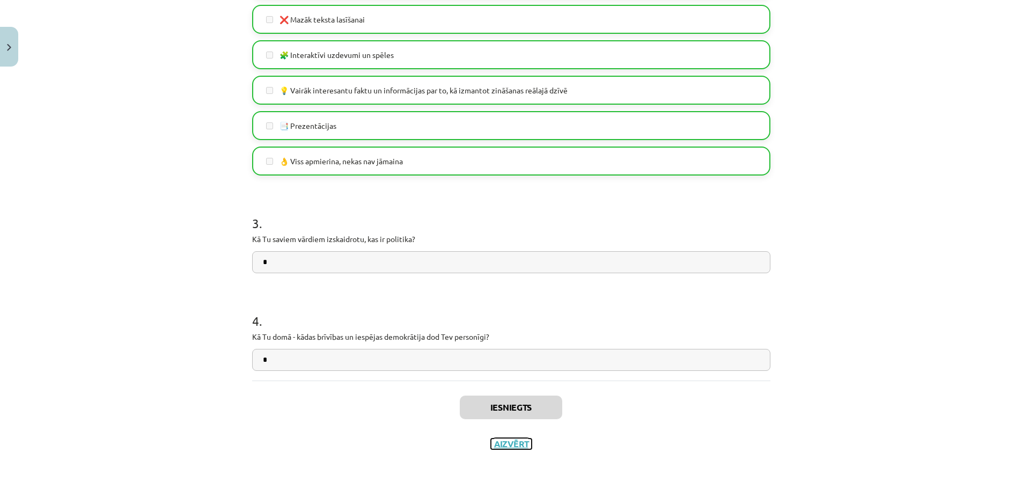
click at [504, 444] on button "Aizvērt" at bounding box center [511, 443] width 41 height 11
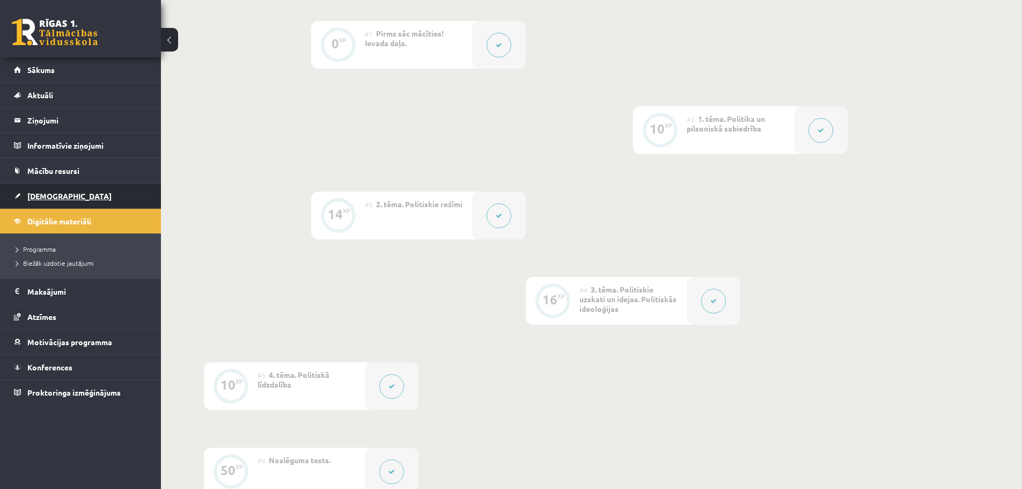
click at [33, 191] on link "[DEMOGRAPHIC_DATA]" at bounding box center [81, 196] width 134 height 25
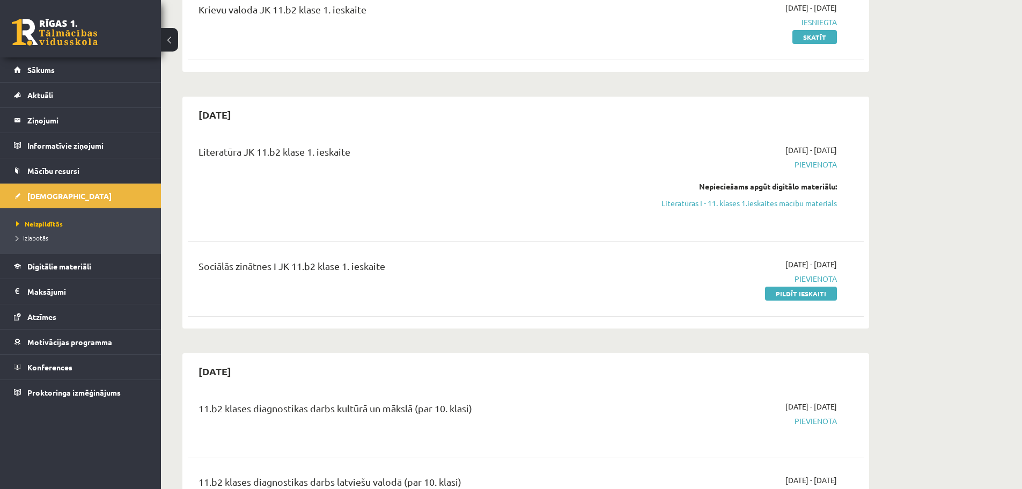
scroll to position [268, 0]
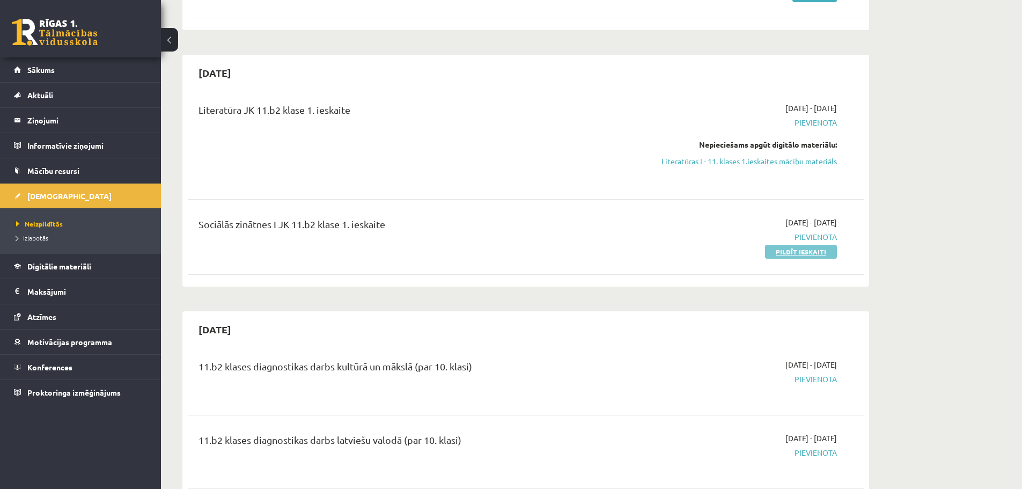
click at [801, 253] on link "Pildīt ieskaiti" at bounding box center [801, 252] width 72 height 14
click at [827, 165] on link "Literatūras I - 11. klases 1.ieskaites mācību materiāls" at bounding box center [736, 161] width 202 height 11
click at [70, 290] on legend "Maksājumi 0" at bounding box center [87, 291] width 120 height 25
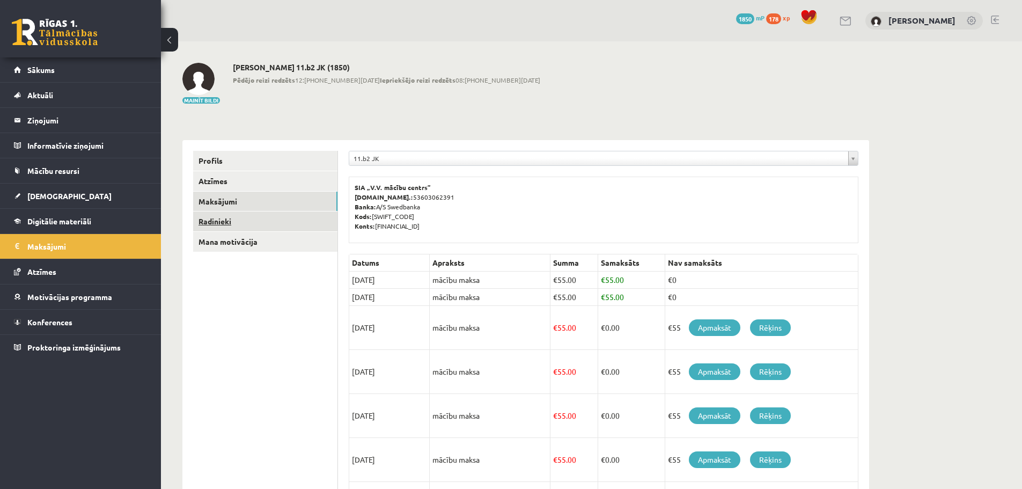
click at [219, 218] on link "Radinieki" at bounding box center [265, 221] width 144 height 20
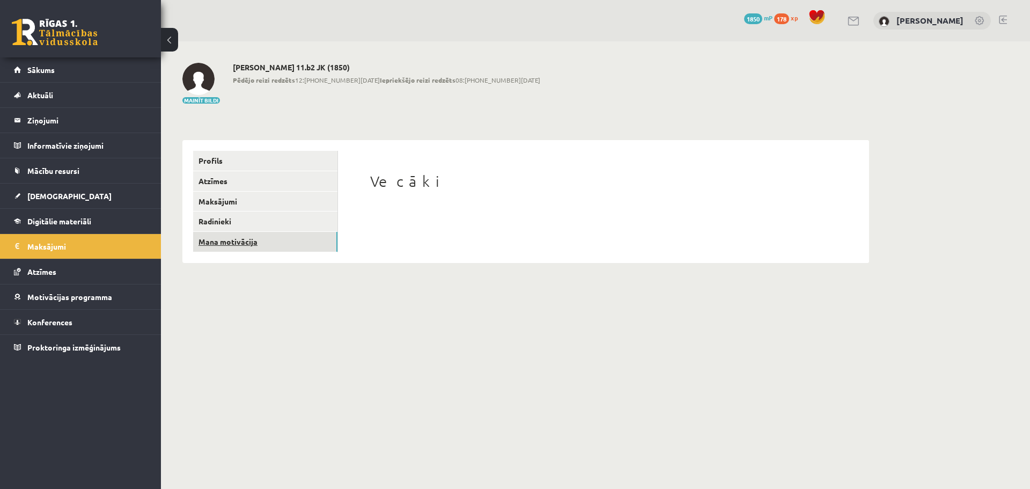
click at [250, 243] on link "Mana motivācija" at bounding box center [265, 242] width 144 height 20
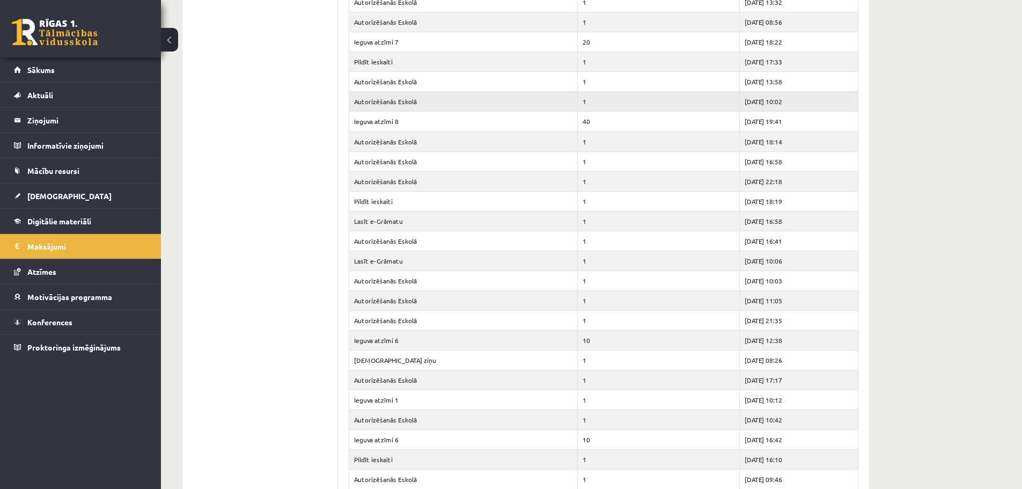
scroll to position [1556, 0]
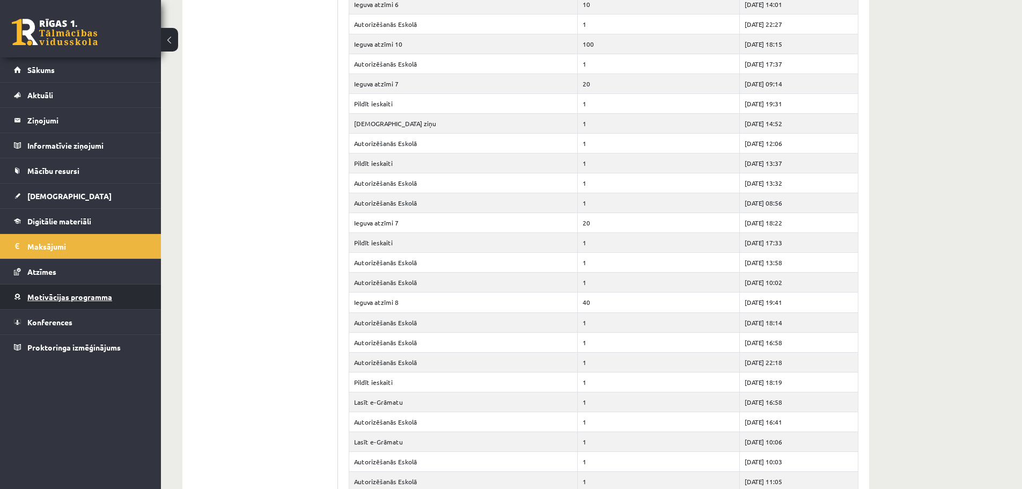
click at [74, 300] on span "Motivācijas programma" at bounding box center [69, 297] width 85 height 10
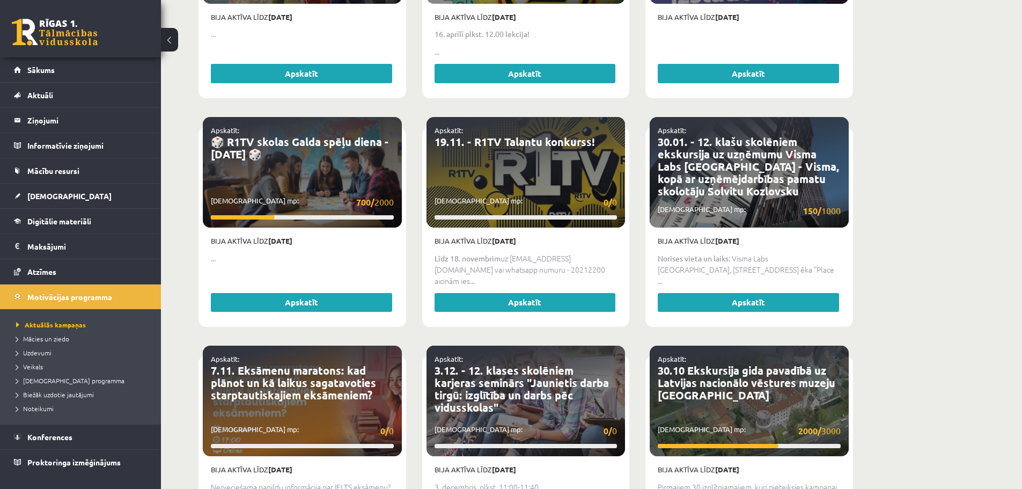
scroll to position [735, 0]
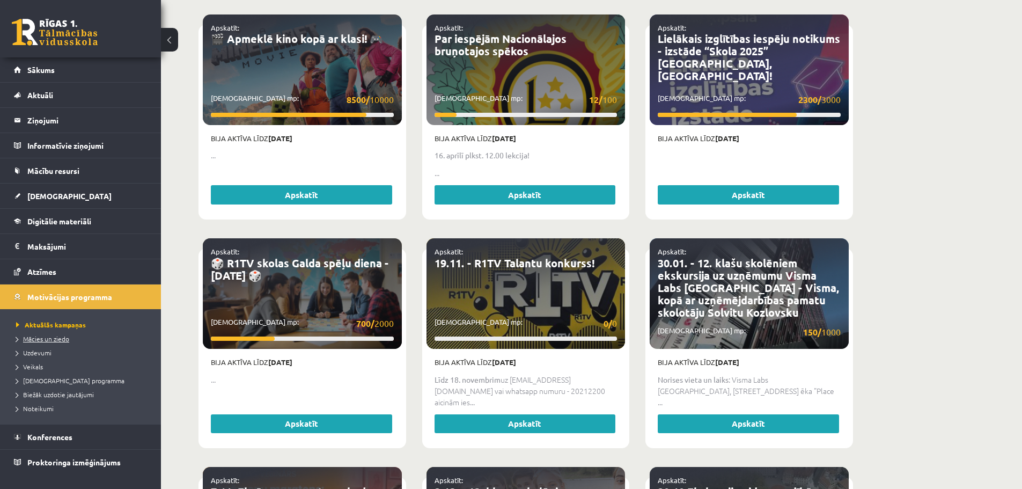
click at [54, 334] on link "Mācies un ziedo" at bounding box center [83, 339] width 134 height 10
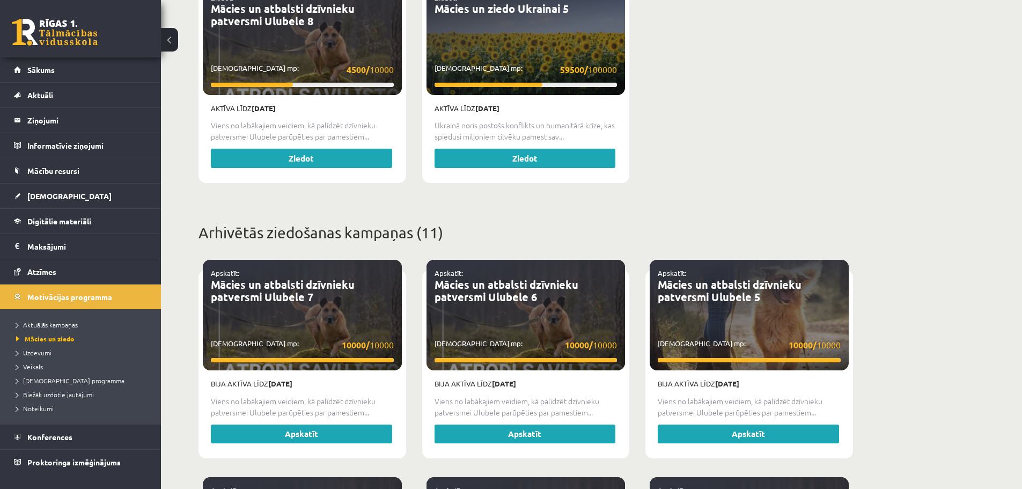
scroll to position [466, 0]
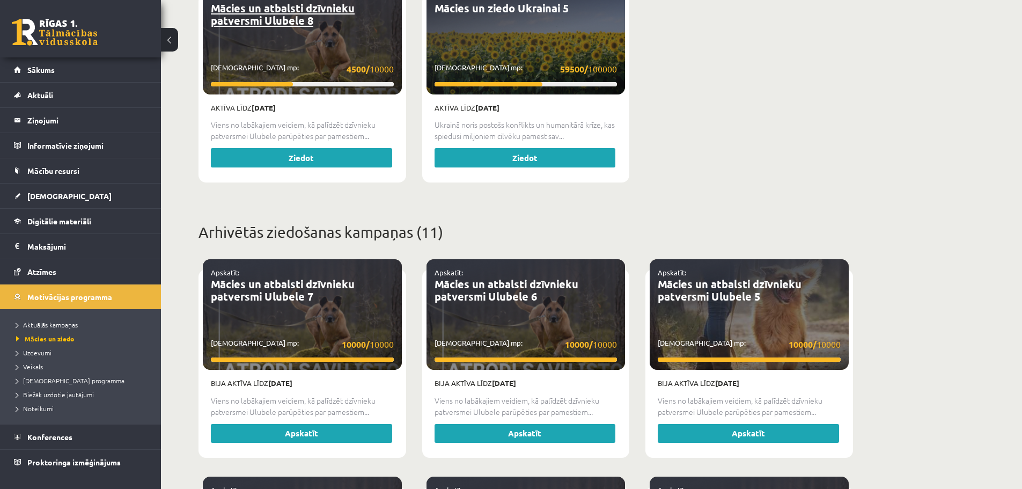
click at [264, 11] on link "Mācies un atbalsti dzīvnieku patversmi Ulubele 8" at bounding box center [283, 14] width 144 height 26
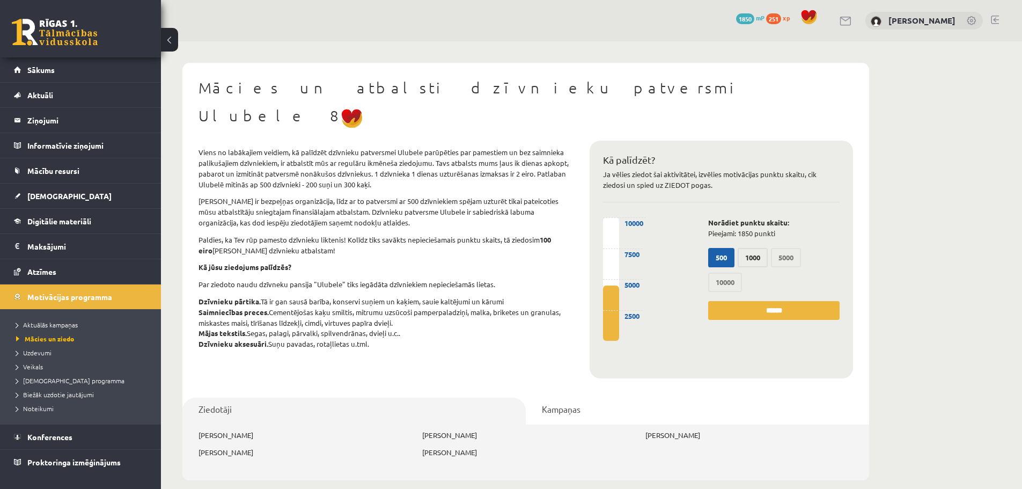
click at [750, 248] on label "1000" at bounding box center [753, 257] width 30 height 19
click at [727, 248] on label "500" at bounding box center [721, 257] width 26 height 19
click at [556, 398] on link "Kampaņas" at bounding box center [697, 411] width 343 height 27
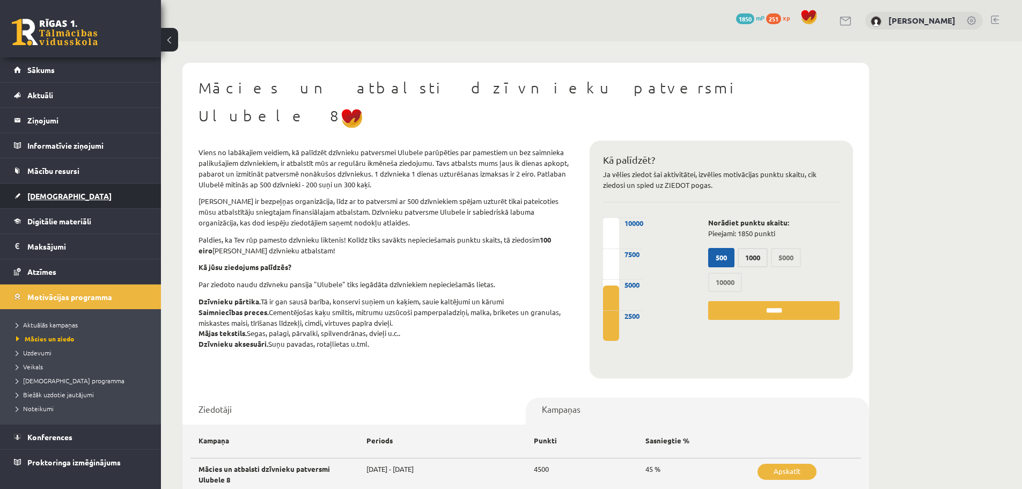
click at [46, 192] on span "[DEMOGRAPHIC_DATA]" at bounding box center [69, 196] width 84 height 10
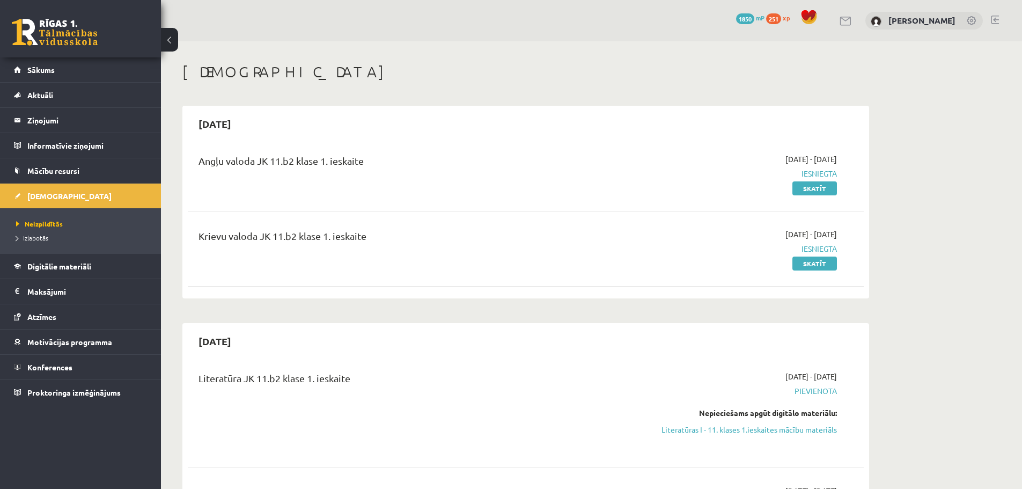
click at [169, 39] on button at bounding box center [169, 40] width 17 height 24
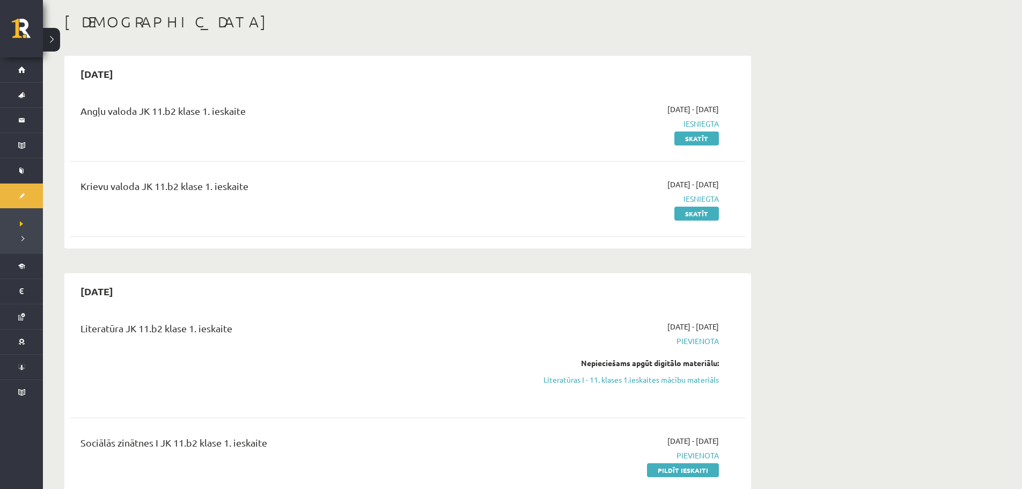
scroll to position [54, 0]
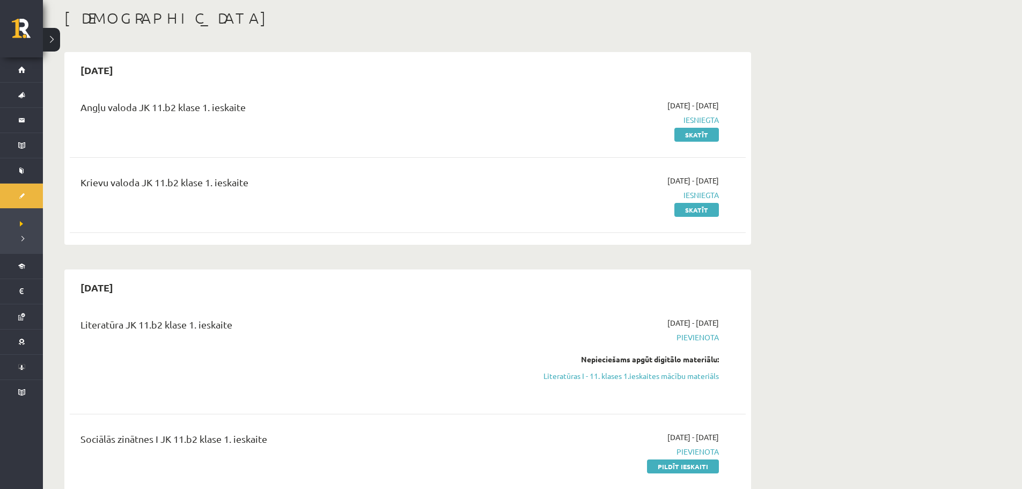
click at [56, 39] on button at bounding box center [51, 40] width 17 height 24
